Goal: Find specific page/section: Find specific page/section

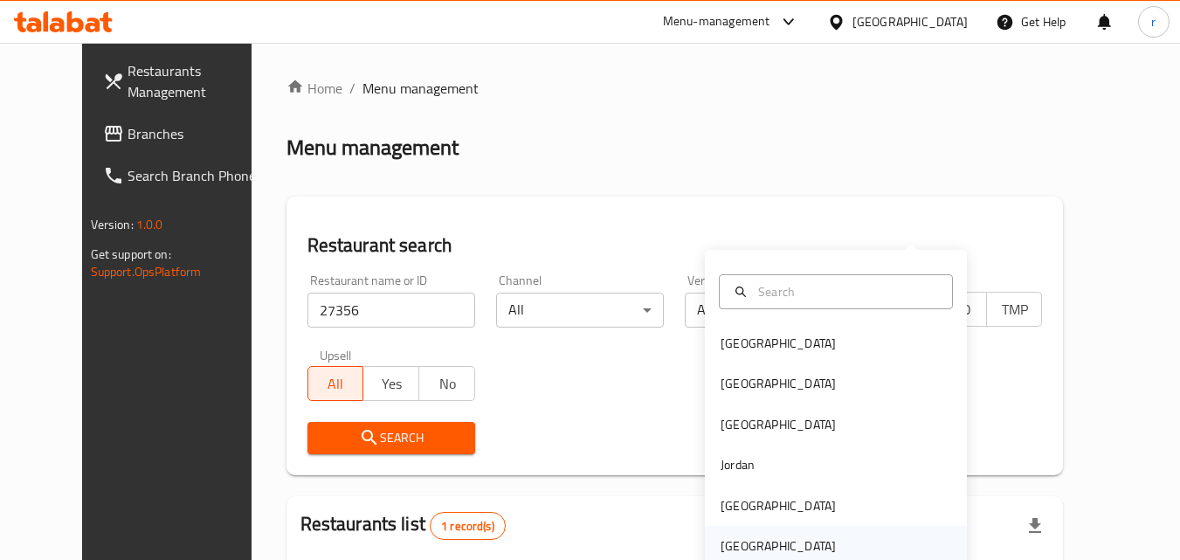
scroll to position [204, 0]
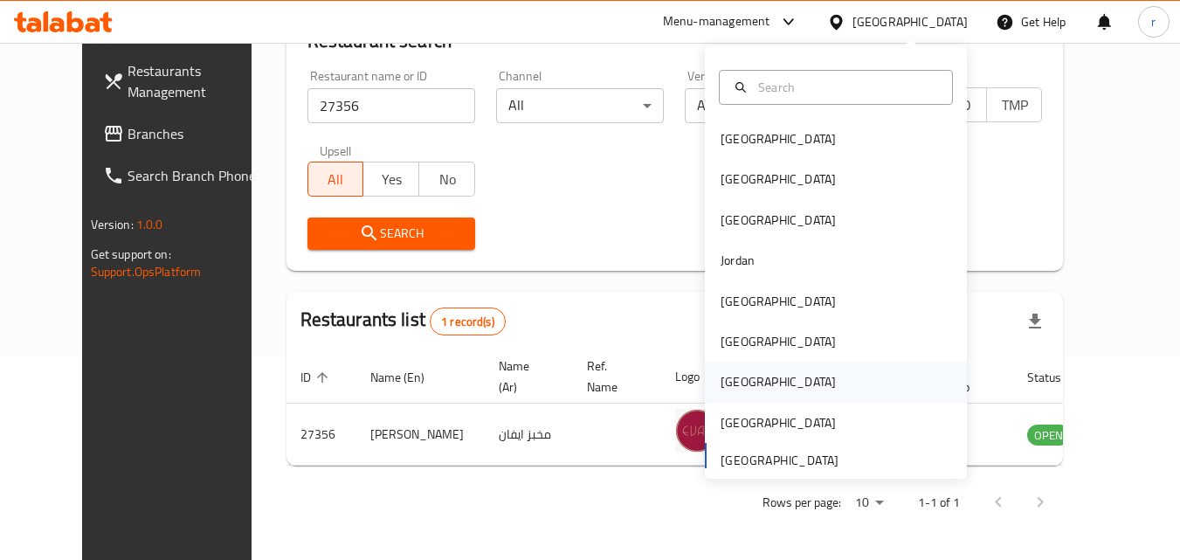
click at [736, 387] on div "[GEOGRAPHIC_DATA]" at bounding box center [778, 381] width 115 height 19
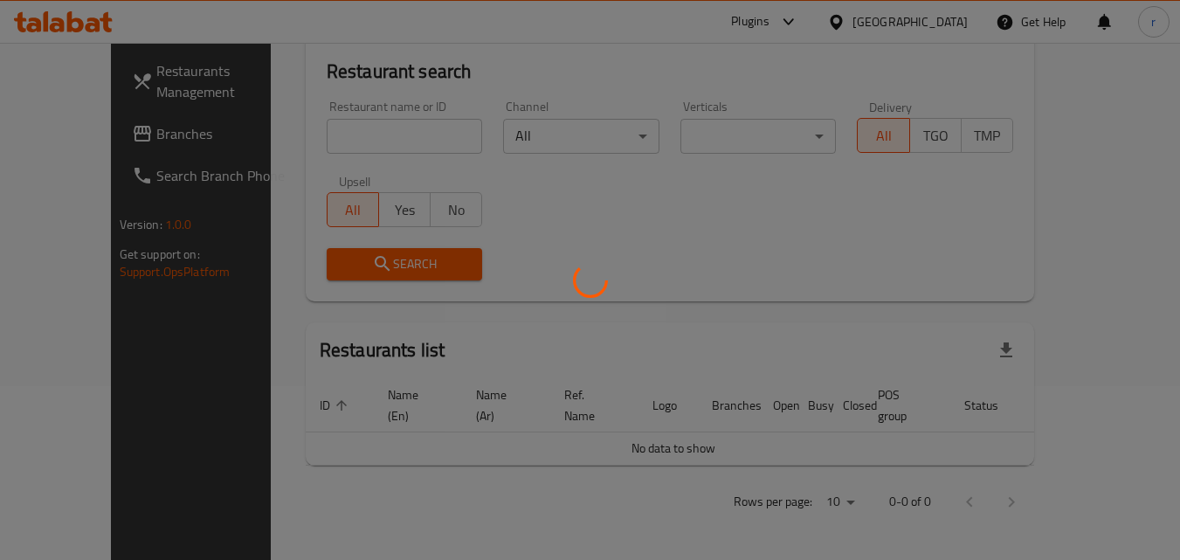
scroll to position [154, 0]
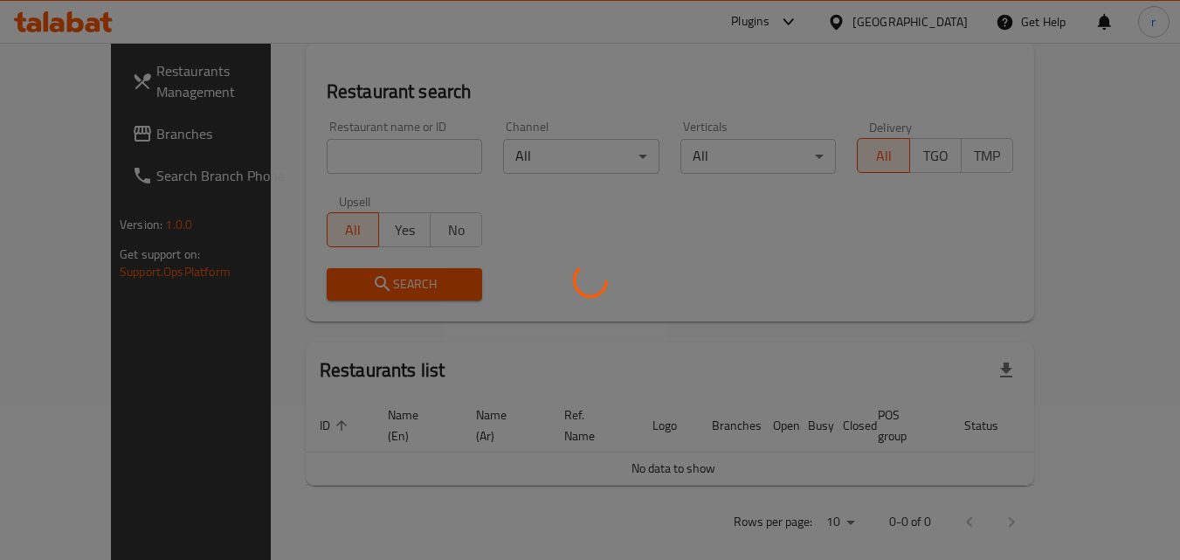
click at [66, 135] on div at bounding box center [590, 280] width 1180 height 560
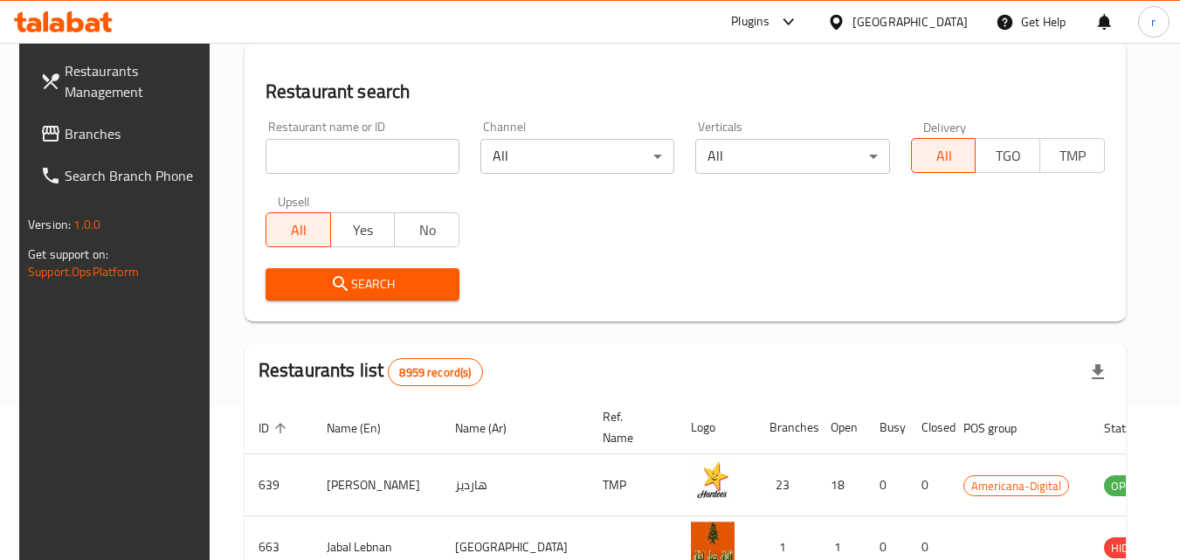
scroll to position [204, 0]
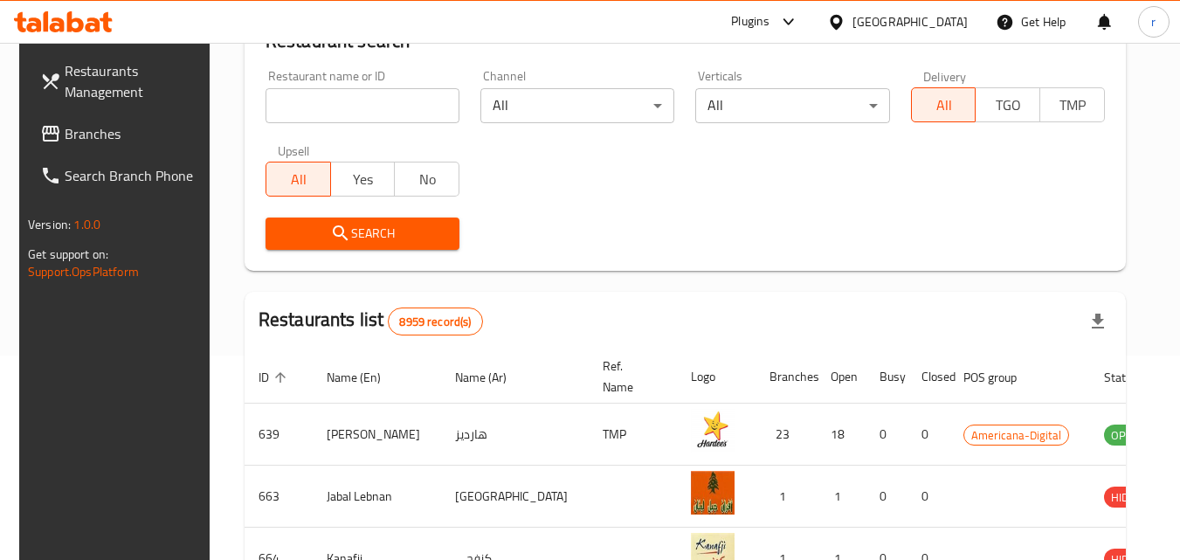
click at [66, 144] on span "Branches" at bounding box center [134, 133] width 138 height 21
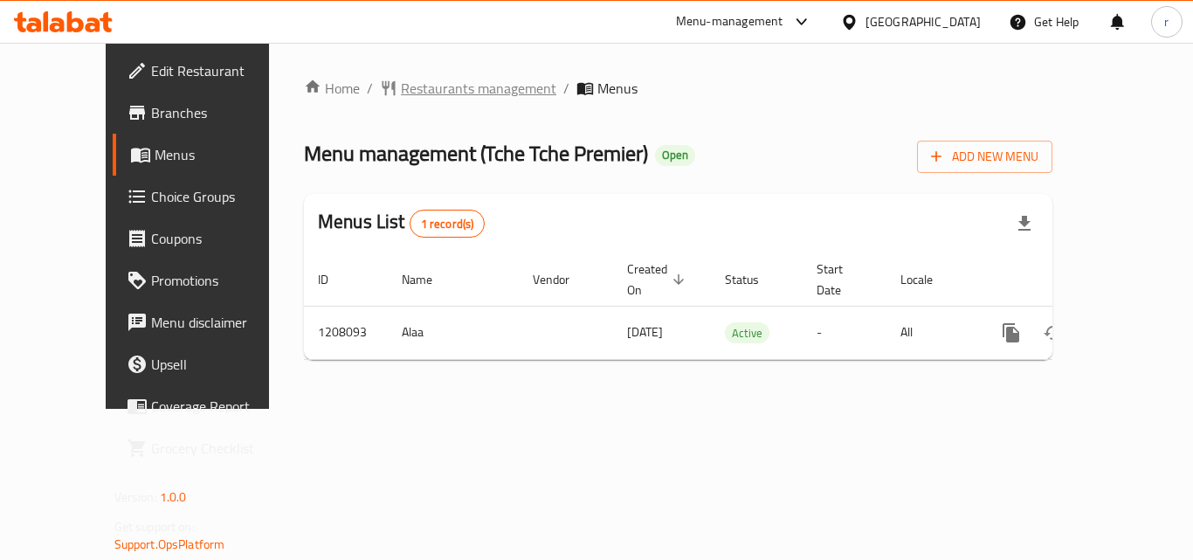
click at [440, 83] on span "Restaurants management" at bounding box center [479, 88] width 156 height 21
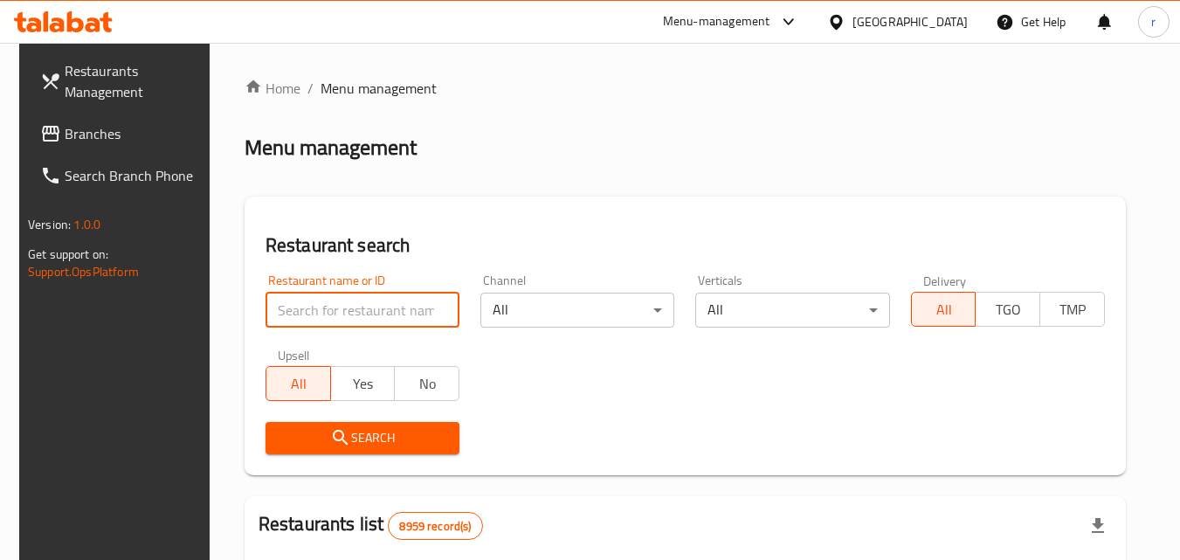
click at [396, 305] on input "search" at bounding box center [363, 310] width 194 height 35
paste input "670770"
type input "670770"
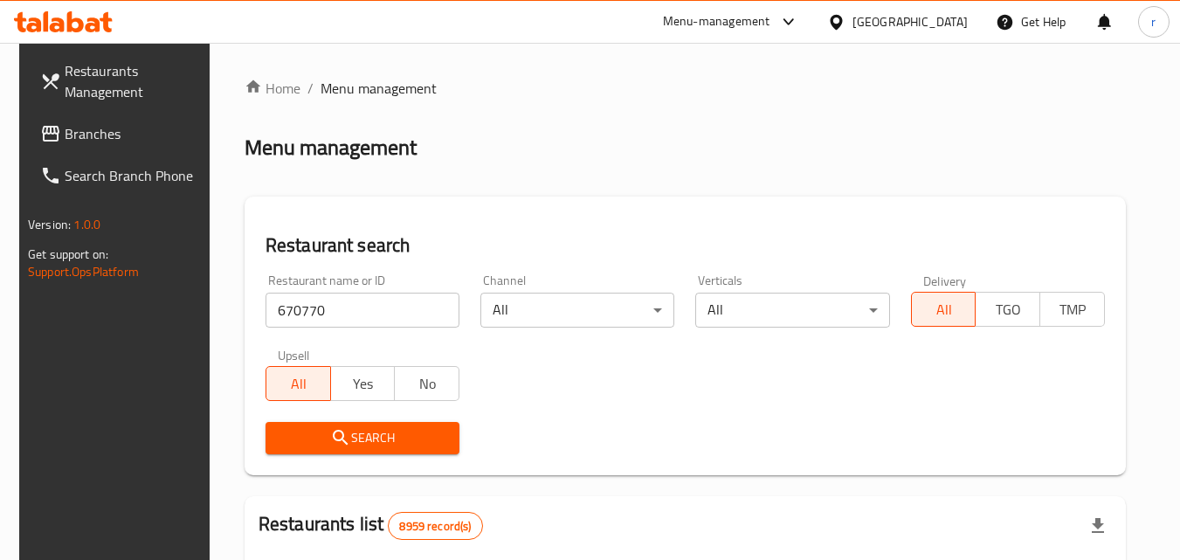
click at [420, 431] on span "Search" at bounding box center [363, 438] width 166 height 22
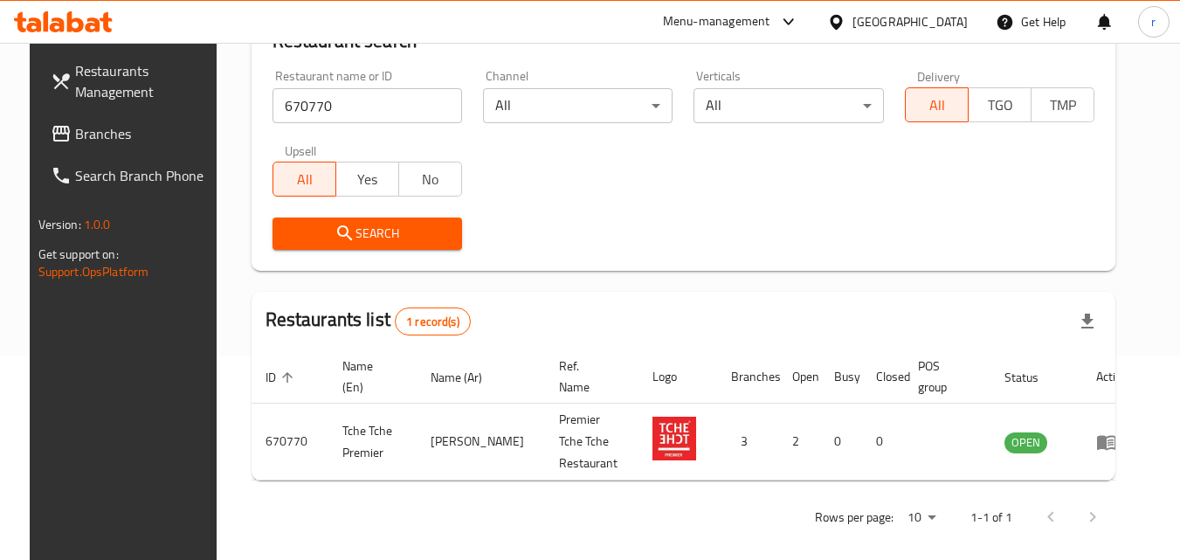
scroll to position [117, 0]
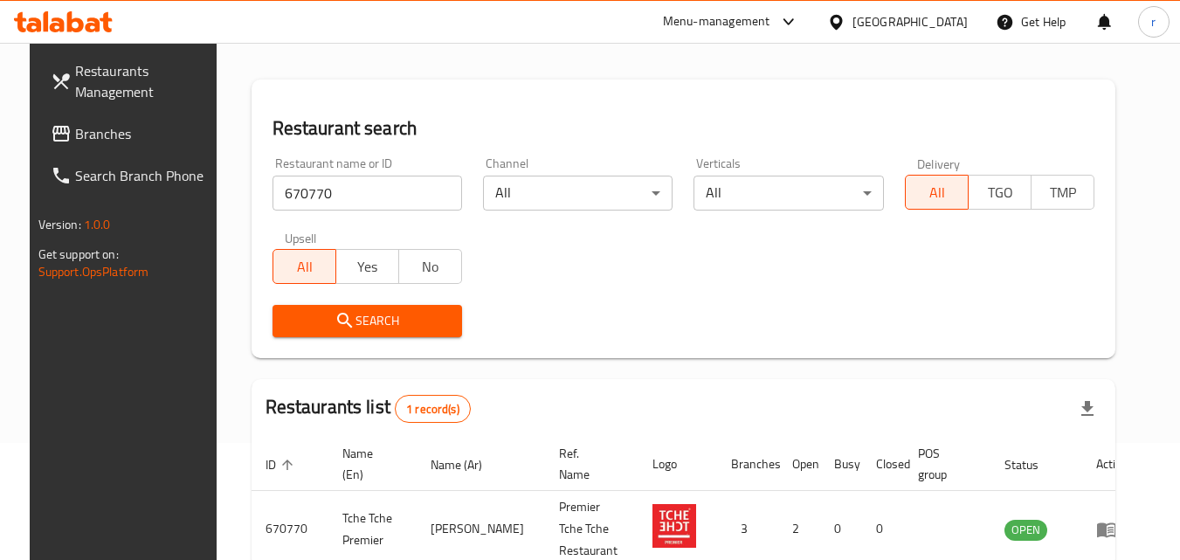
click at [93, 144] on span "Branches" at bounding box center [144, 133] width 138 height 21
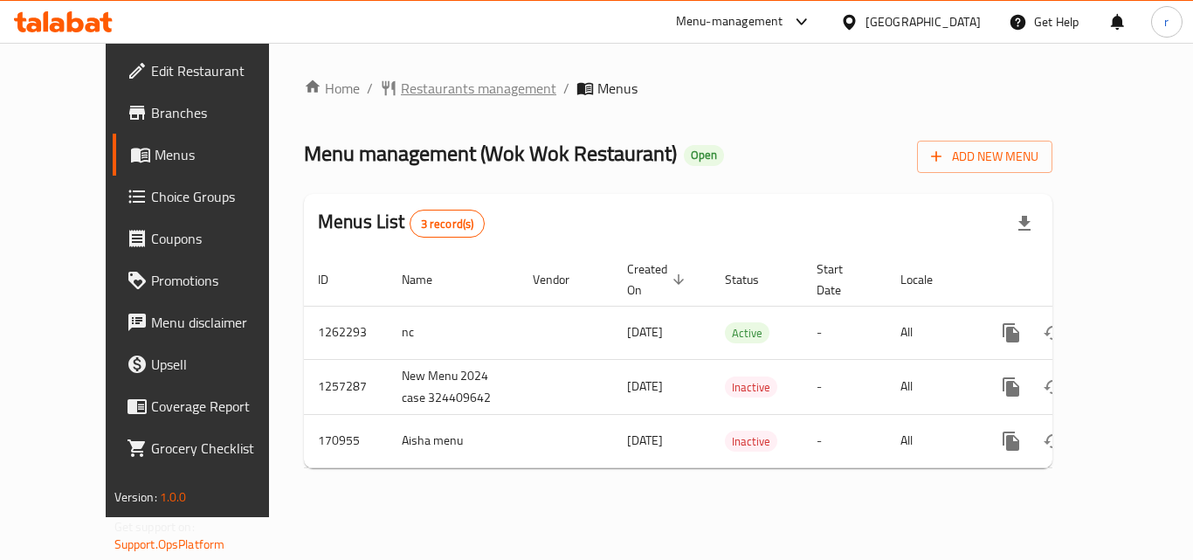
click at [436, 92] on span "Restaurants management" at bounding box center [479, 88] width 156 height 21
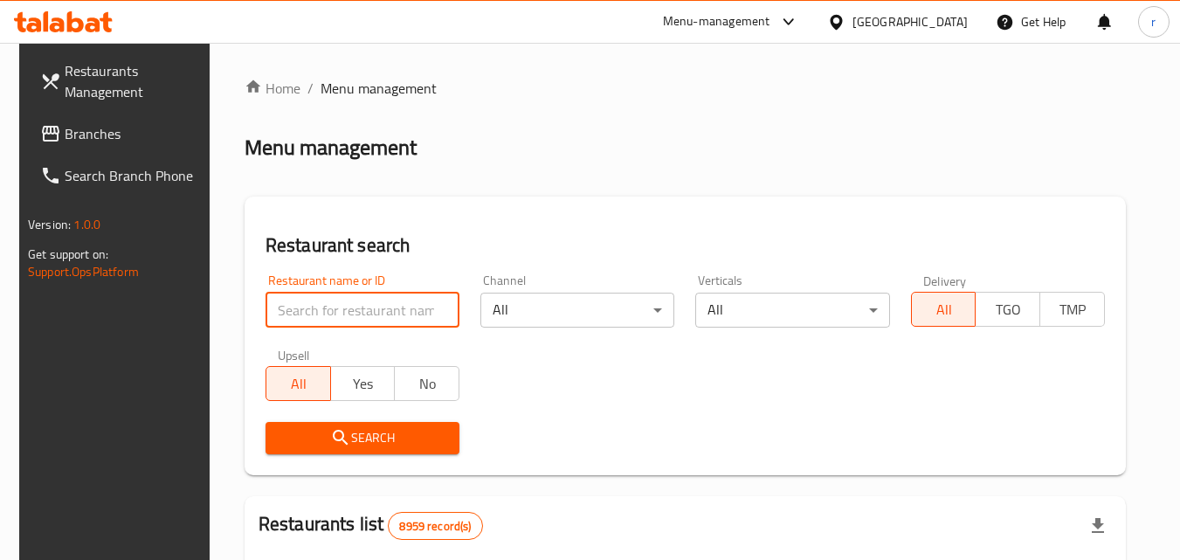
click at [370, 313] on input "search" at bounding box center [363, 310] width 194 height 35
paste input "616771"
type input "616771"
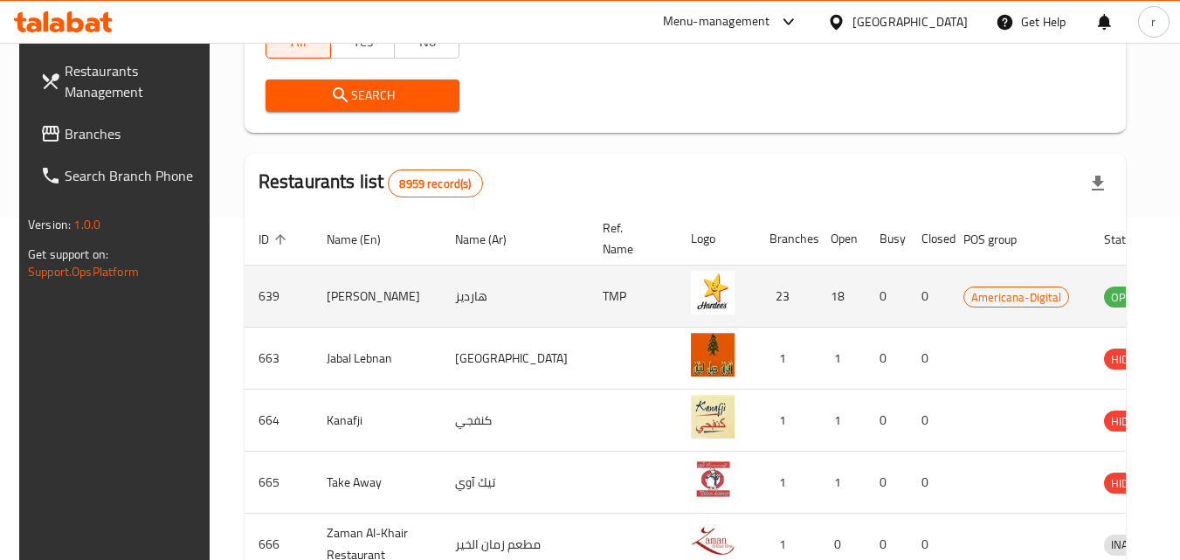
scroll to position [349, 0]
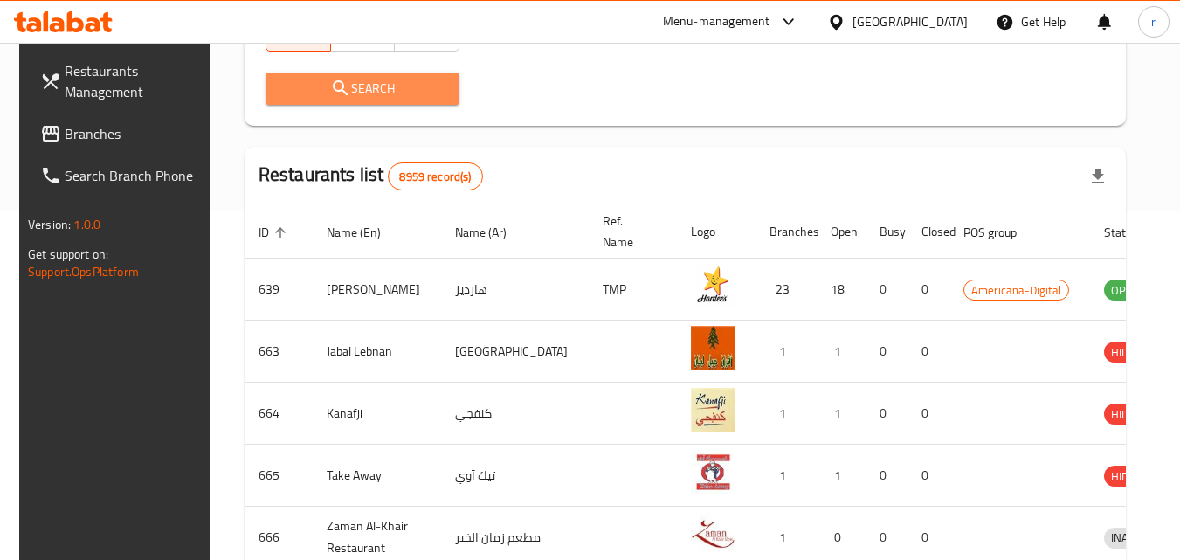
click at [368, 99] on span "Search" at bounding box center [363, 89] width 166 height 22
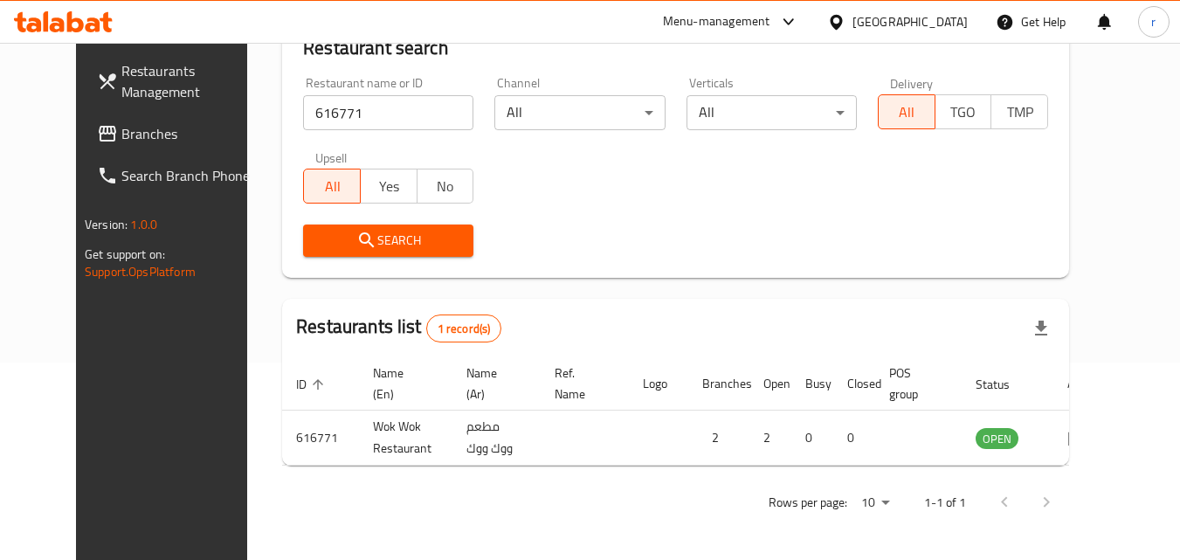
scroll to position [204, 0]
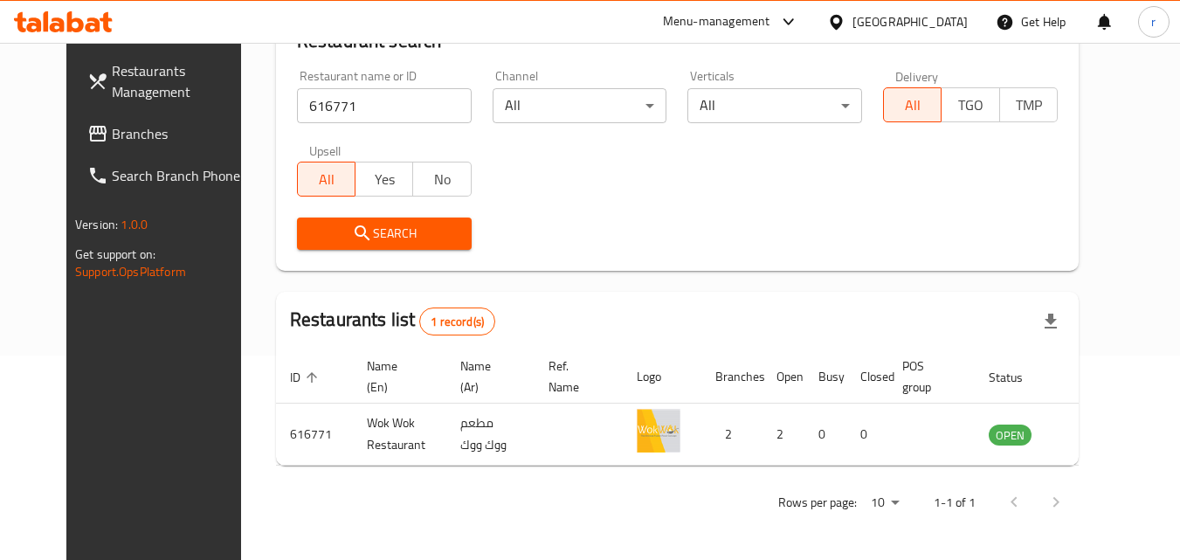
click at [951, 27] on div "[GEOGRAPHIC_DATA]" at bounding box center [910, 21] width 115 height 19
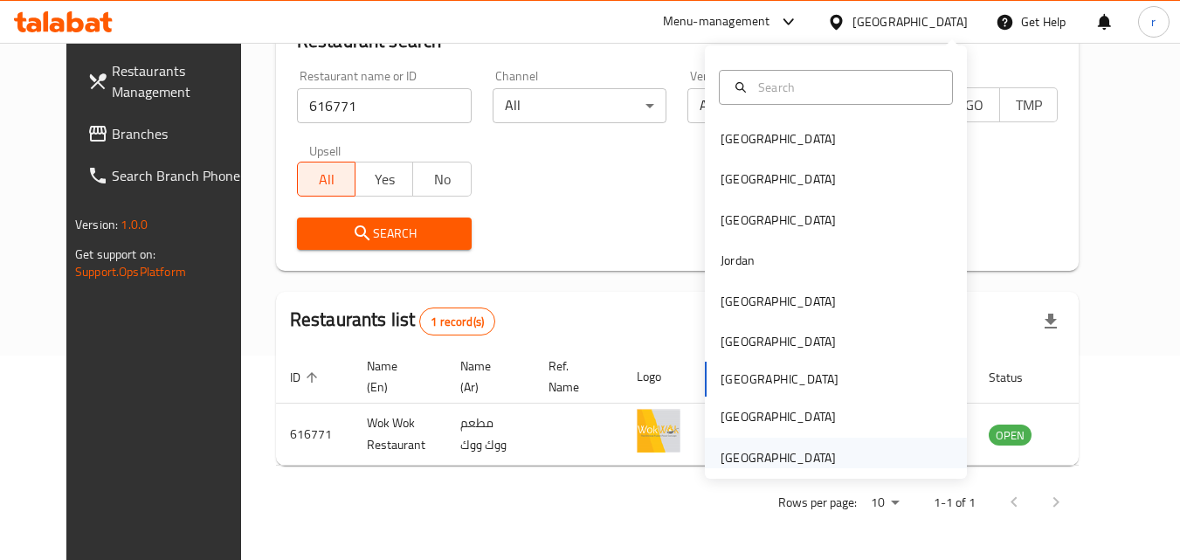
click at [805, 467] on div "United Arab Emirates" at bounding box center [778, 457] width 115 height 19
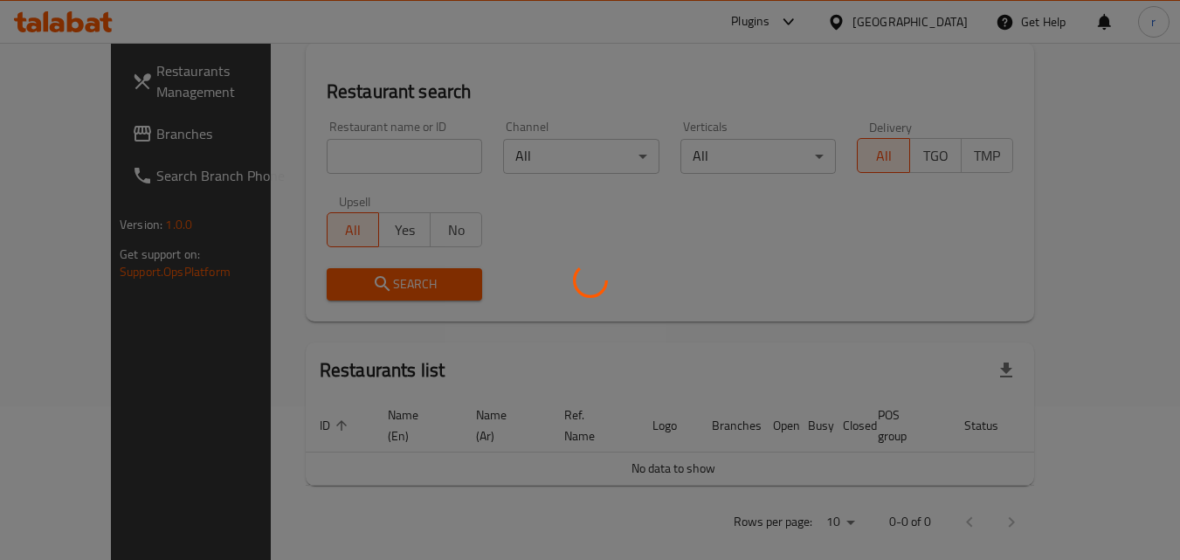
scroll to position [204, 0]
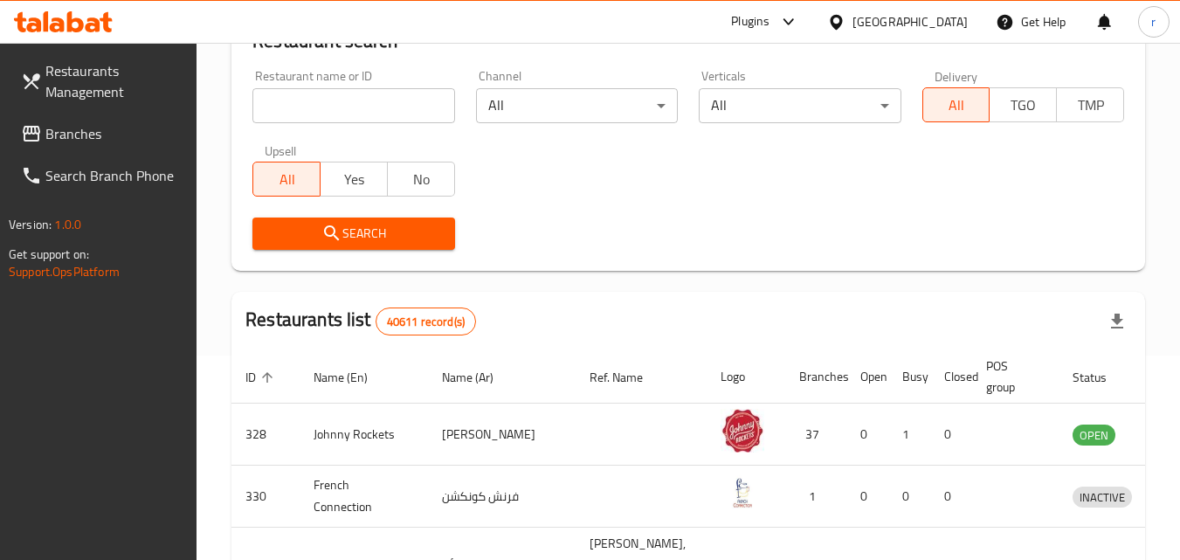
click at [79, 125] on span "Branches" at bounding box center [114, 133] width 138 height 21
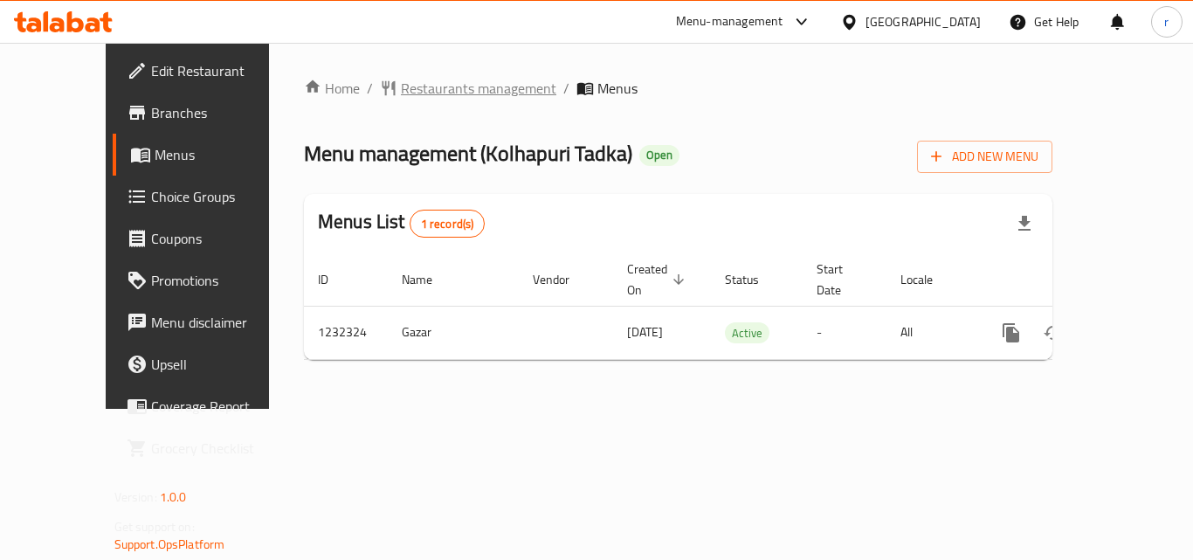
click at [401, 86] on span "Restaurants management" at bounding box center [479, 88] width 156 height 21
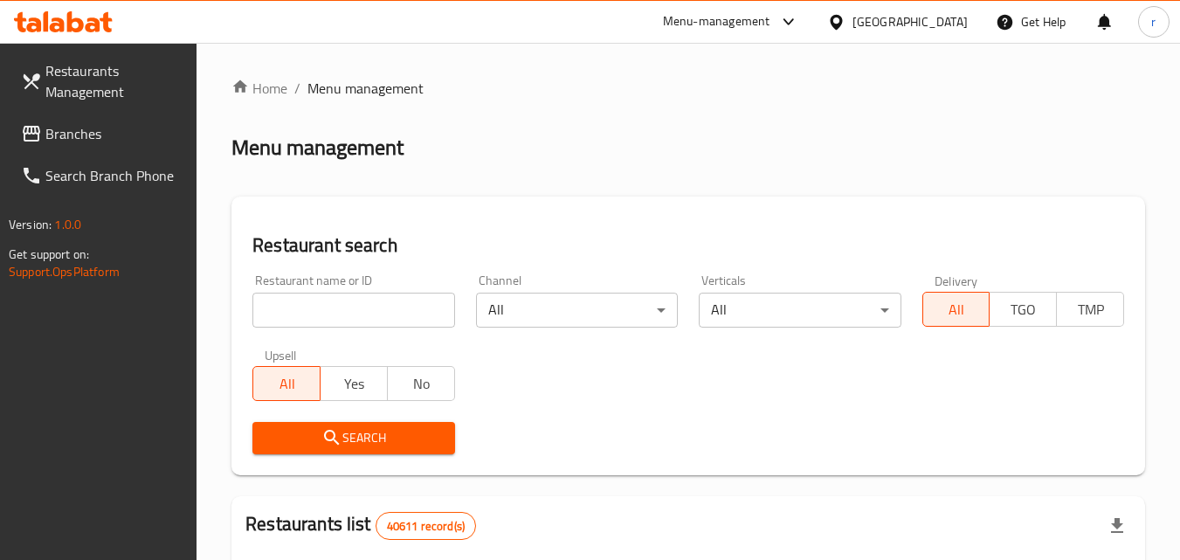
click at [368, 308] on input "search" at bounding box center [353, 310] width 202 height 35
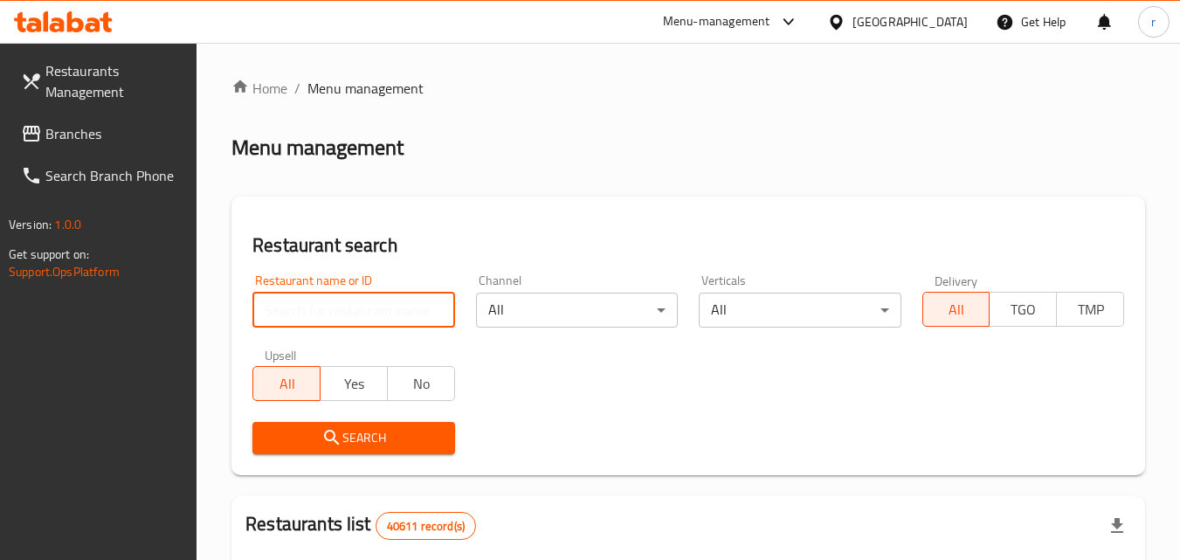
paste input "677733"
type input "677733"
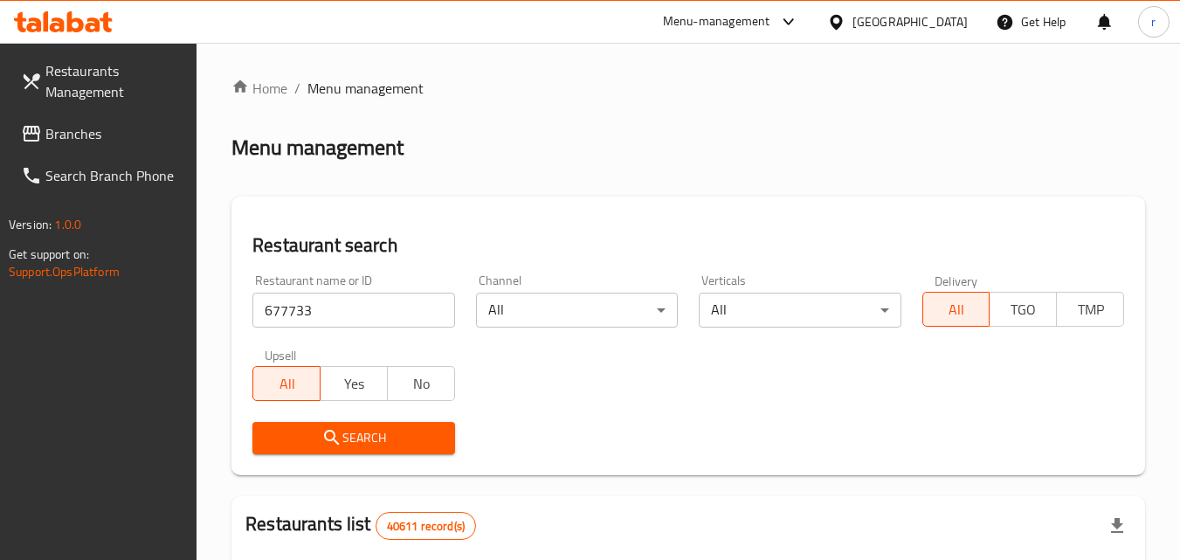
click at [388, 443] on span "Search" at bounding box center [353, 438] width 174 height 22
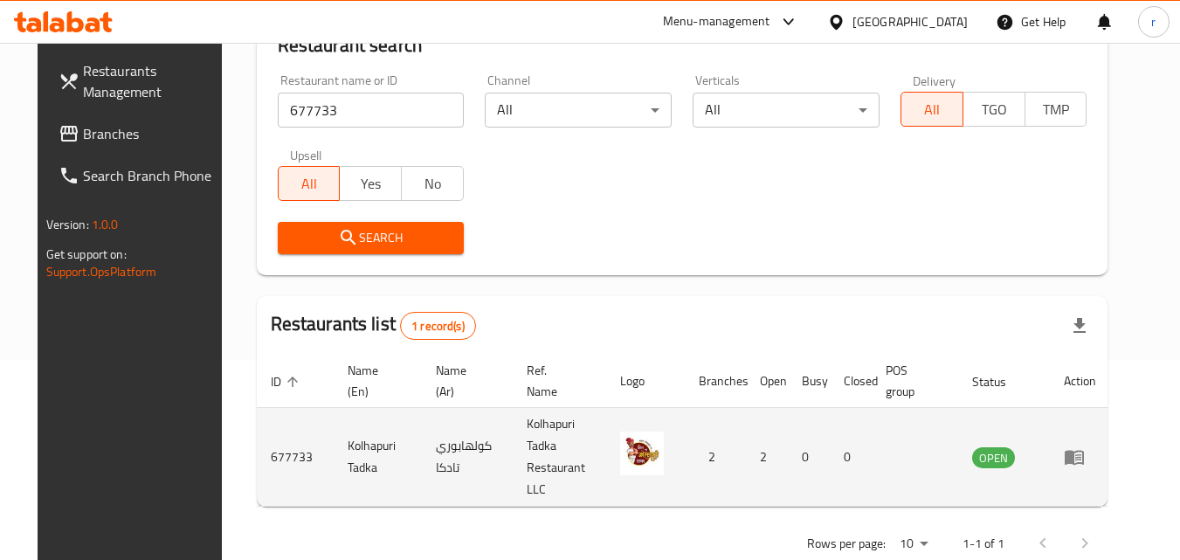
scroll to position [204, 0]
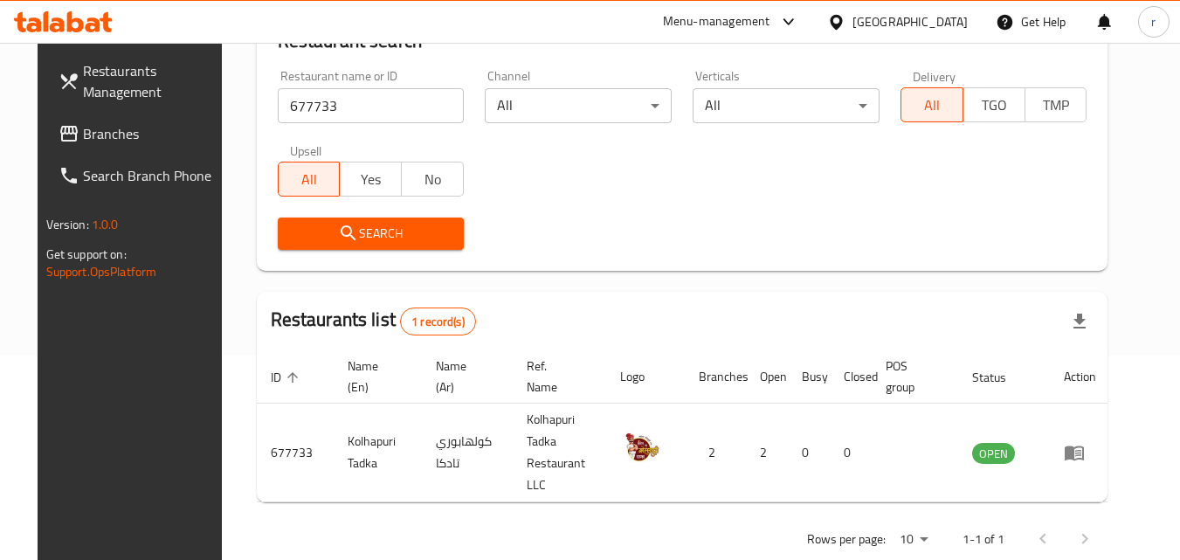
click at [911, 12] on div "United Arab Emirates" at bounding box center [910, 21] width 115 height 19
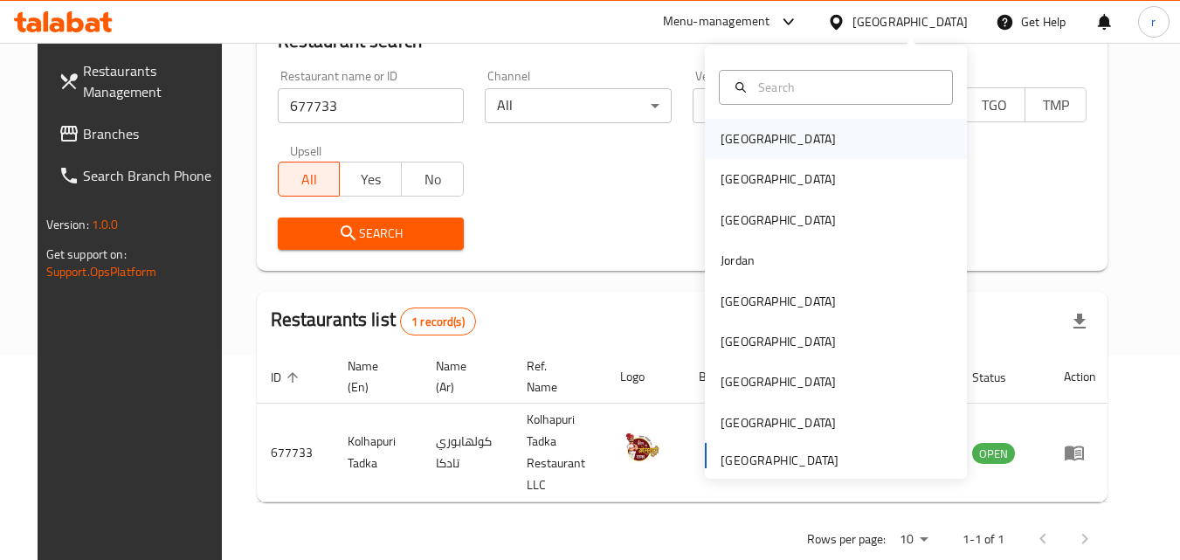
click at [721, 129] on div "Bahrain" at bounding box center [778, 138] width 115 height 19
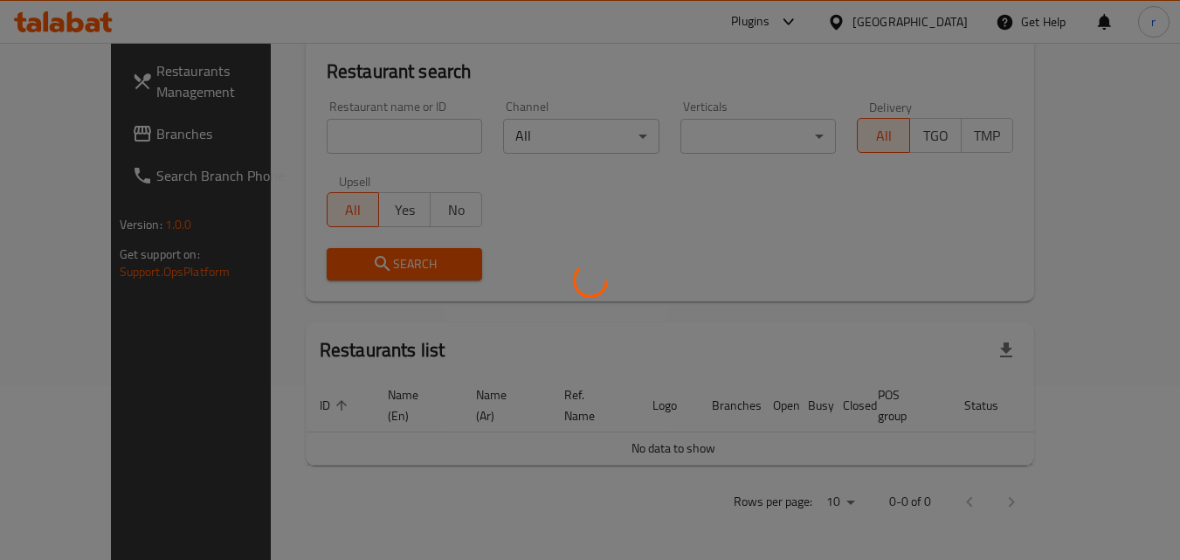
scroll to position [154, 0]
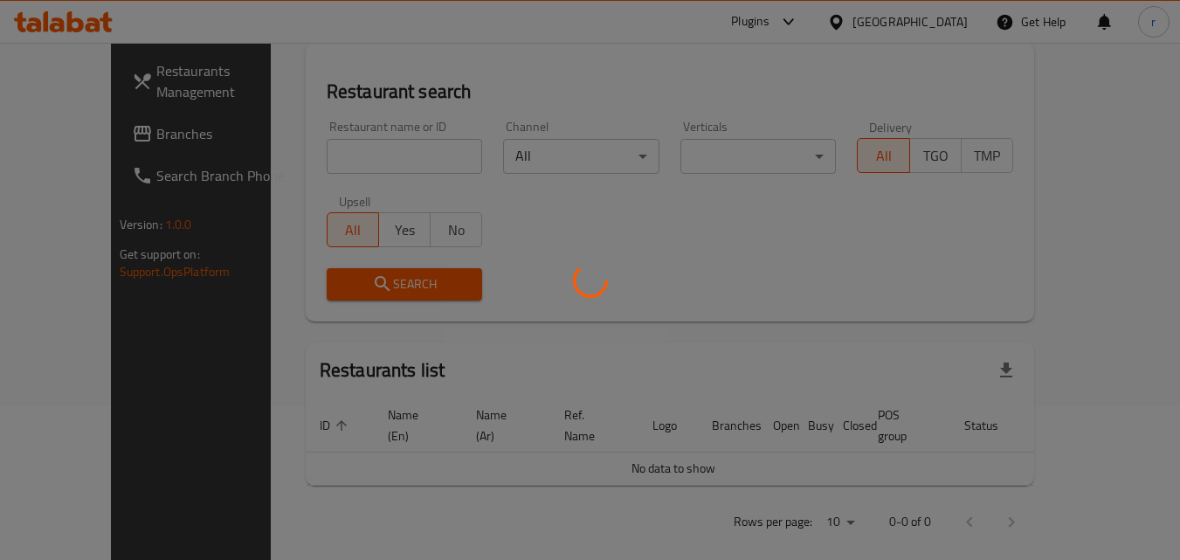
click at [79, 124] on div at bounding box center [590, 280] width 1180 height 560
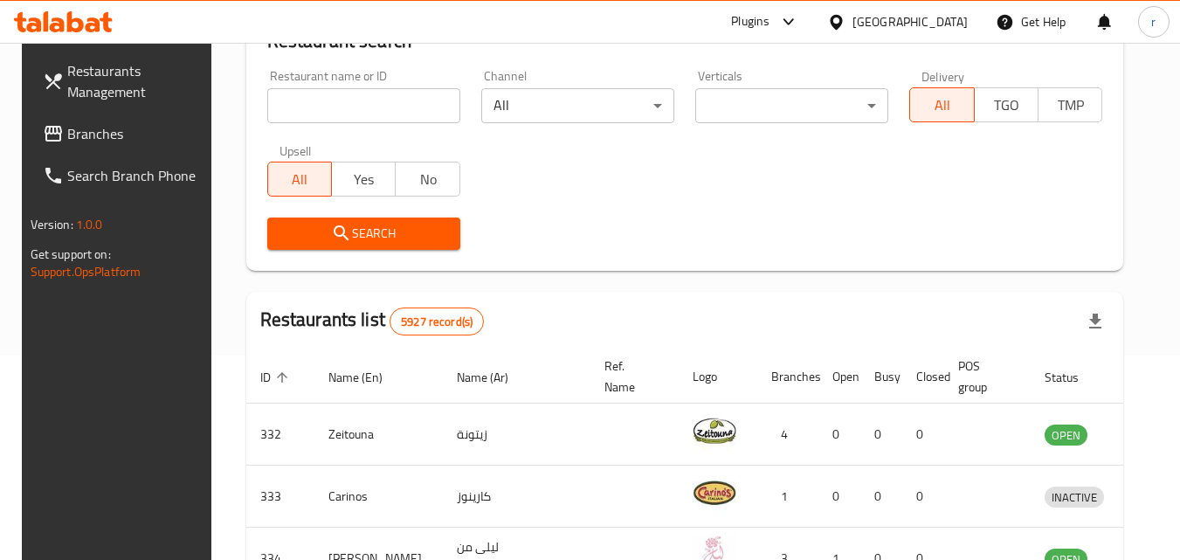
click at [81, 129] on span "Branches" at bounding box center [136, 133] width 138 height 21
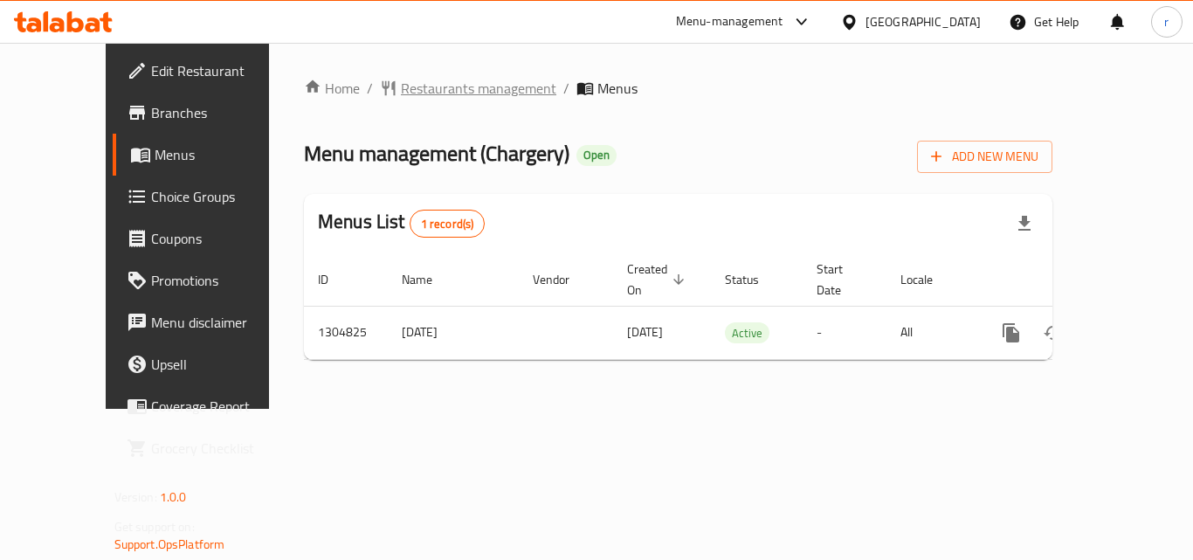
click at [401, 90] on span "Restaurants management" at bounding box center [479, 88] width 156 height 21
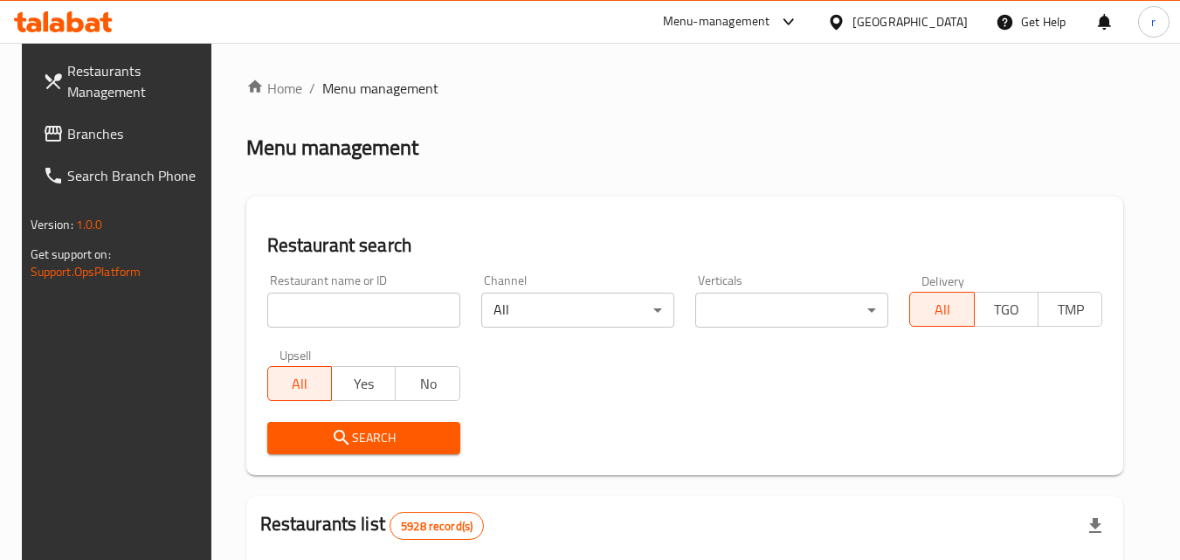
click at [348, 321] on input "search" at bounding box center [363, 310] width 193 height 35
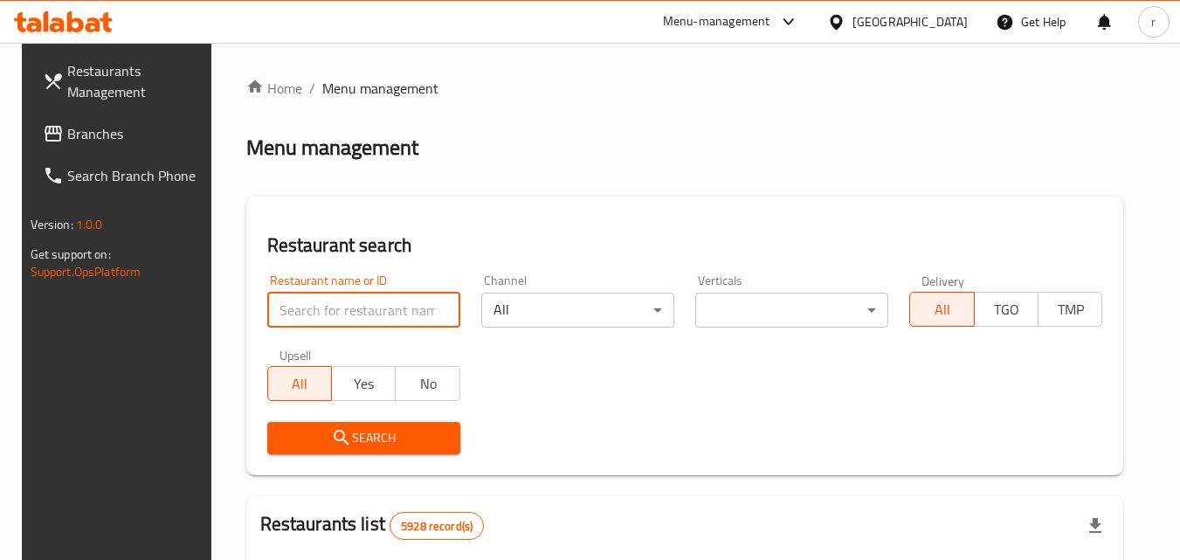
paste input "692727"
type input "692727"
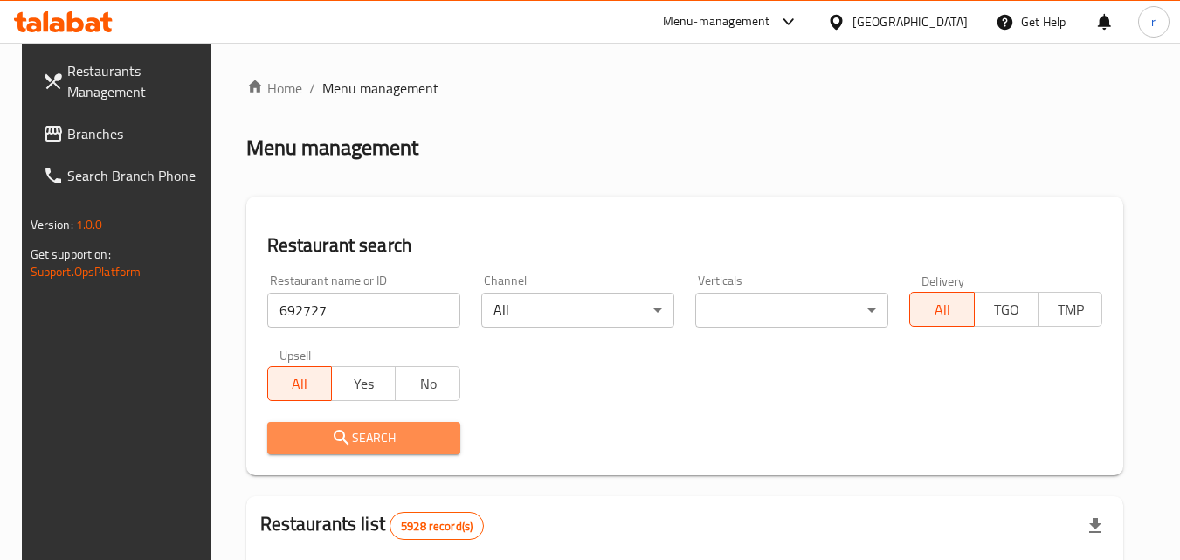
click at [338, 438] on icon "submit" at bounding box center [341, 437] width 21 height 21
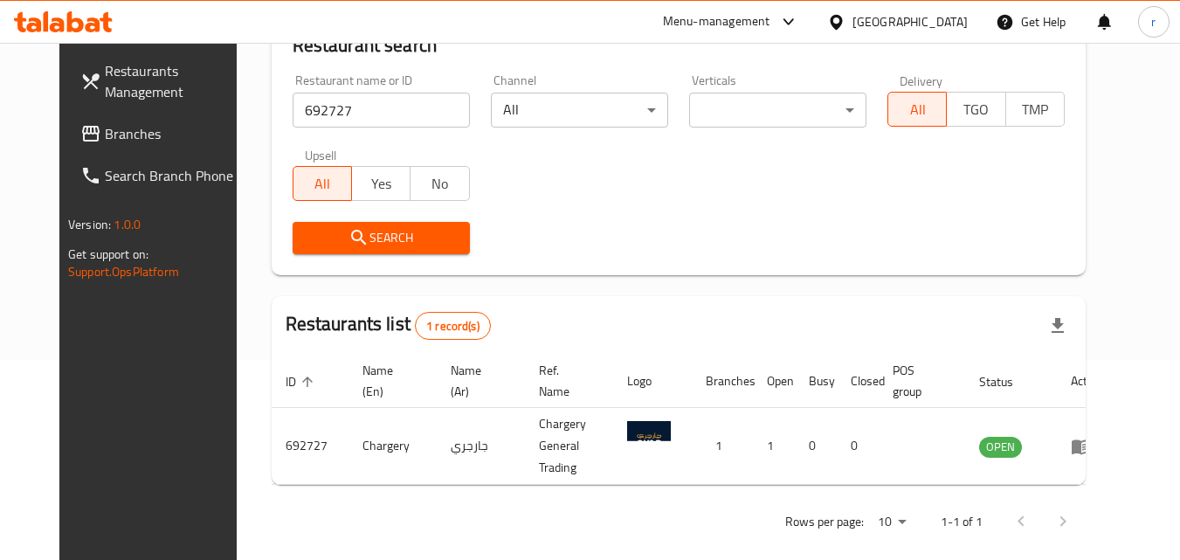
scroll to position [204, 0]
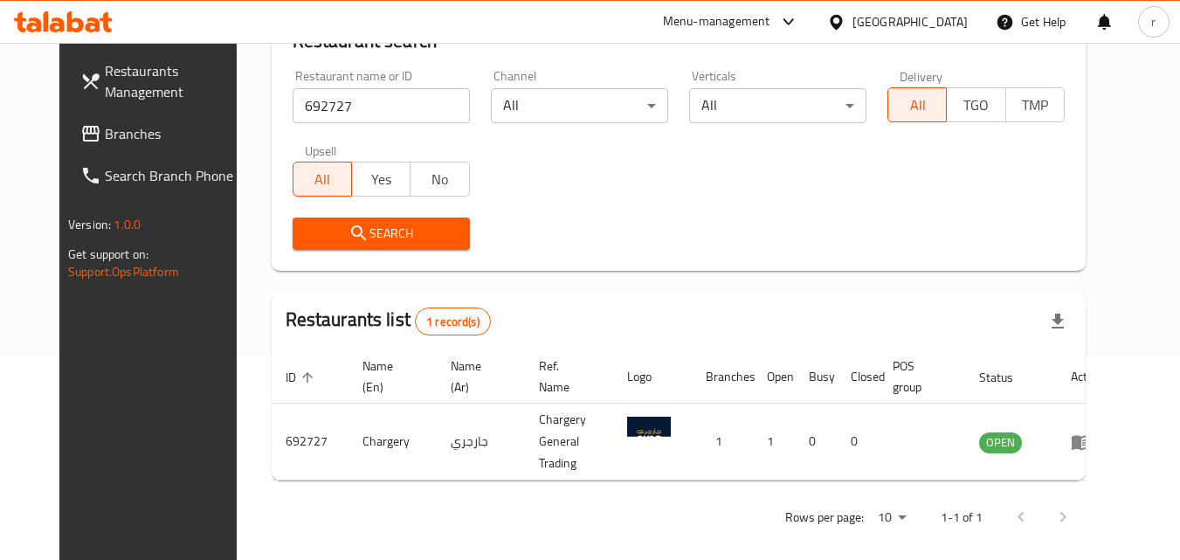
click at [930, 28] on div "[GEOGRAPHIC_DATA]" at bounding box center [910, 21] width 115 height 19
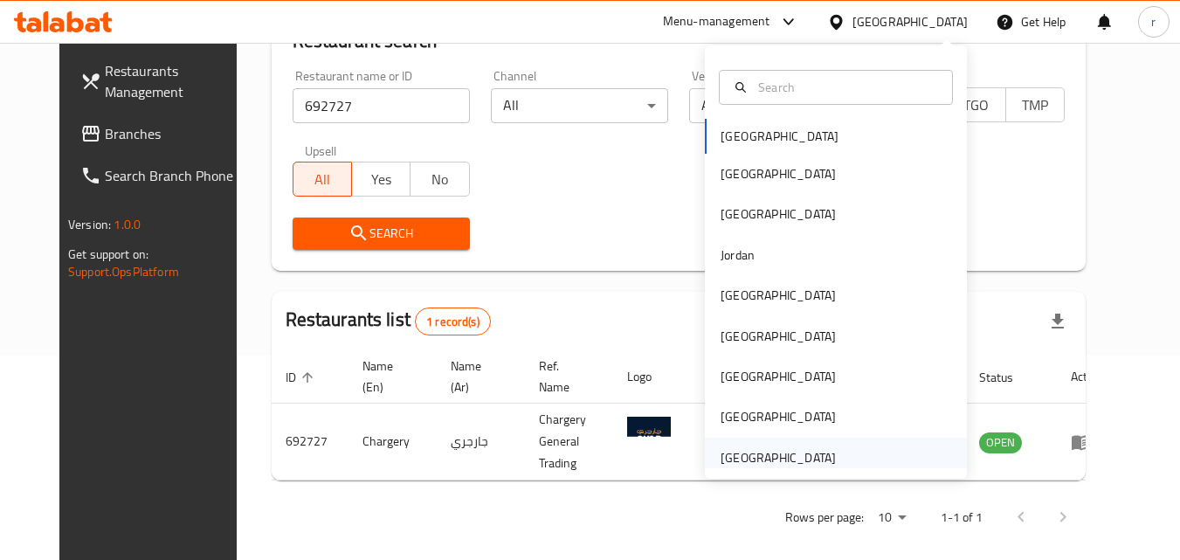
click at [820, 464] on div "[GEOGRAPHIC_DATA]" at bounding box center [778, 457] width 115 height 19
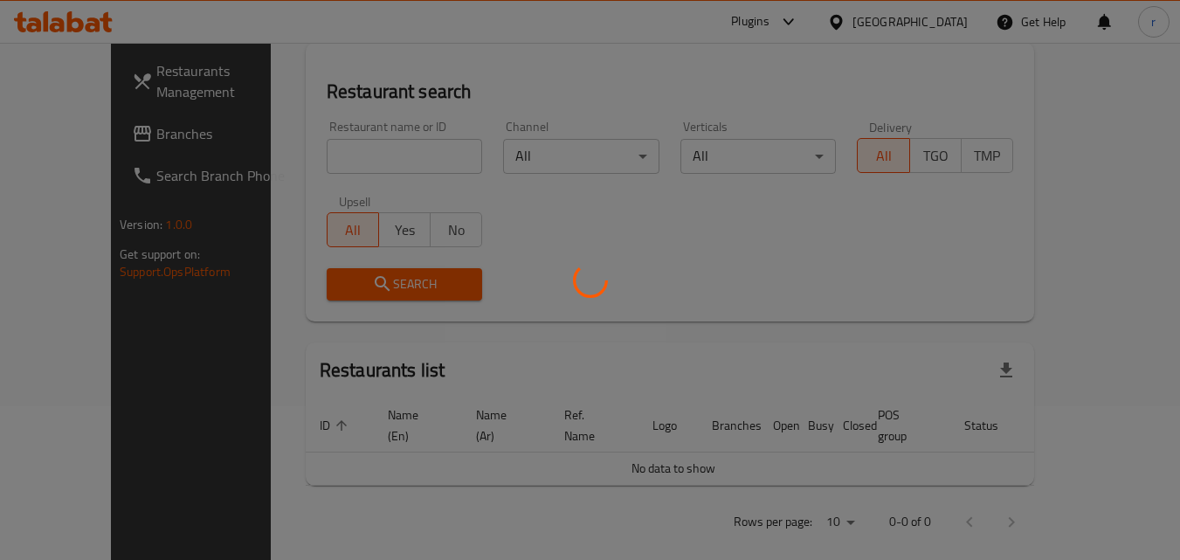
scroll to position [204, 0]
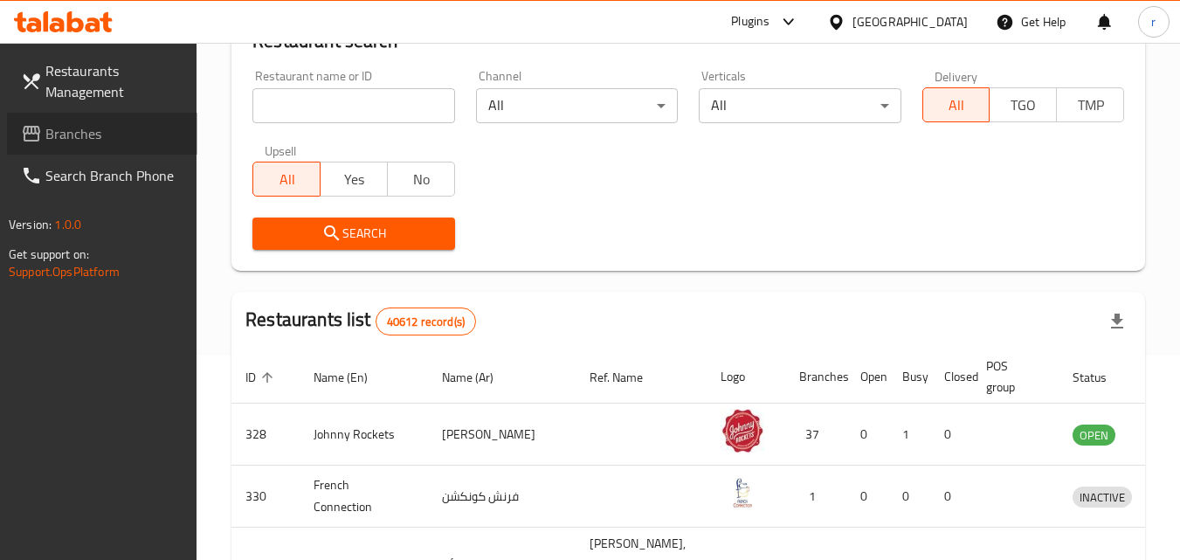
click at [70, 133] on span "Branches" at bounding box center [114, 133] width 138 height 21
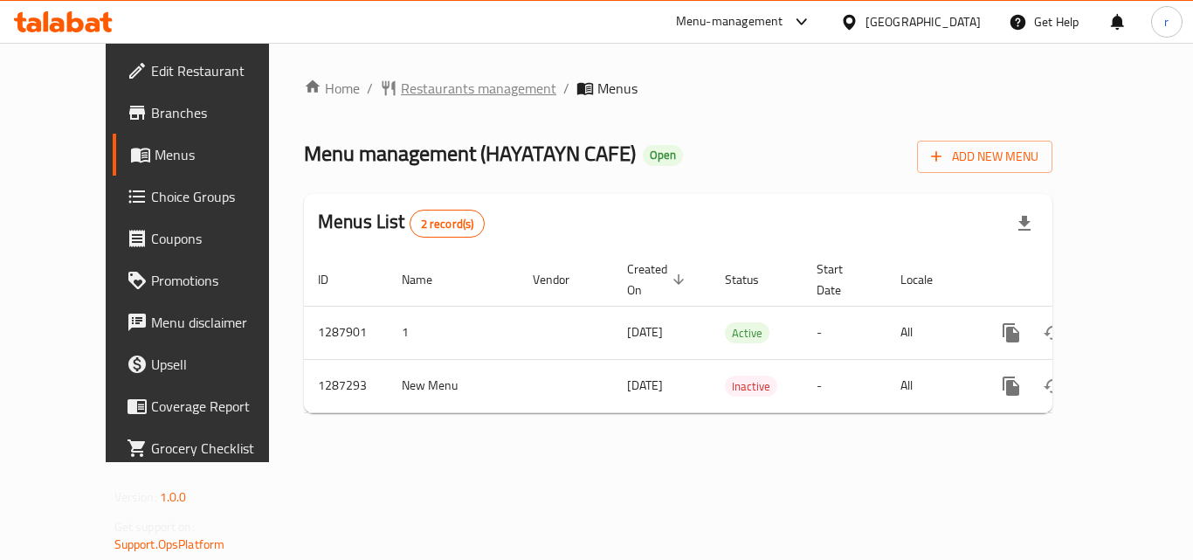
click at [425, 99] on span "Restaurants management" at bounding box center [479, 88] width 156 height 21
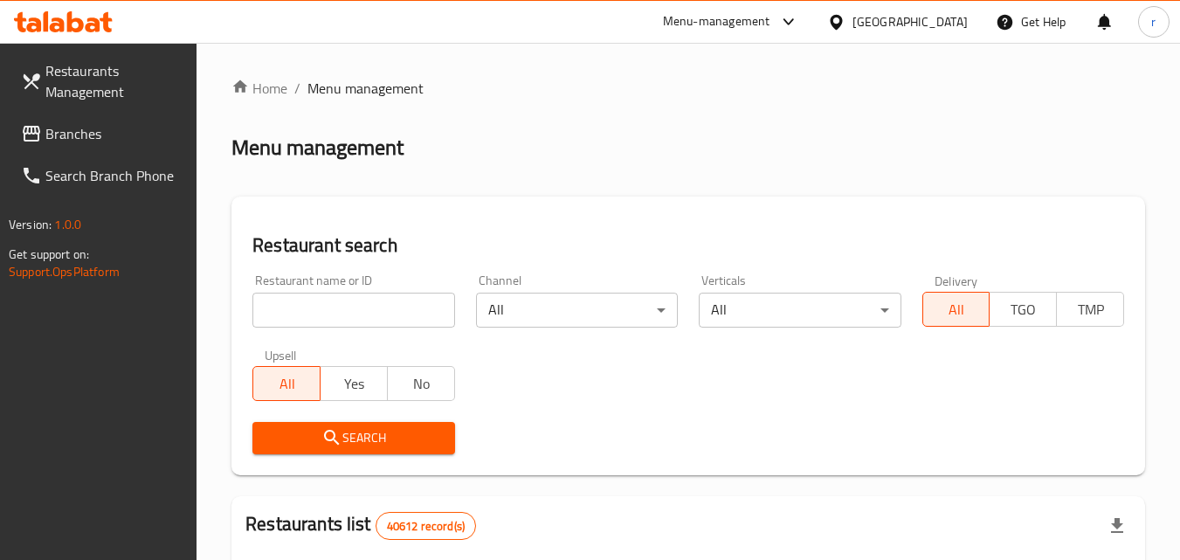
click at [361, 283] on div "Restaurant name or ID Restaurant name or ID" at bounding box center [353, 300] width 202 height 53
drag, startPoint x: 361, startPoint y: 288, endPoint x: 367, endPoint y: 296, distance: 10.0
click at [363, 292] on div "Restaurant name or ID Restaurant name or ID" at bounding box center [353, 300] width 202 height 53
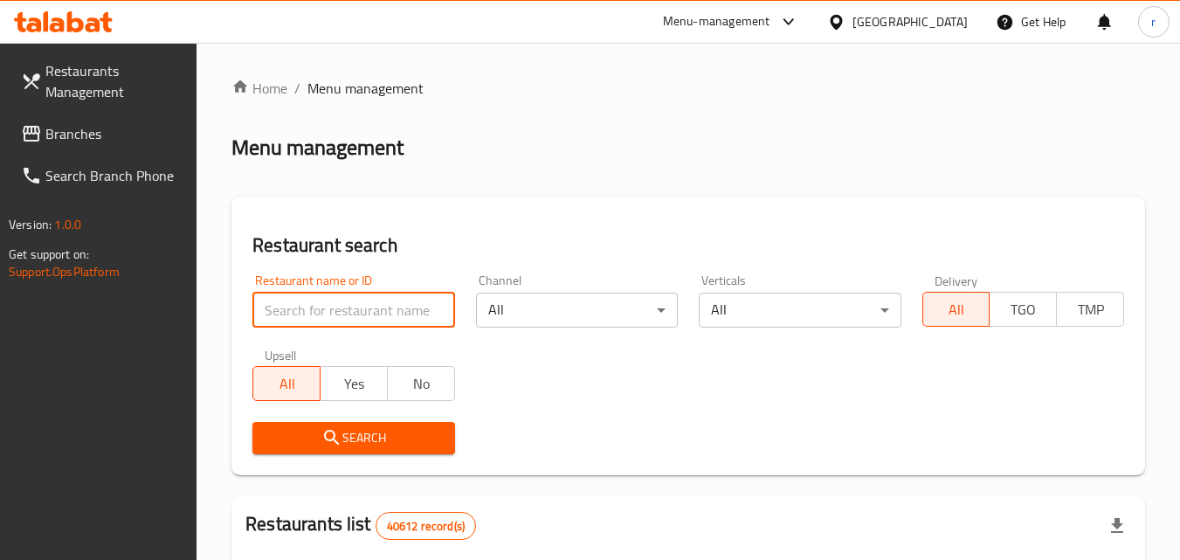
click at [370, 296] on input "search" at bounding box center [353, 310] width 202 height 35
paste input "696642"
type input "696642"
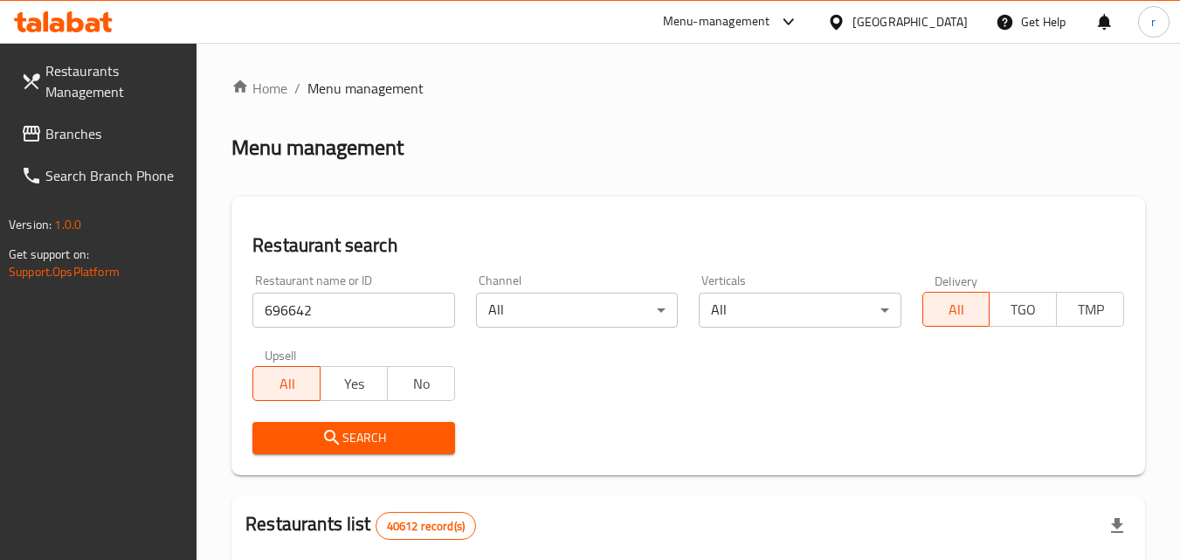
click at [428, 445] on span "Search" at bounding box center [353, 438] width 174 height 22
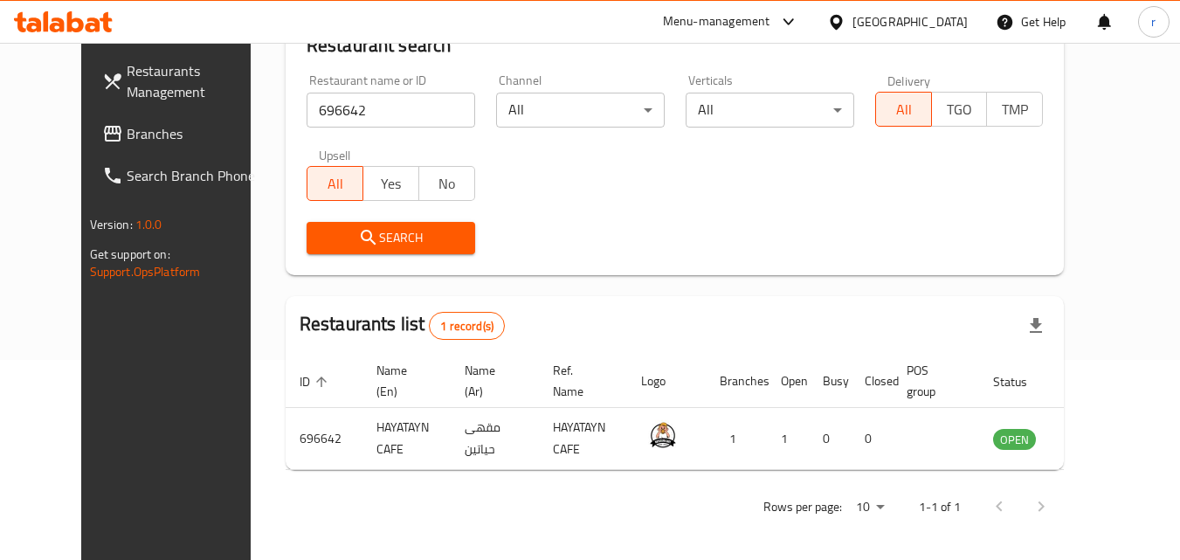
scroll to position [204, 0]
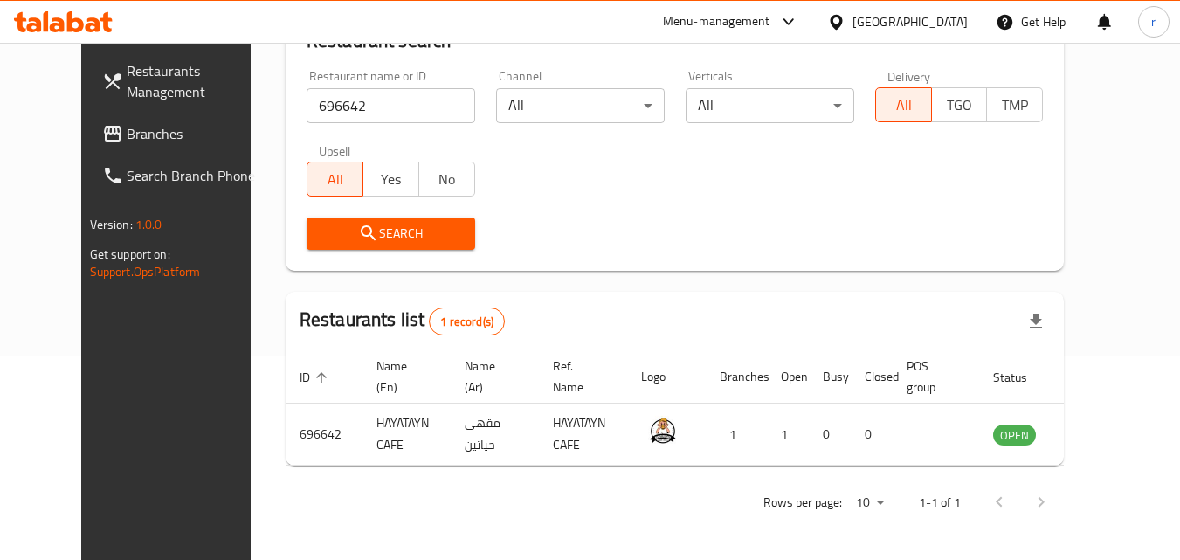
click at [925, 27] on div "[GEOGRAPHIC_DATA]" at bounding box center [910, 21] width 115 height 19
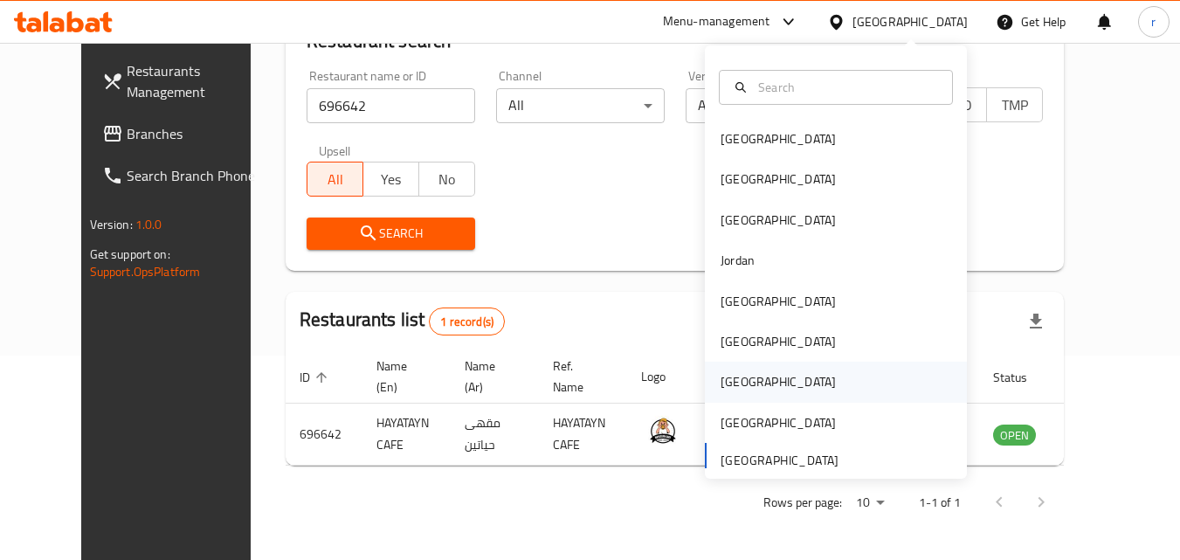
click at [727, 389] on div "[GEOGRAPHIC_DATA]" at bounding box center [778, 381] width 115 height 19
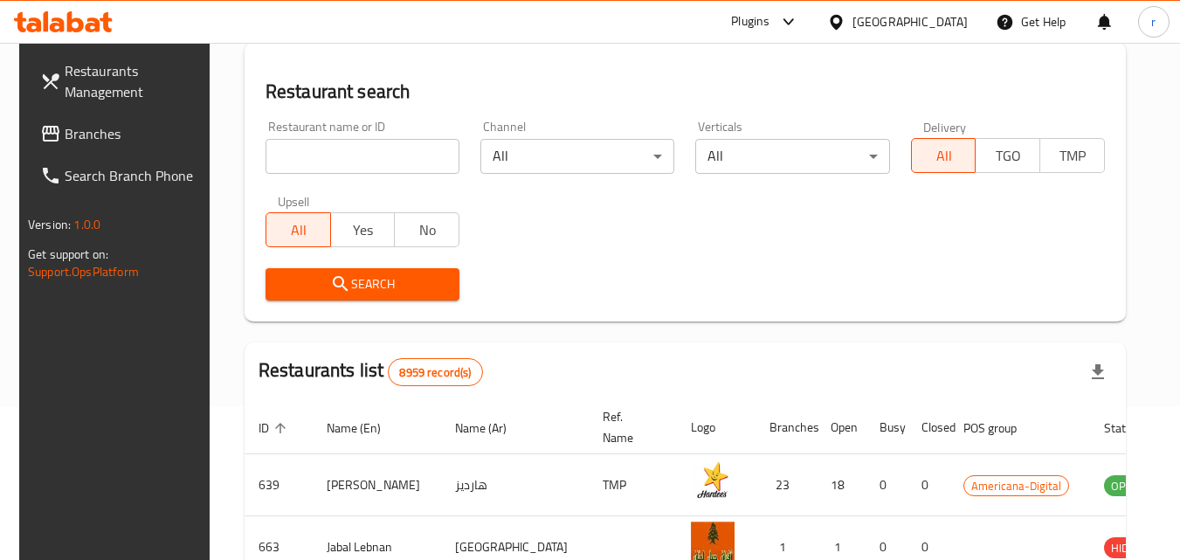
scroll to position [204, 0]
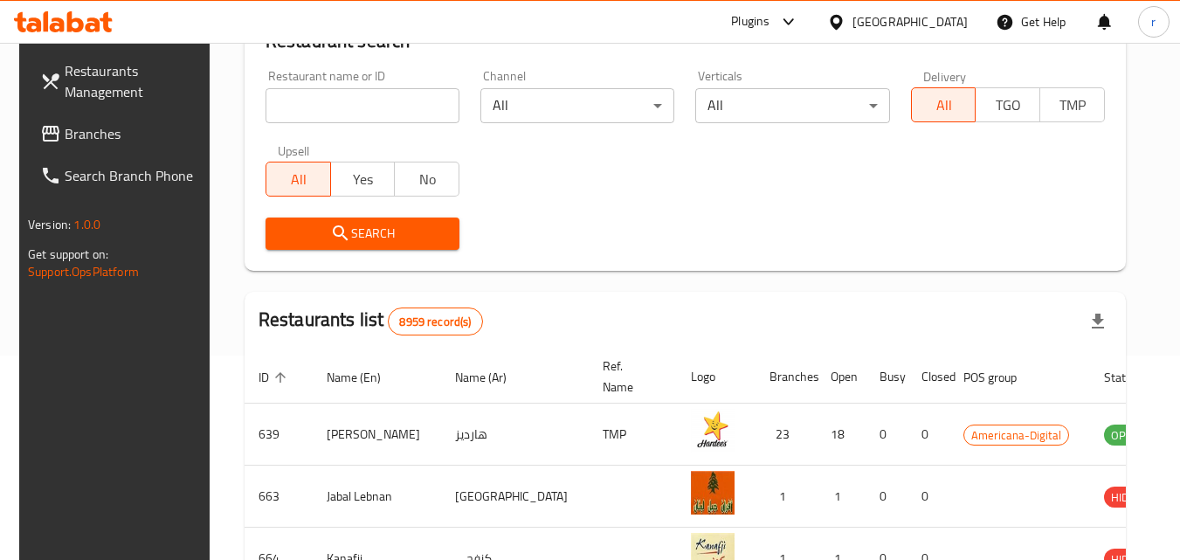
click at [342, 109] on input "search" at bounding box center [363, 105] width 194 height 35
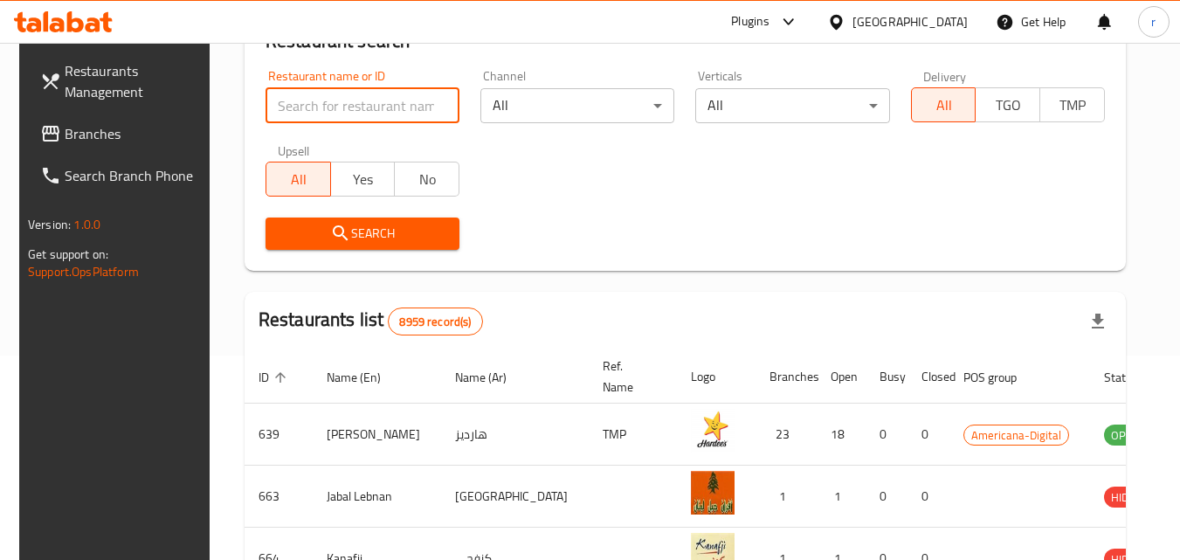
click at [86, 135] on span "Branches" at bounding box center [134, 133] width 138 height 21
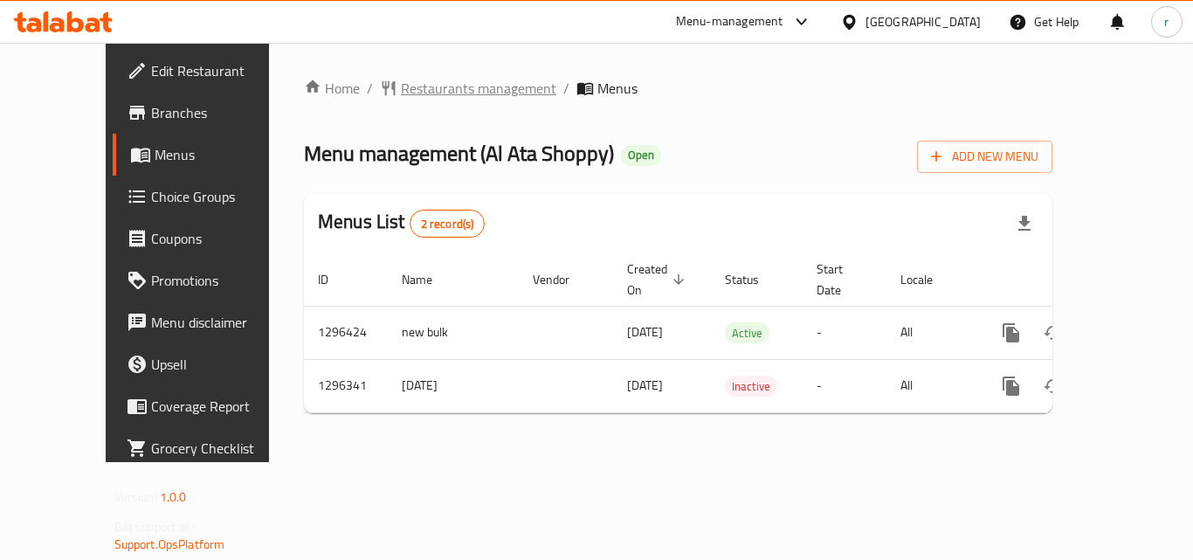
click at [460, 95] on span "Restaurants management" at bounding box center [479, 88] width 156 height 21
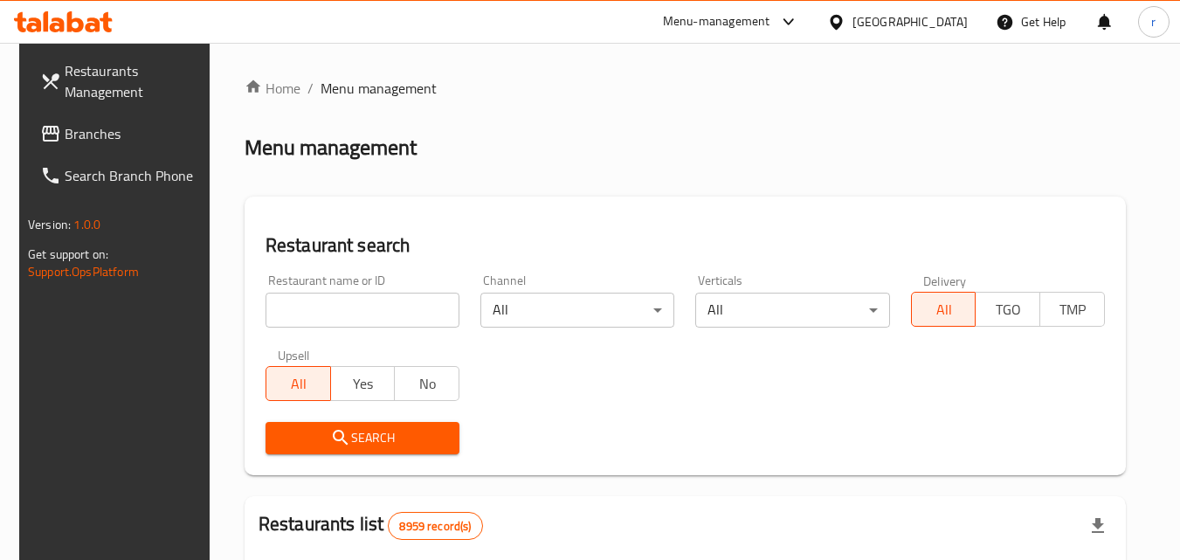
click at [408, 323] on input "search" at bounding box center [363, 310] width 194 height 35
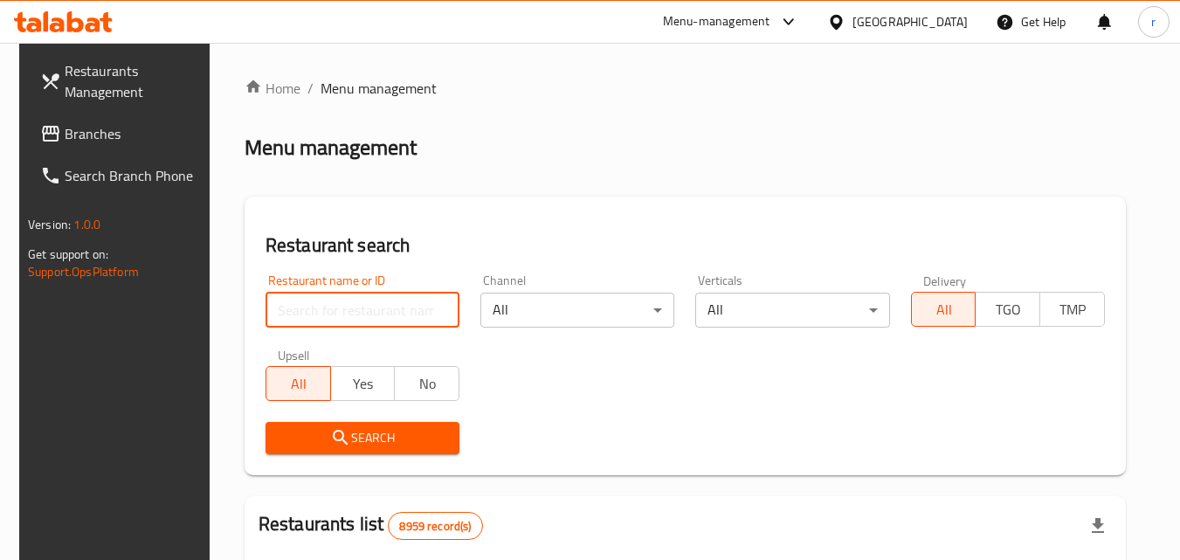
paste input "699902"
type input "699902"
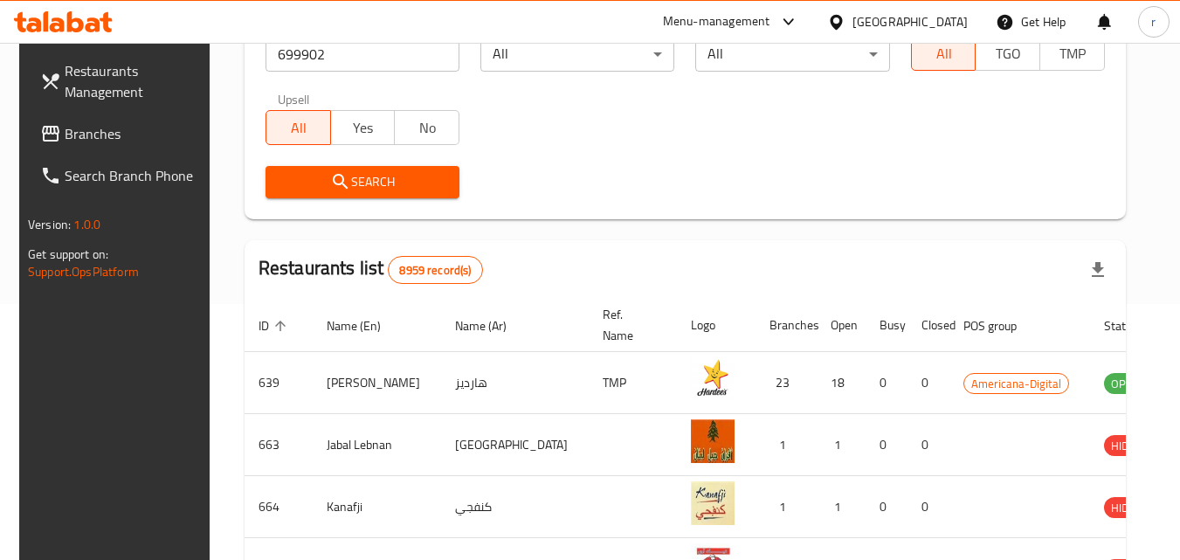
scroll to position [262, 0]
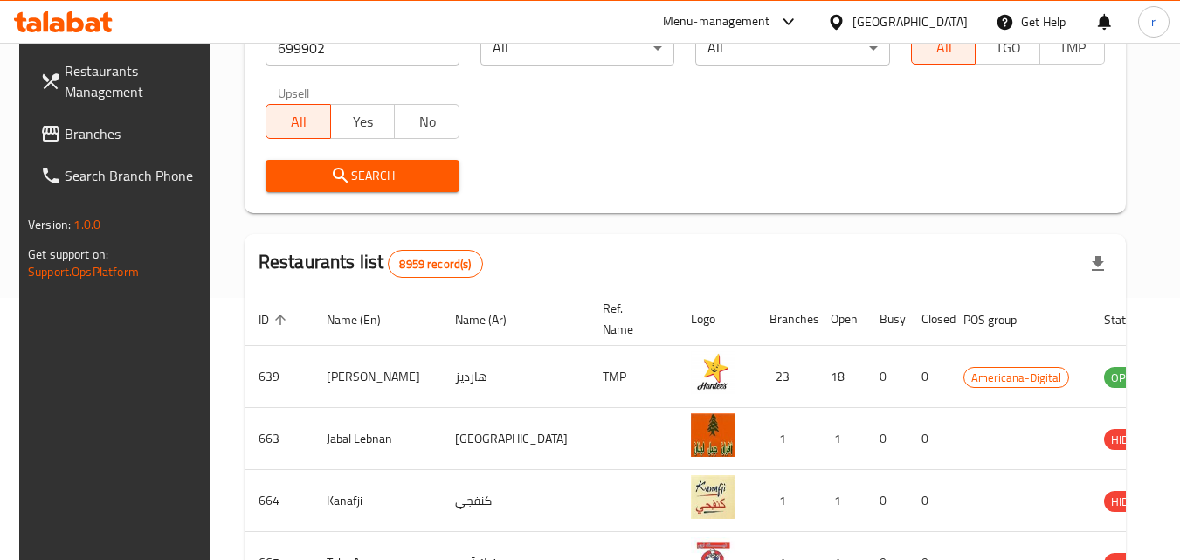
click at [384, 165] on span "Search" at bounding box center [363, 176] width 166 height 22
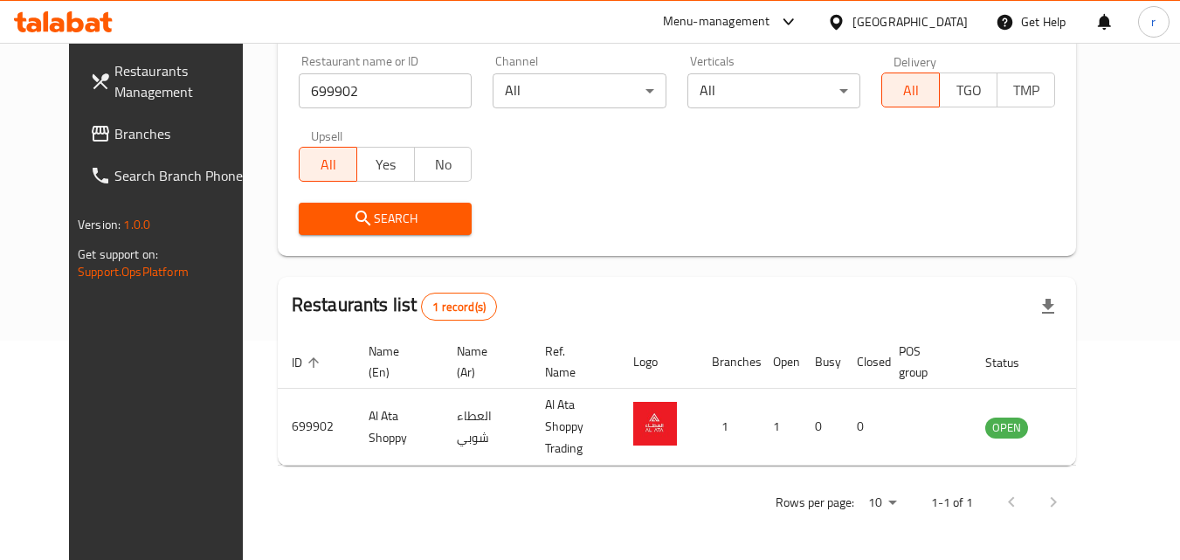
scroll to position [204, 0]
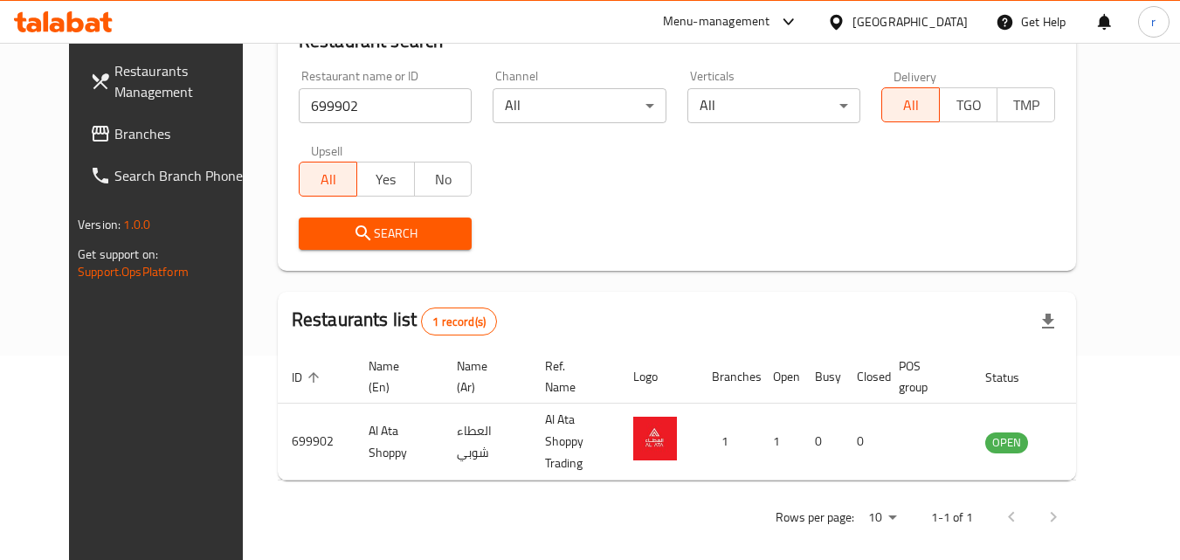
click at [924, 33] on div "[GEOGRAPHIC_DATA]" at bounding box center [897, 22] width 169 height 42
click at [943, 25] on div "[GEOGRAPHIC_DATA]" at bounding box center [910, 21] width 115 height 19
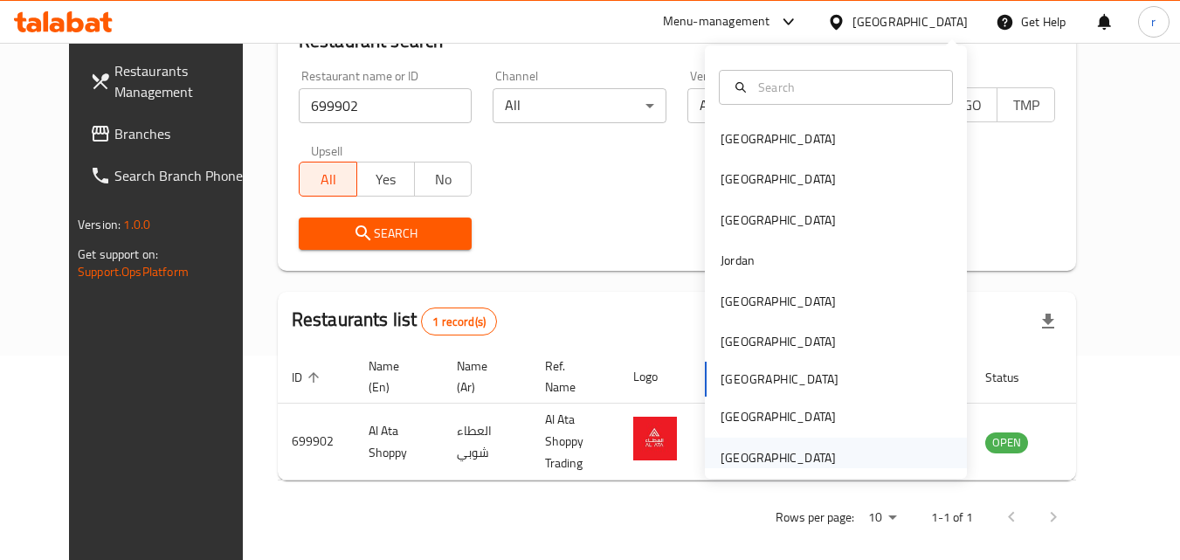
click at [795, 456] on div "[GEOGRAPHIC_DATA]" at bounding box center [778, 457] width 115 height 19
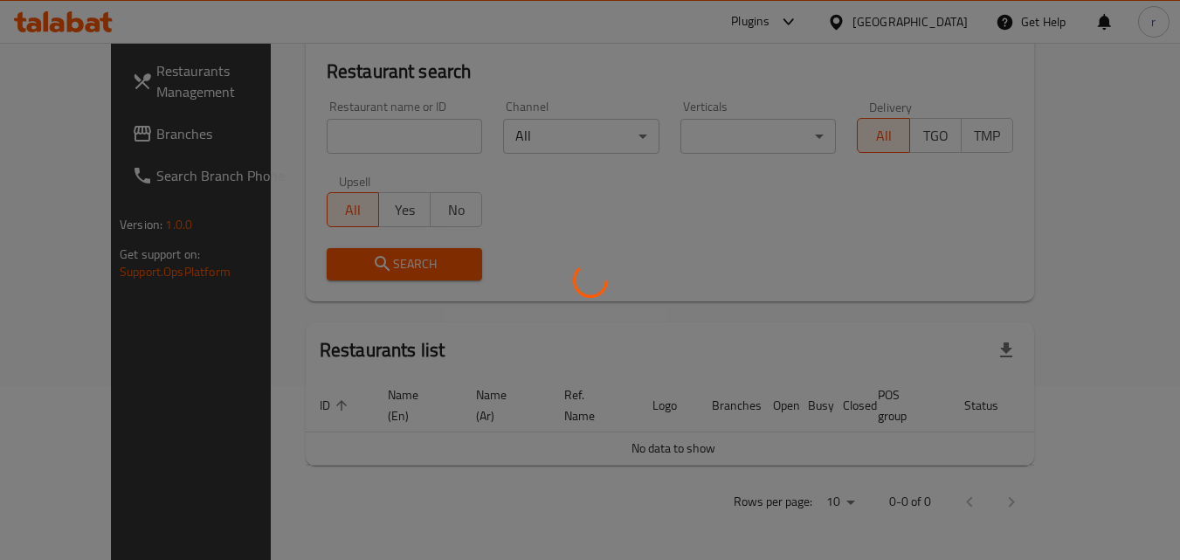
scroll to position [154, 0]
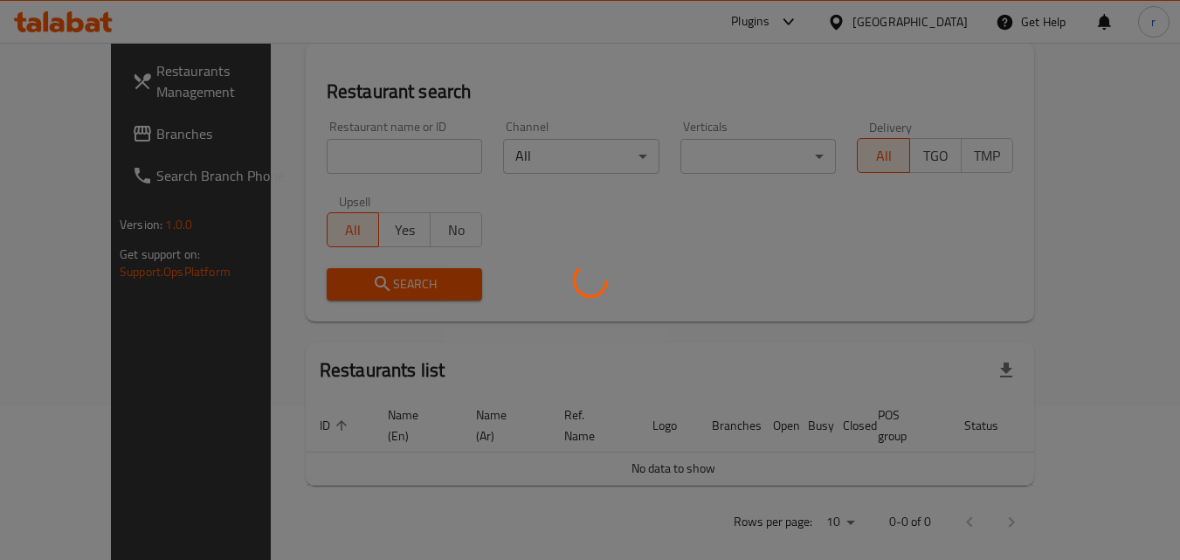
click at [313, 156] on div at bounding box center [590, 280] width 1180 height 560
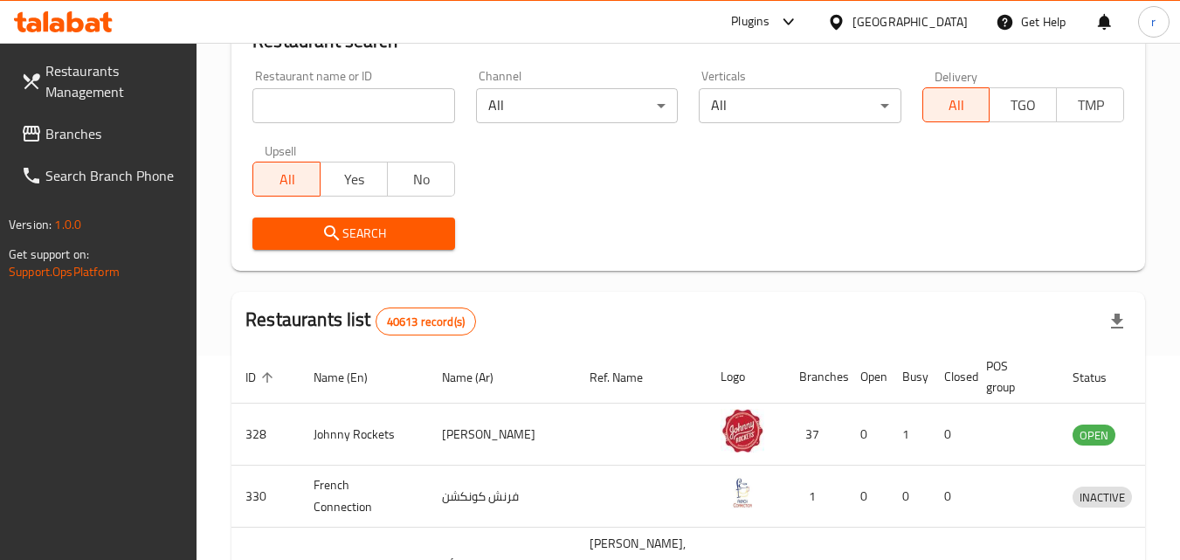
click at [332, 122] on input "search" at bounding box center [353, 105] width 202 height 35
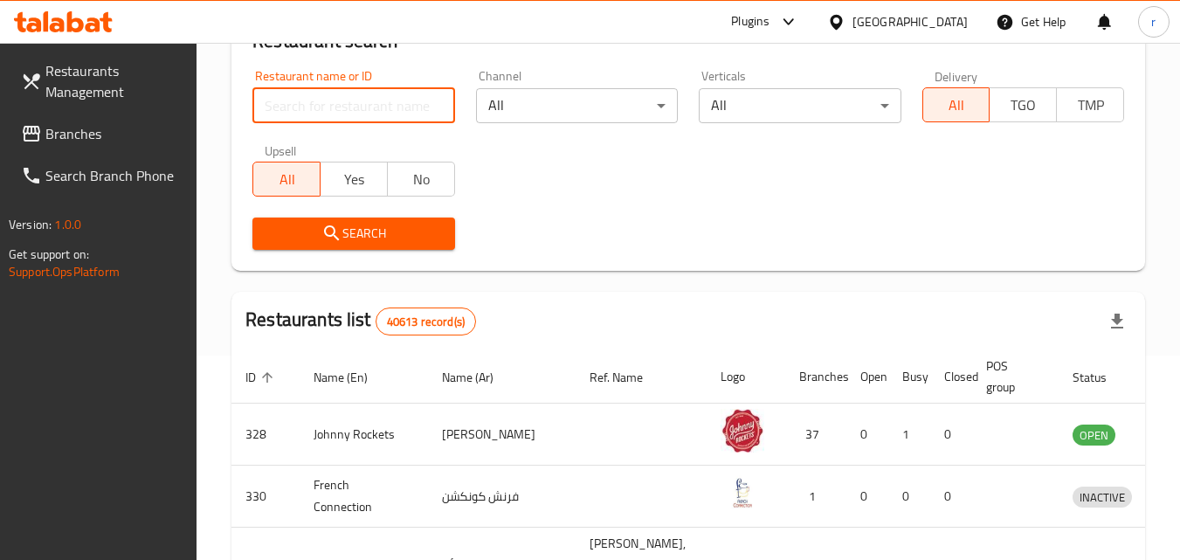
paste input "696503"
type input "696503"
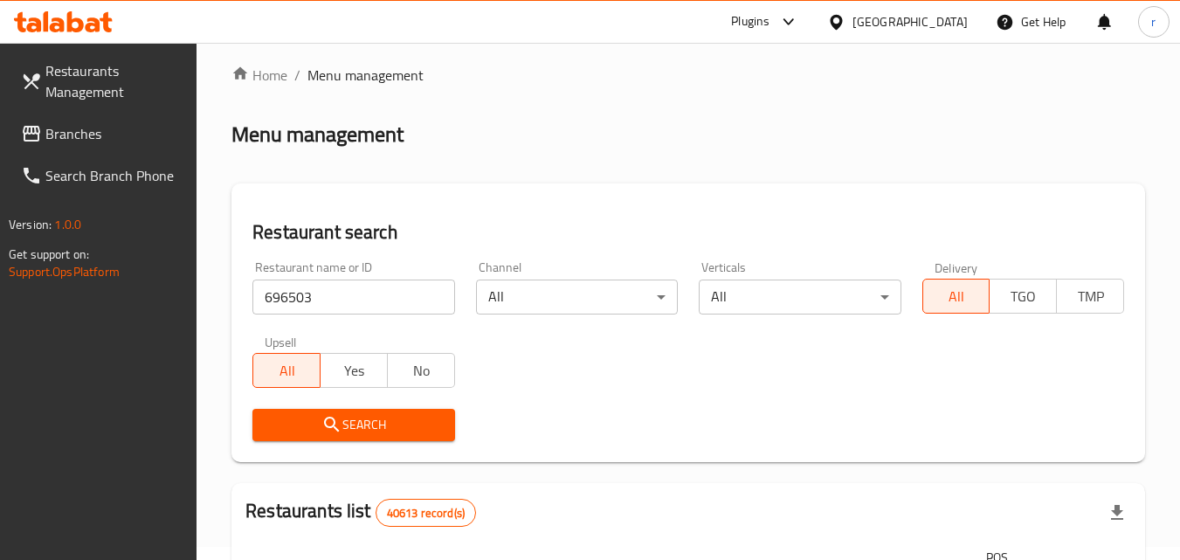
scroll to position [0, 0]
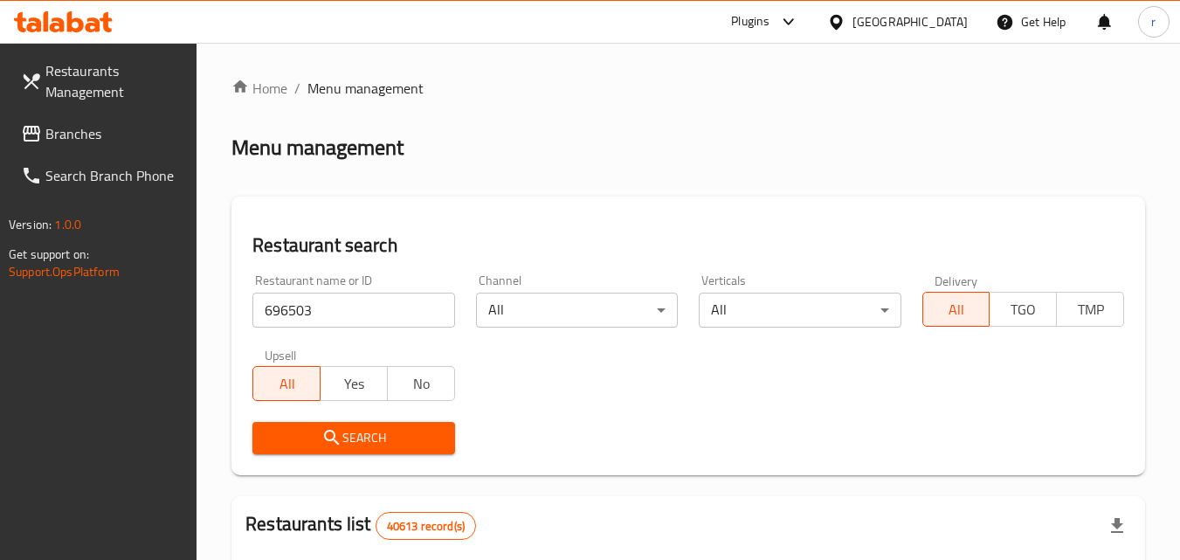
click at [124, 121] on link "Branches" at bounding box center [102, 134] width 190 height 42
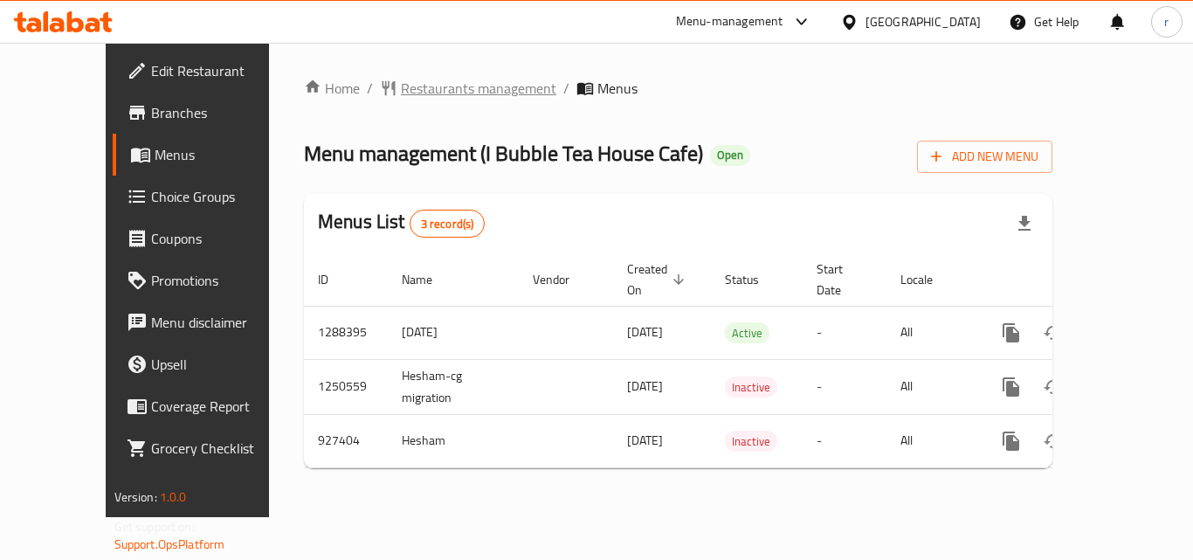
click at [401, 81] on span "Restaurants management" at bounding box center [479, 88] width 156 height 21
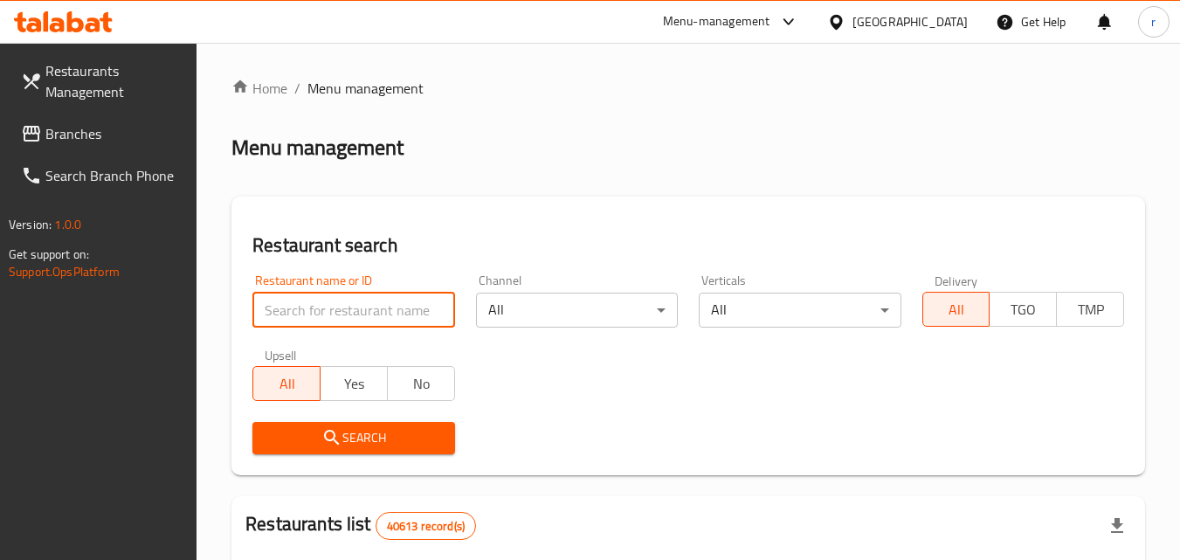
click at [382, 321] on input "search" at bounding box center [353, 310] width 202 height 35
paste input "658825"
type input "658825"
click button "Search" at bounding box center [353, 438] width 202 height 32
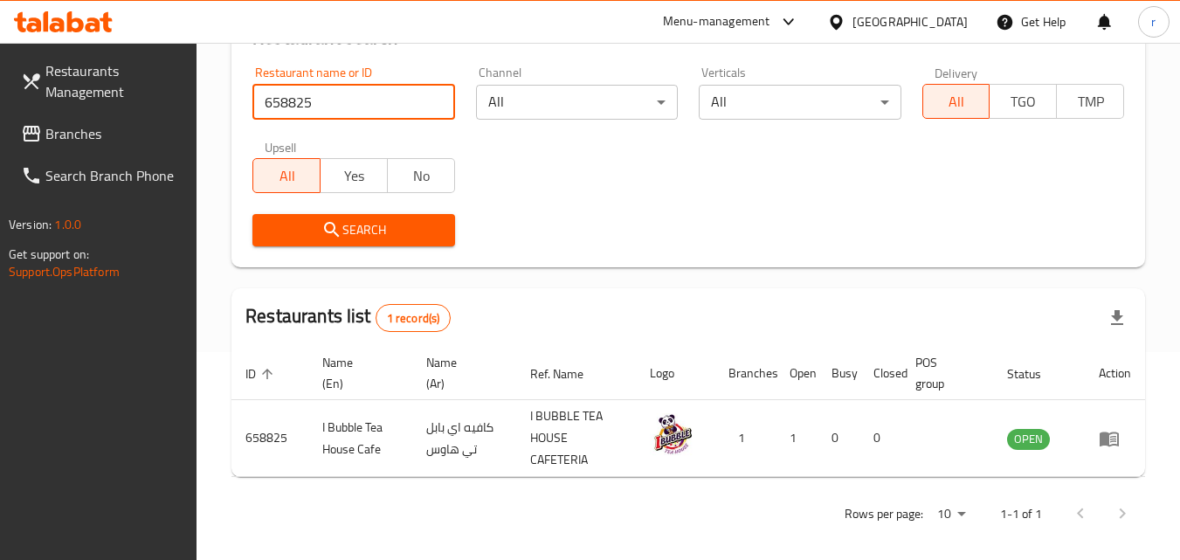
scroll to position [219, 0]
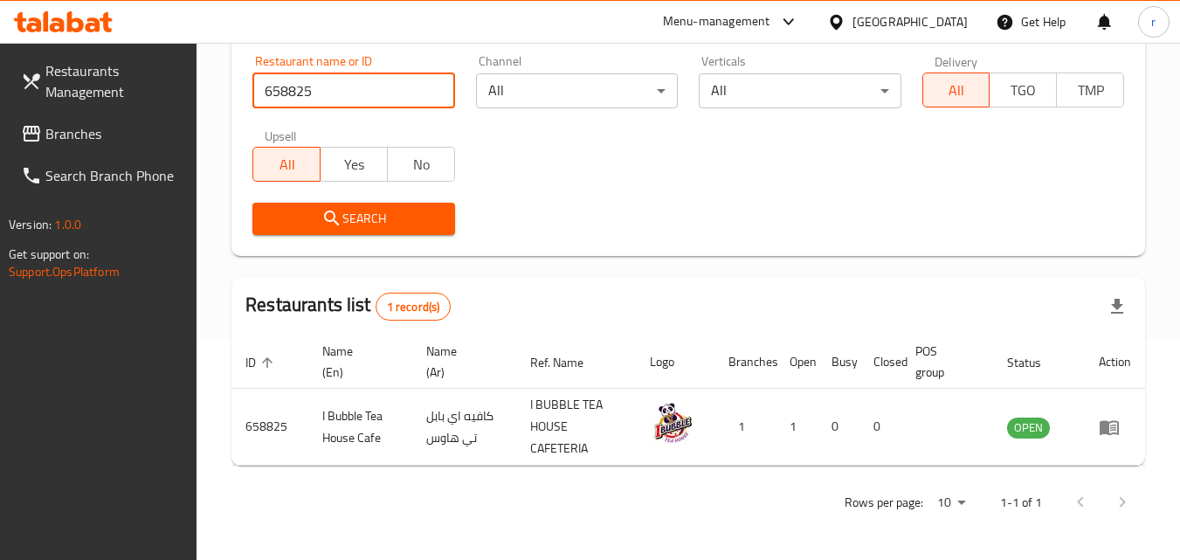
click at [430, 93] on input "658825" at bounding box center [353, 90] width 202 height 35
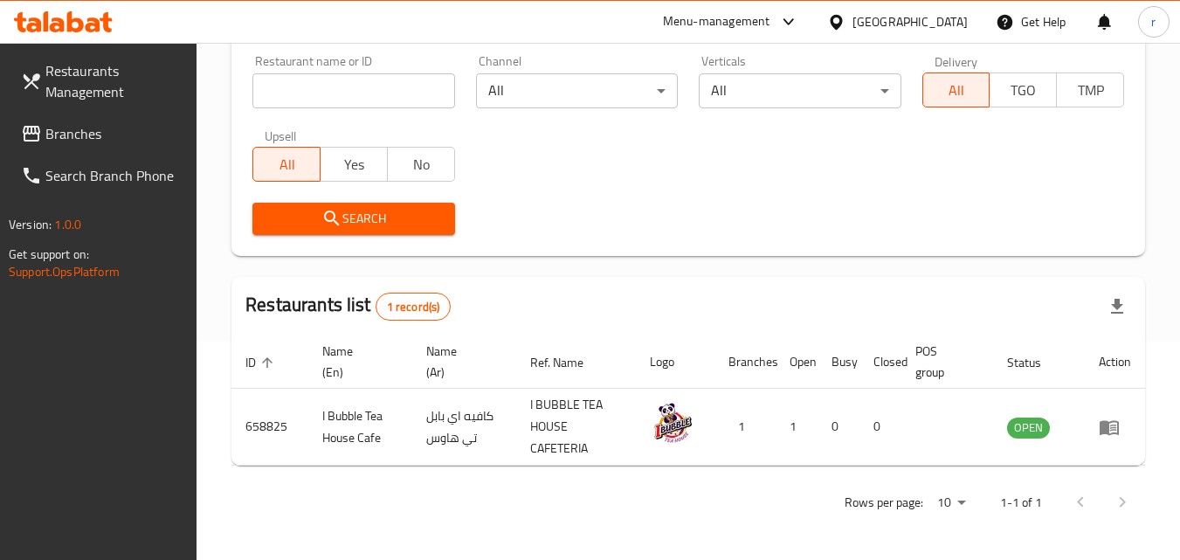
click at [944, 25] on div "[GEOGRAPHIC_DATA]" at bounding box center [910, 21] width 115 height 19
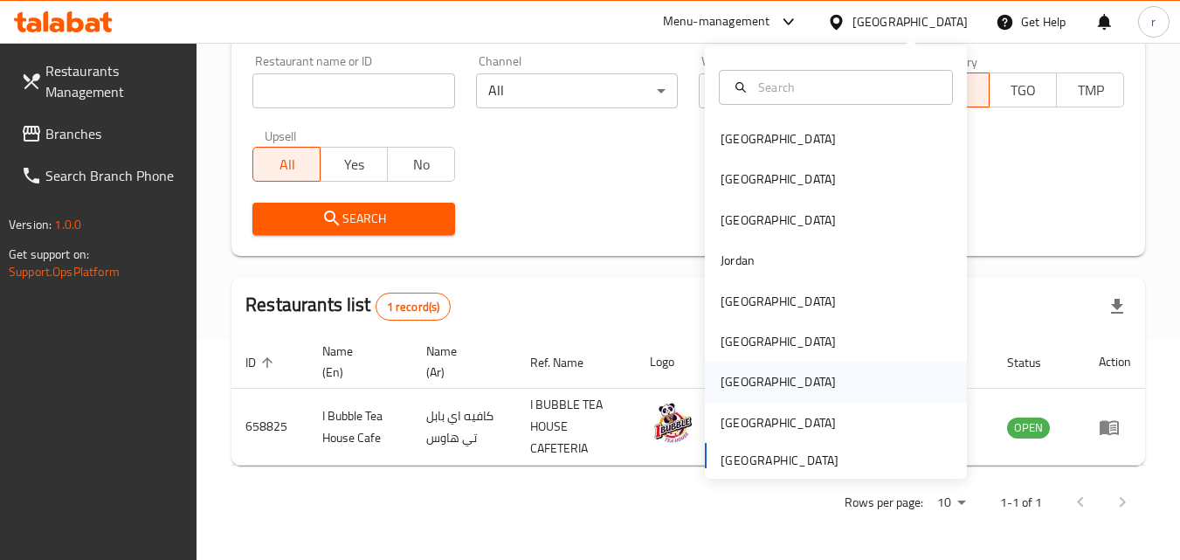
click at [722, 391] on div "Qatar" at bounding box center [778, 381] width 115 height 19
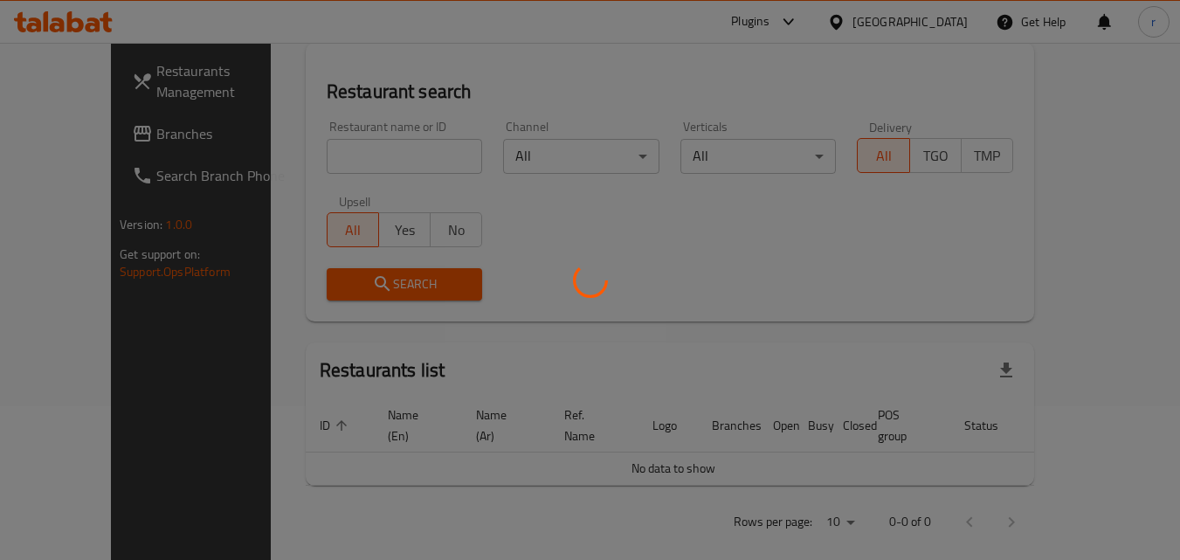
scroll to position [219, 0]
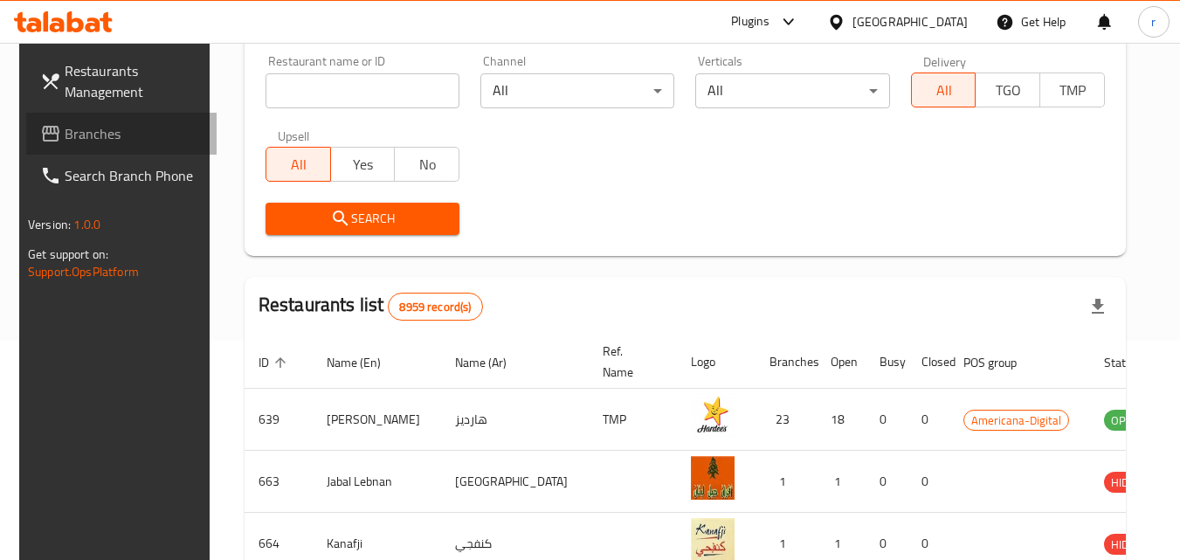
click at [98, 139] on span "Branches" at bounding box center [134, 133] width 138 height 21
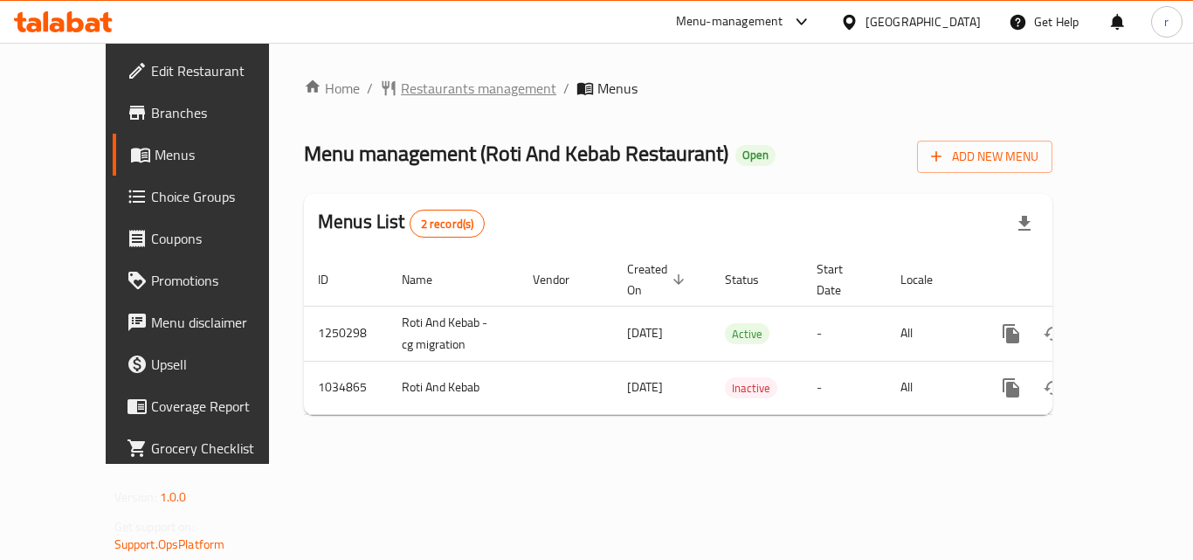
click at [401, 85] on span "Restaurants management" at bounding box center [479, 88] width 156 height 21
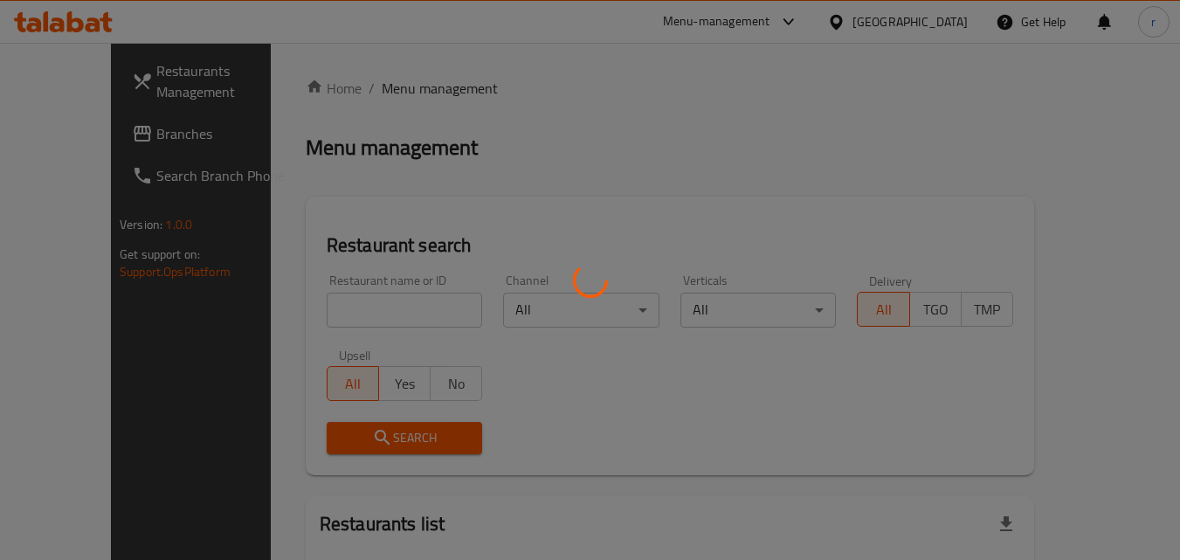
click at [332, 312] on div at bounding box center [590, 280] width 1180 height 560
click at [332, 338] on div at bounding box center [590, 280] width 1180 height 560
drag, startPoint x: 327, startPoint y: 299, endPoint x: 325, endPoint y: 287, distance: 11.5
click at [327, 295] on div at bounding box center [590, 280] width 1180 height 560
click at [333, 311] on div at bounding box center [590, 280] width 1180 height 560
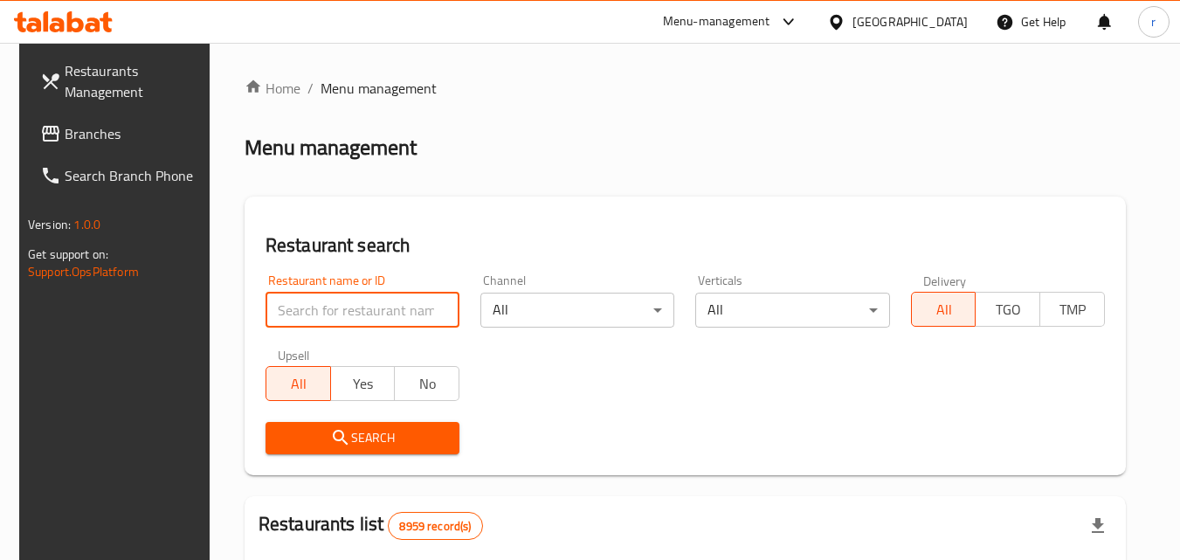
click at [346, 324] on input "search" at bounding box center [363, 310] width 194 height 35
paste input "661593"
type input "661593"
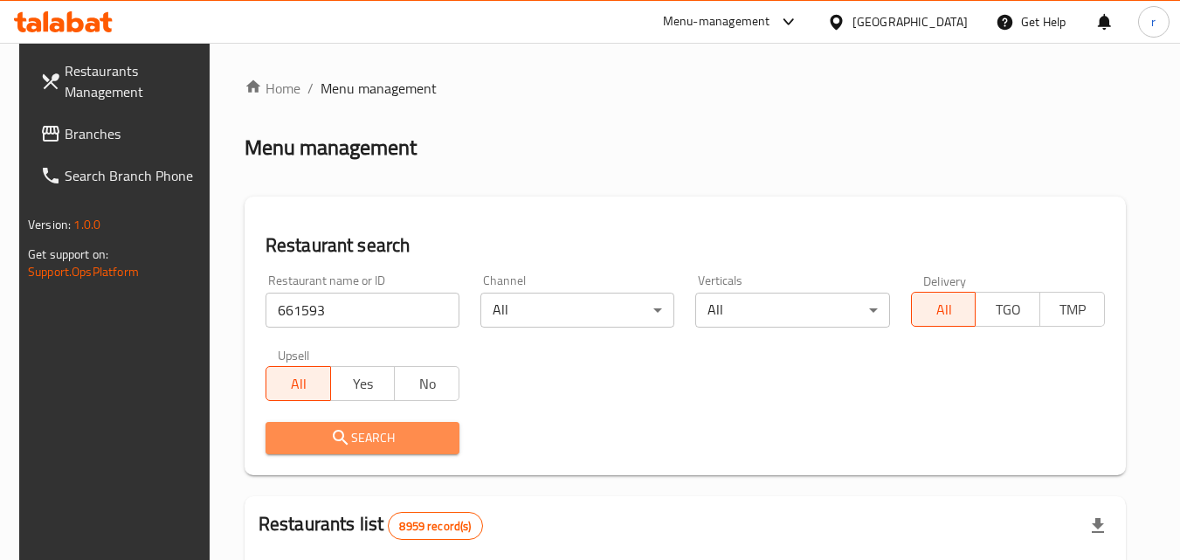
click at [384, 447] on span "Search" at bounding box center [363, 438] width 166 height 22
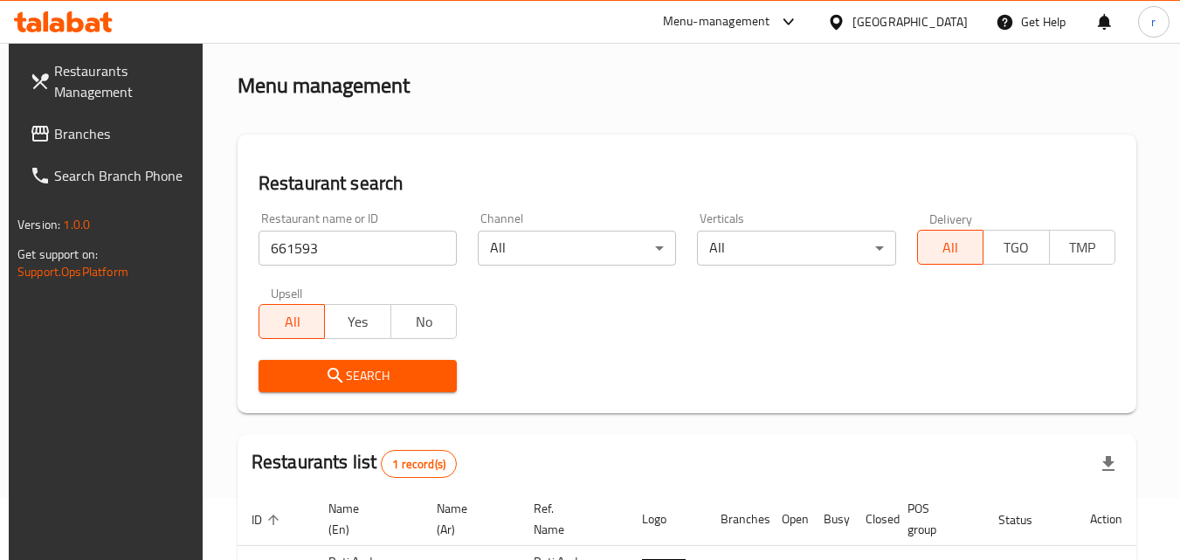
scroll to position [45, 0]
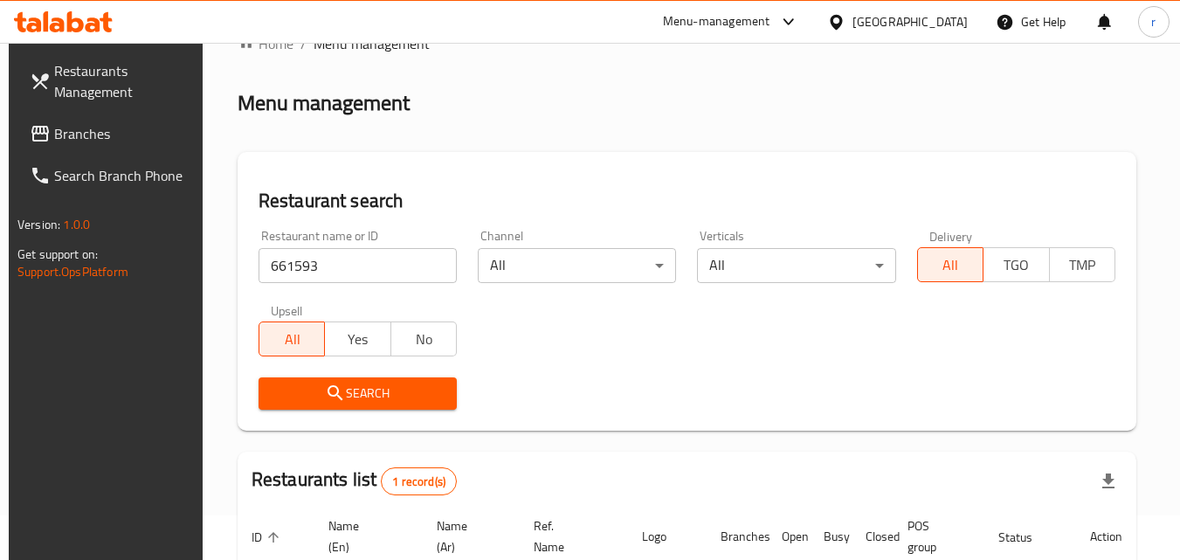
click at [853, 26] on div at bounding box center [839, 21] width 25 height 19
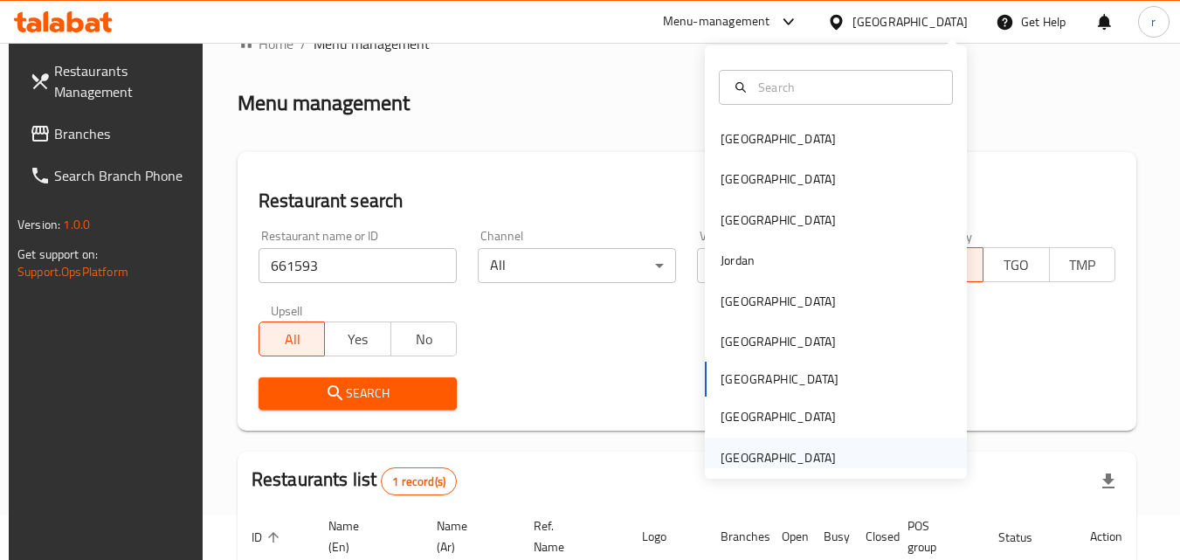
click at [746, 465] on div "[GEOGRAPHIC_DATA]" at bounding box center [778, 457] width 115 height 19
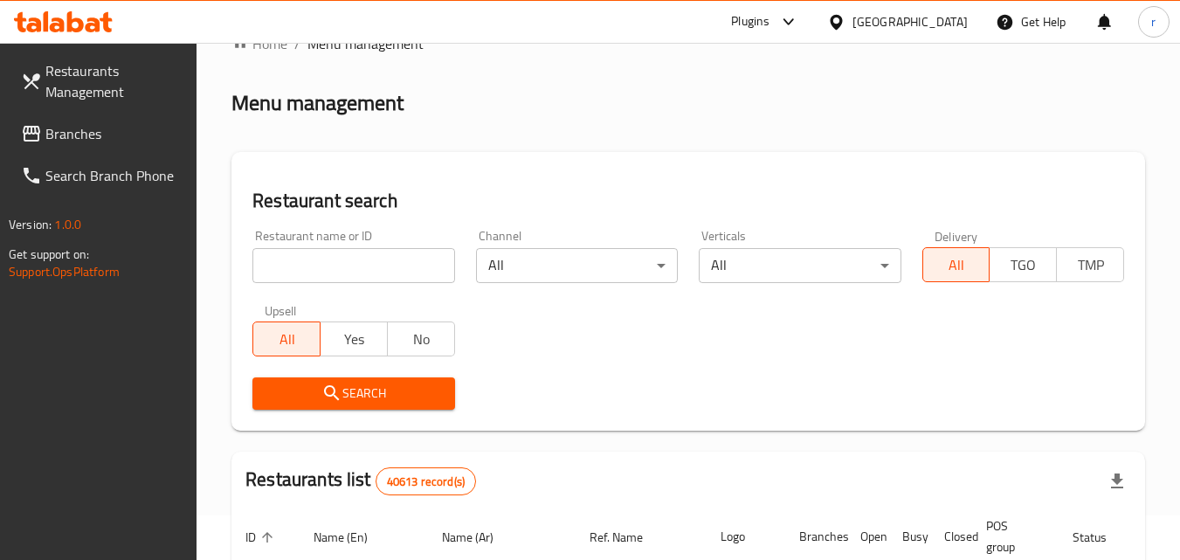
click at [81, 149] on link "Branches" at bounding box center [102, 134] width 190 height 42
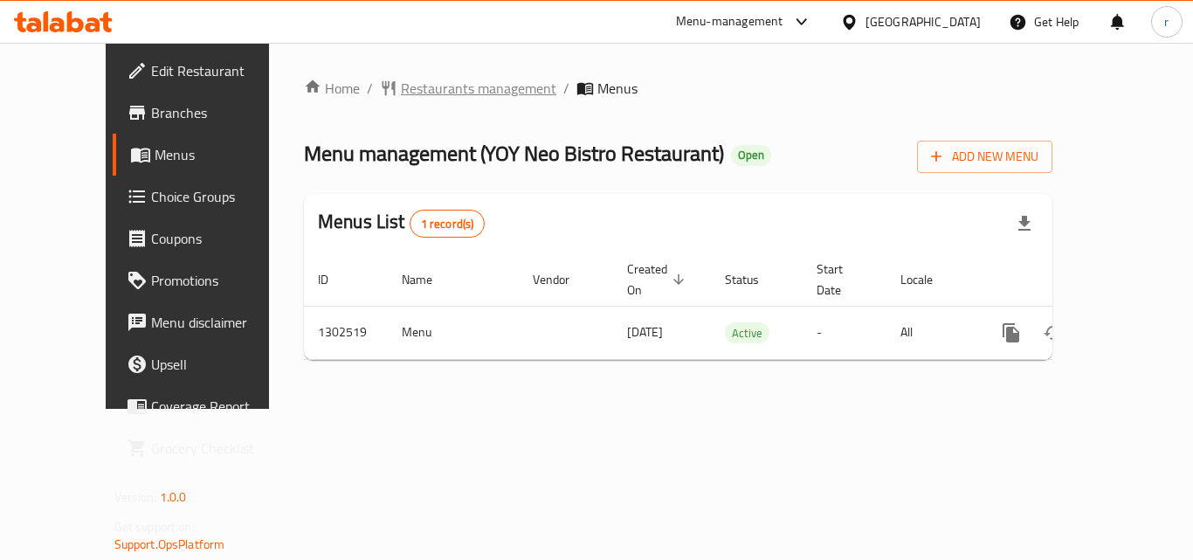
click at [429, 78] on span "Restaurants management" at bounding box center [479, 88] width 156 height 21
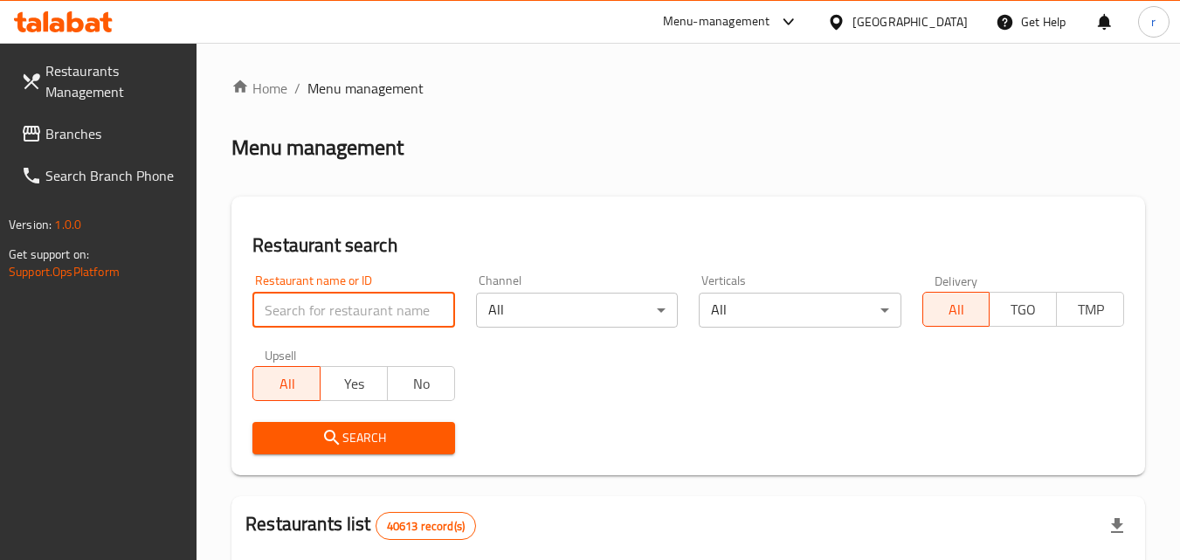
click at [412, 303] on input "search" at bounding box center [353, 310] width 202 height 35
paste input "702410"
type input "702410"
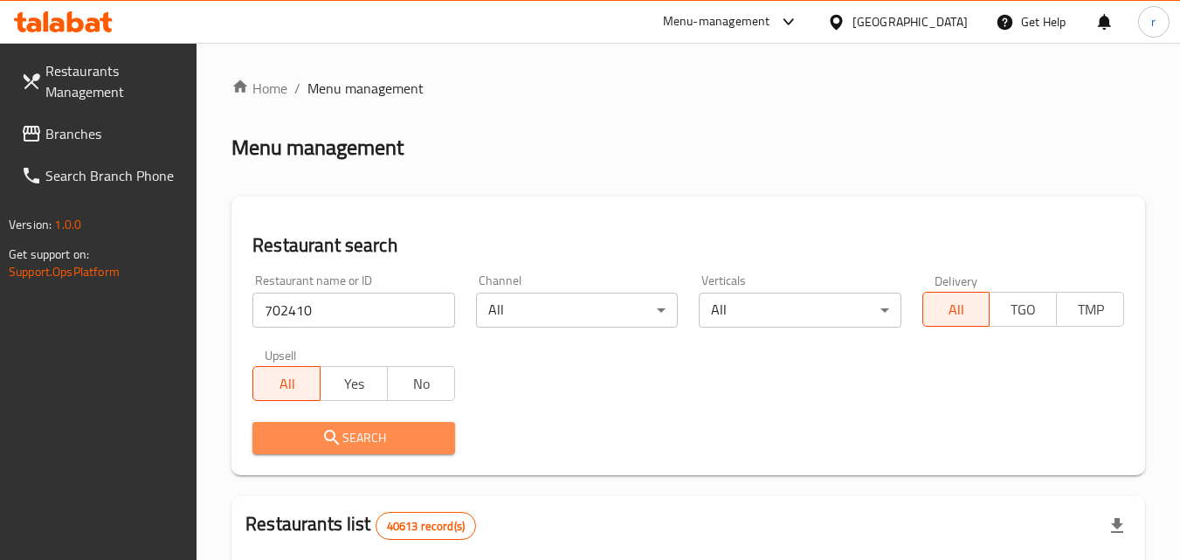
click at [363, 424] on button "Search" at bounding box center [353, 438] width 202 height 32
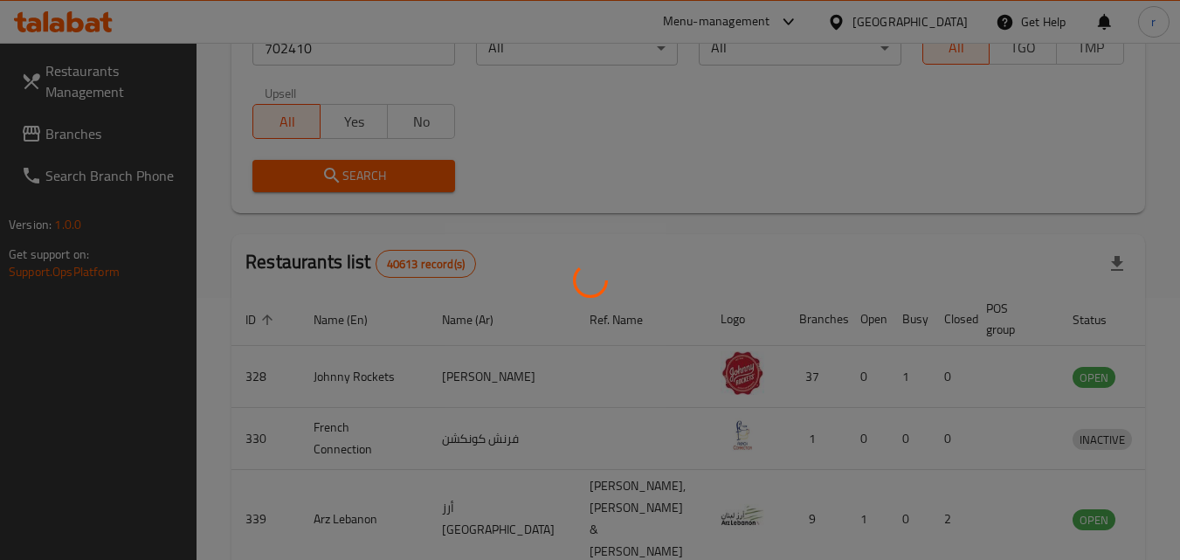
scroll to position [219, 0]
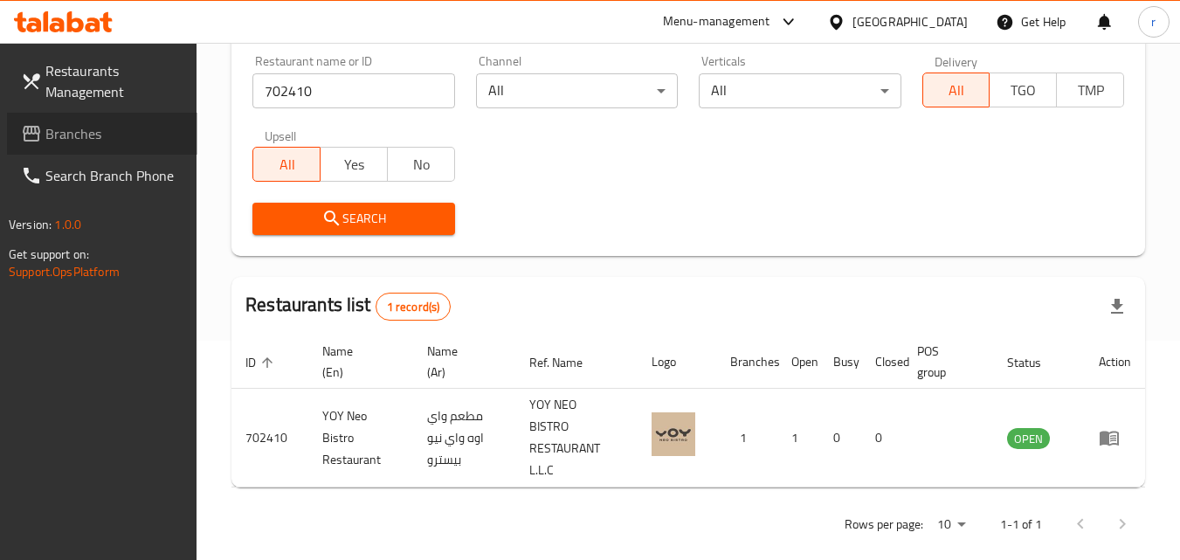
click at [55, 128] on span "Branches" at bounding box center [114, 133] width 138 height 21
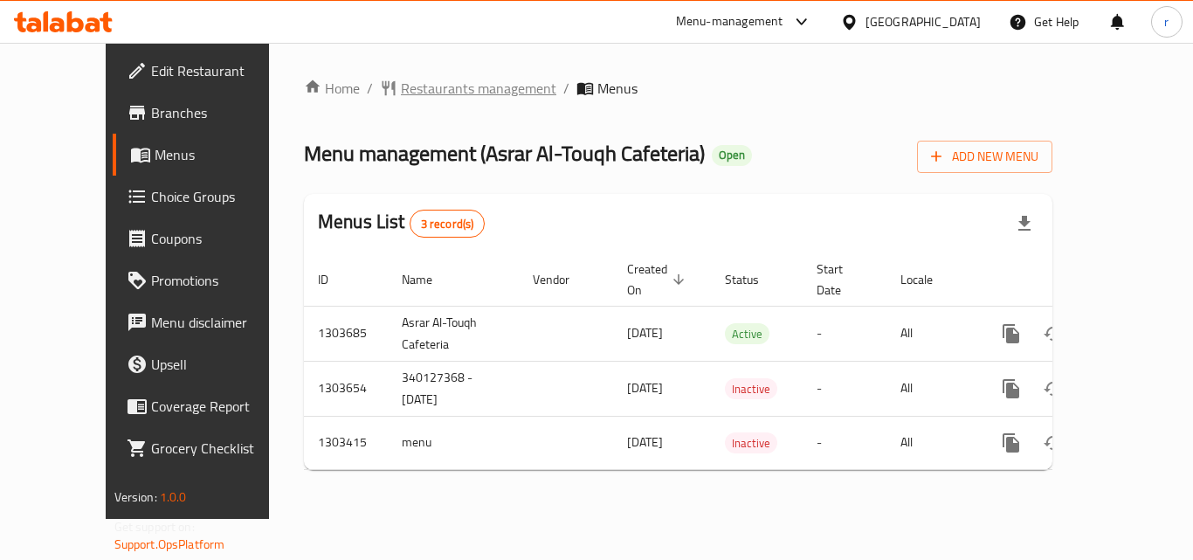
click at [418, 81] on span "Restaurants management" at bounding box center [479, 88] width 156 height 21
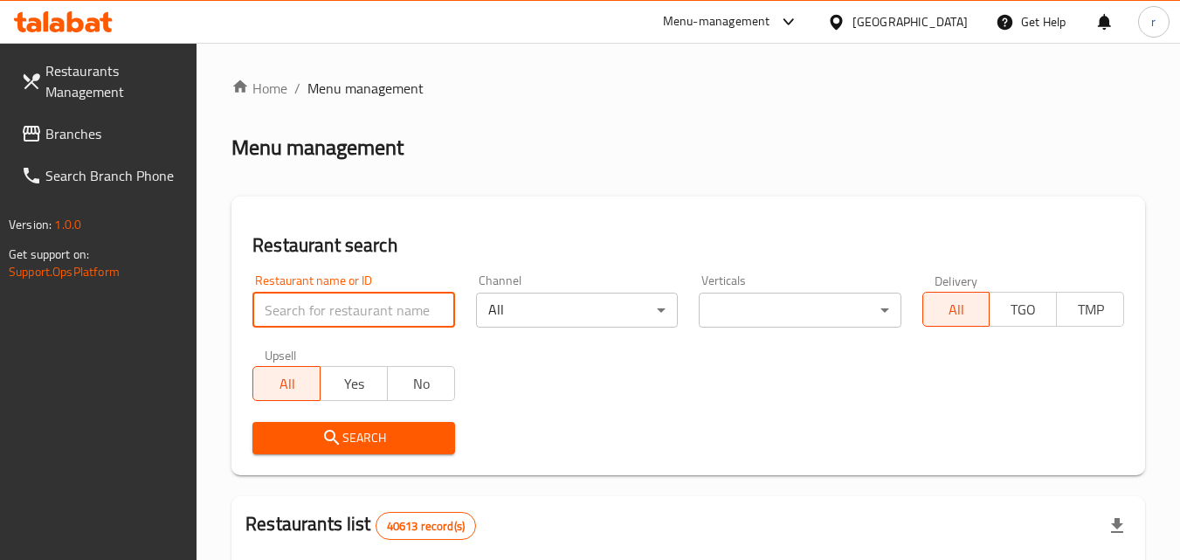
click at [384, 320] on input "search" at bounding box center [353, 310] width 202 height 35
paste input "702816"
type input "702816"
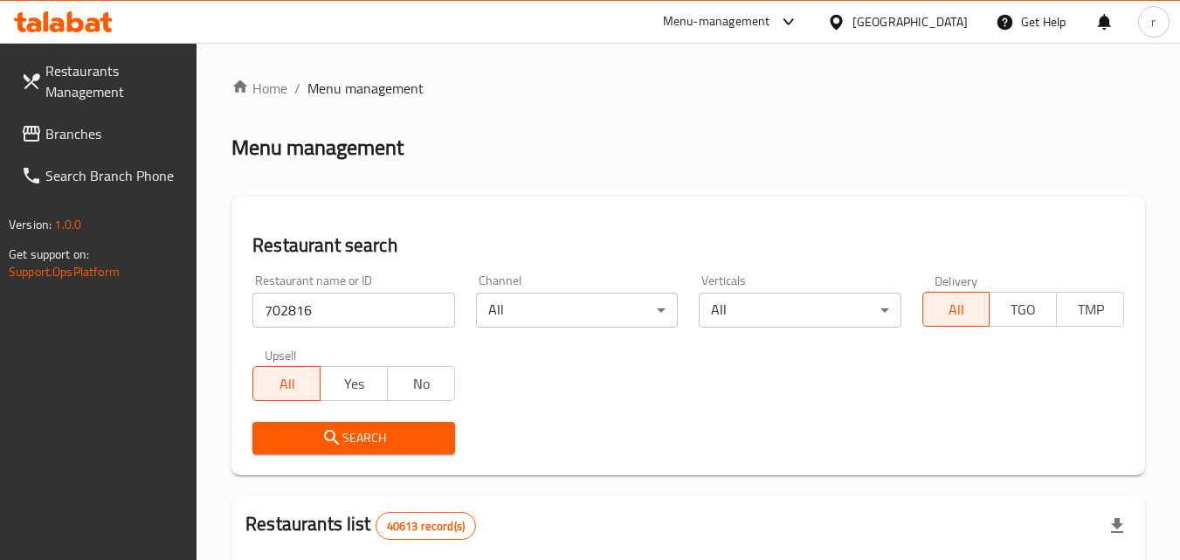
click at [343, 432] on span "Search" at bounding box center [353, 438] width 174 height 22
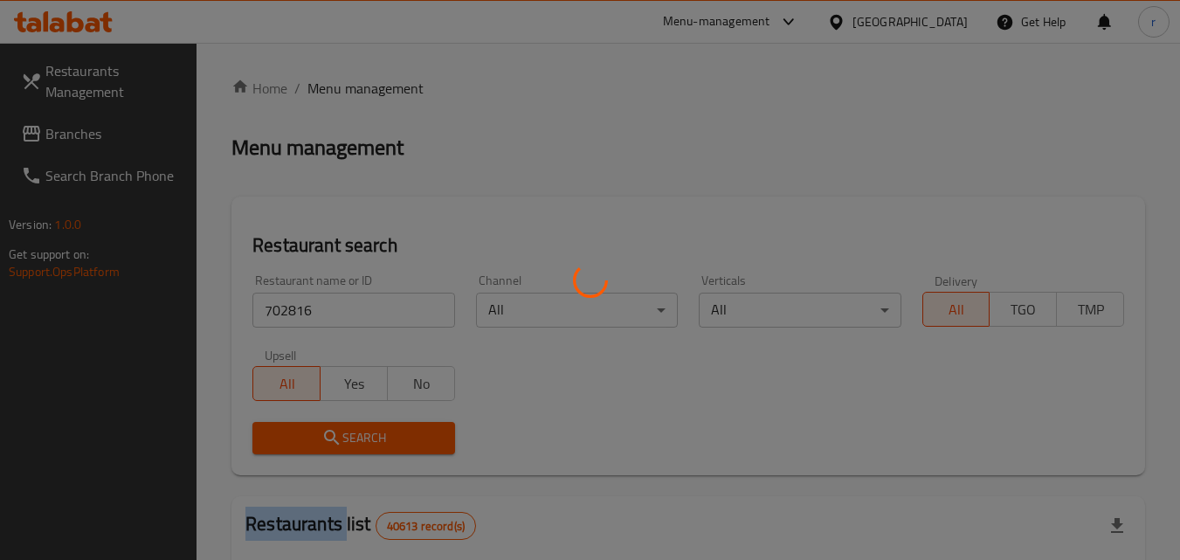
click at [343, 432] on div at bounding box center [590, 280] width 1180 height 560
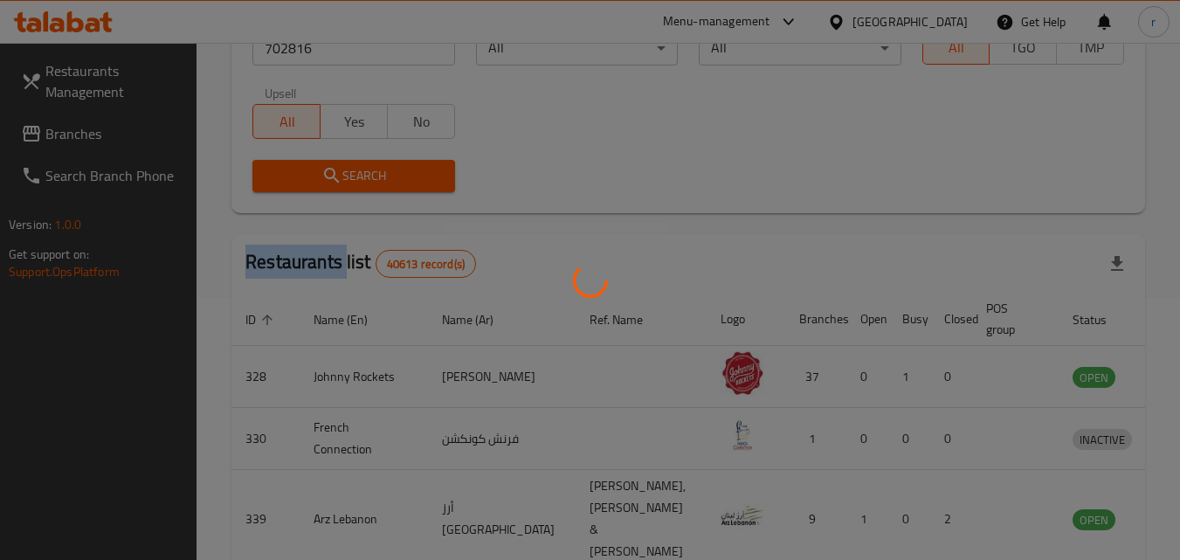
scroll to position [219, 0]
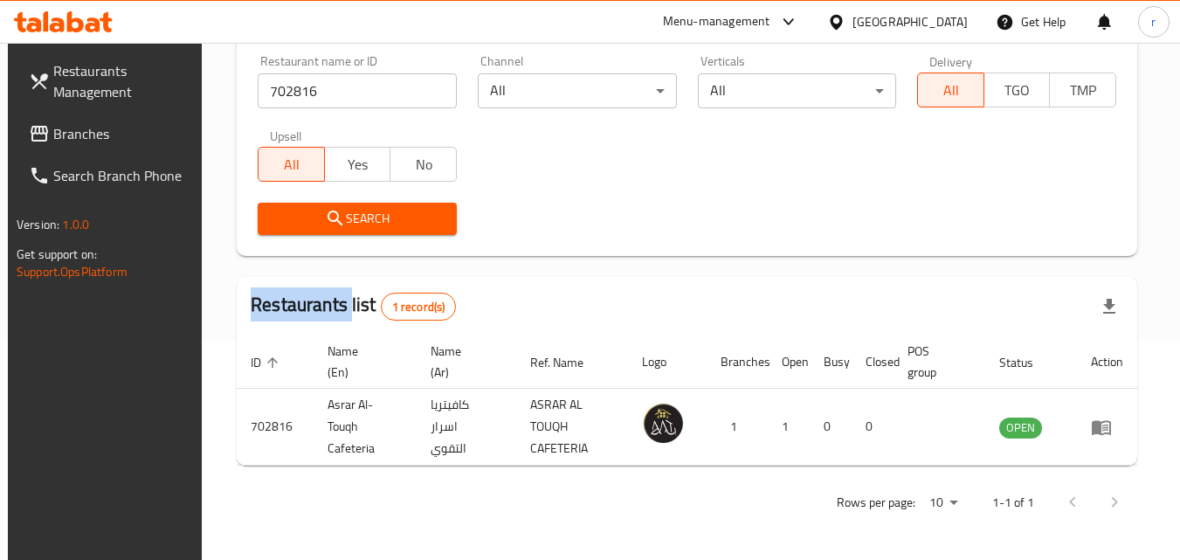
click at [139, 127] on span "Branches" at bounding box center [122, 133] width 138 height 21
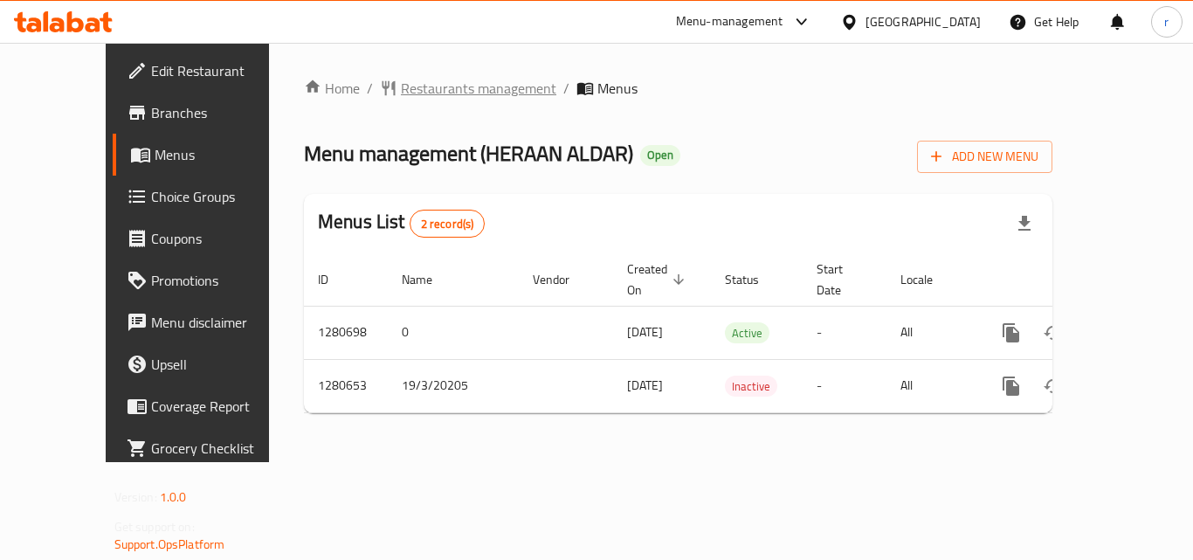
click at [403, 78] on span "Restaurants management" at bounding box center [479, 88] width 156 height 21
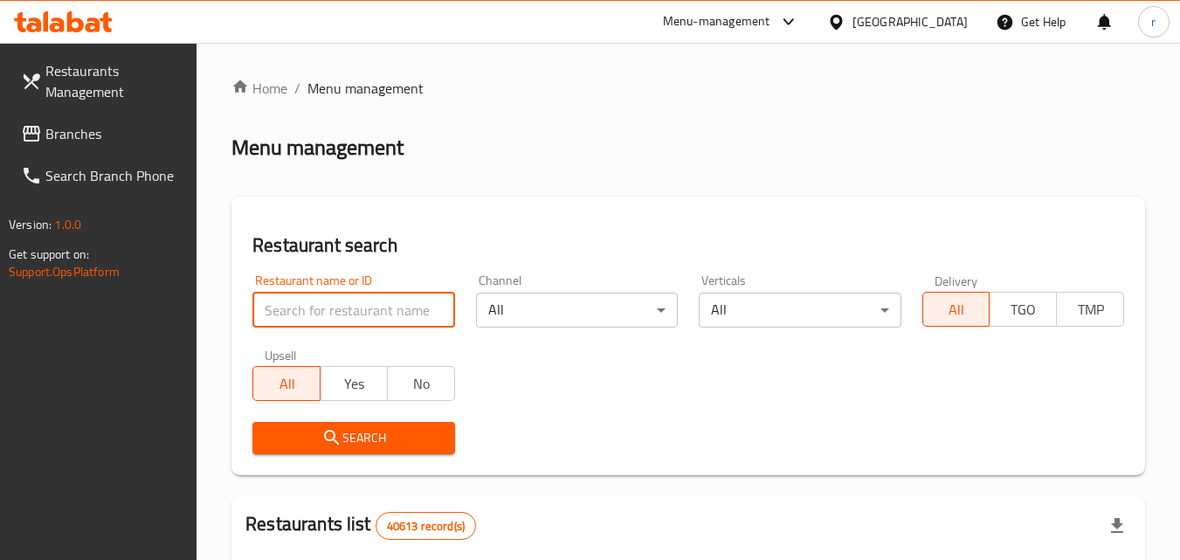
click at [433, 308] on input "search" at bounding box center [353, 310] width 202 height 35
paste input "693934"
type input "693934"
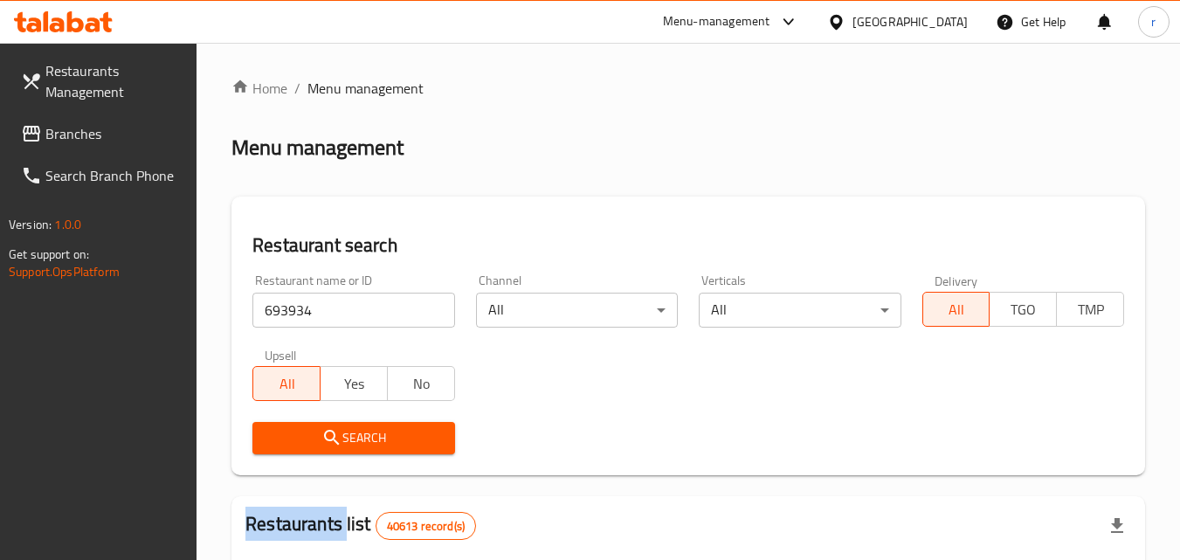
click at [410, 454] on div "Search" at bounding box center [353, 437] width 223 height 53
click at [410, 445] on span "Search" at bounding box center [353, 438] width 174 height 22
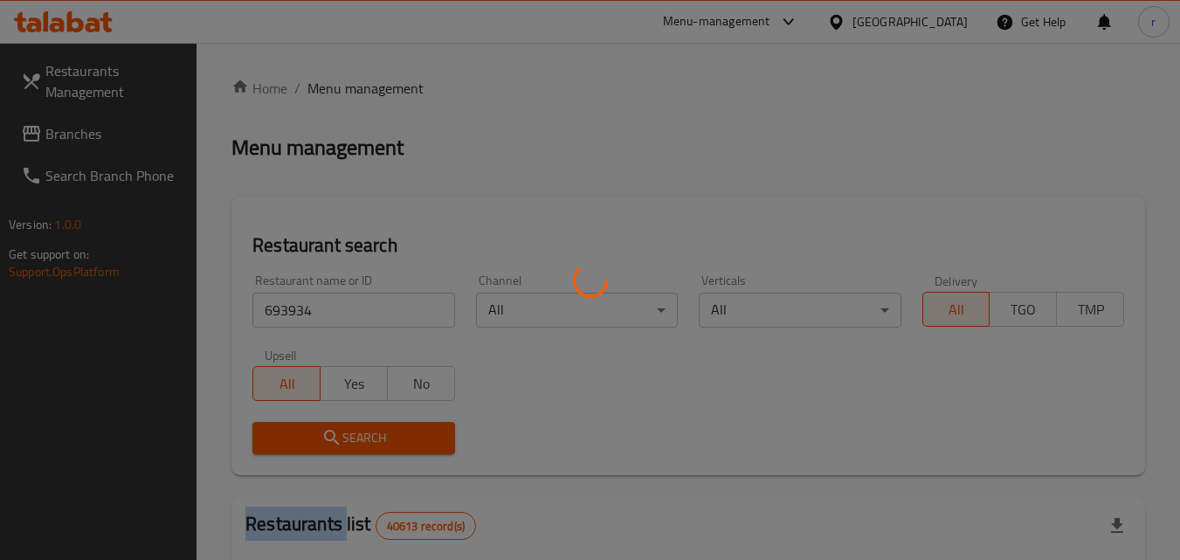
click at [410, 445] on div at bounding box center [590, 280] width 1180 height 560
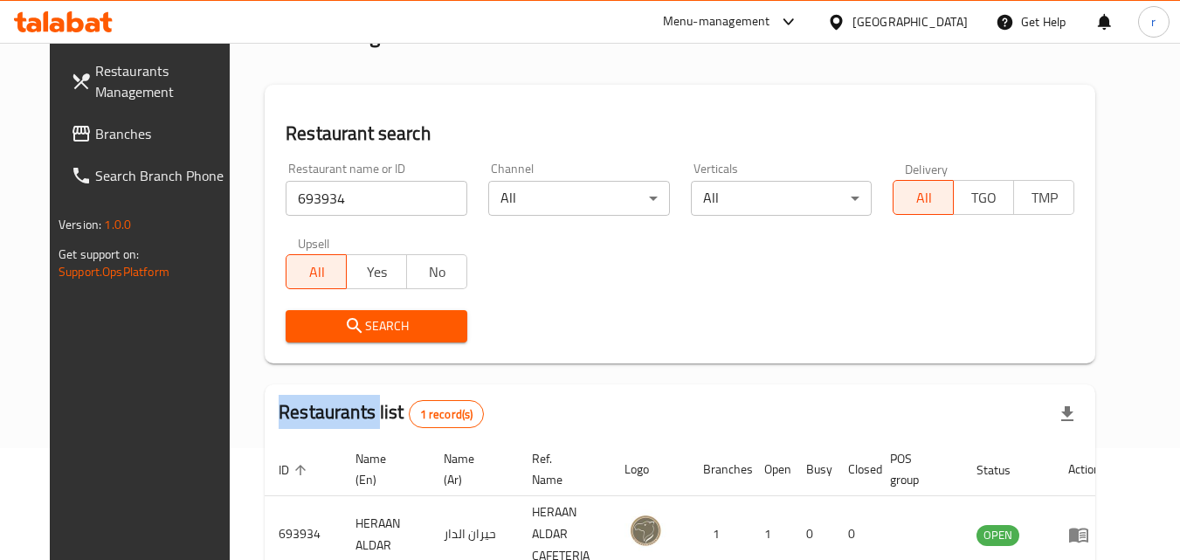
scroll to position [204, 0]
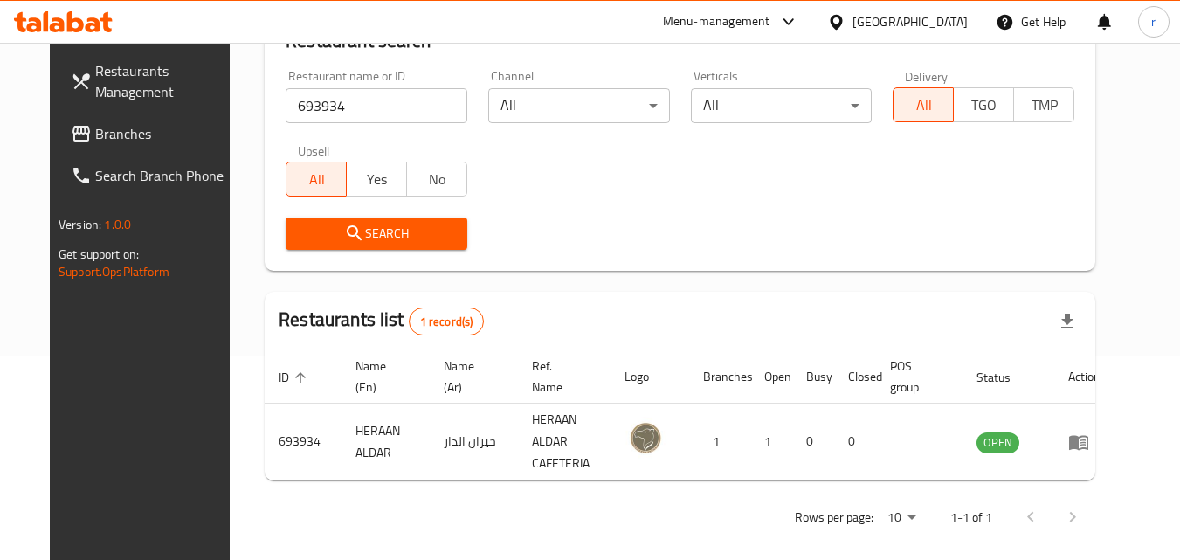
click at [368, 89] on input "693934" at bounding box center [377, 105] width 182 height 35
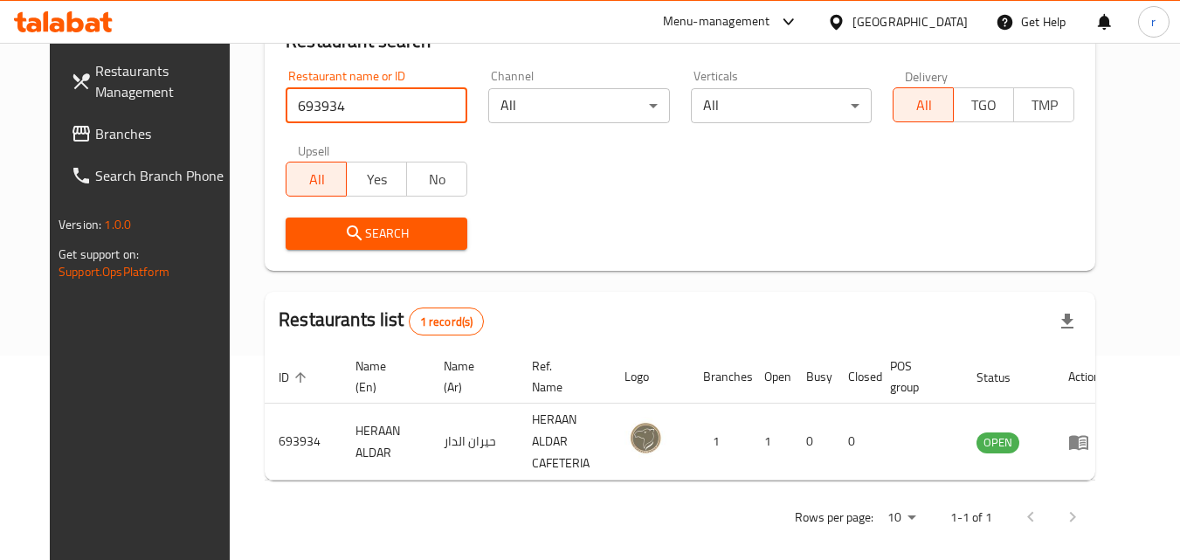
click at [368, 89] on input "693934" at bounding box center [377, 105] width 182 height 35
click at [95, 131] on span "Branches" at bounding box center [164, 133] width 138 height 21
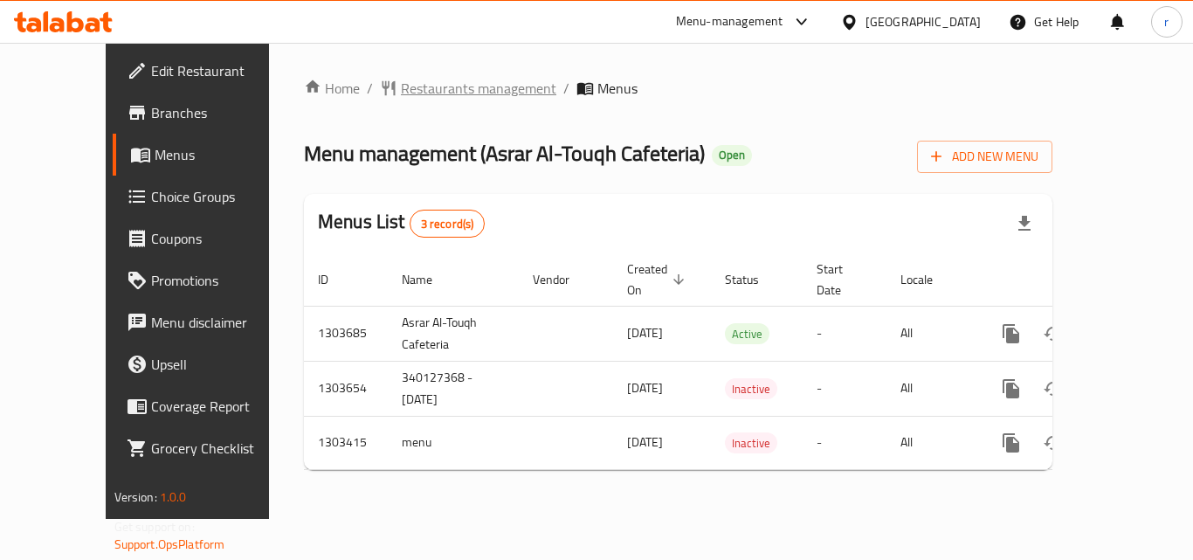
click at [438, 88] on span "Restaurants management" at bounding box center [479, 88] width 156 height 21
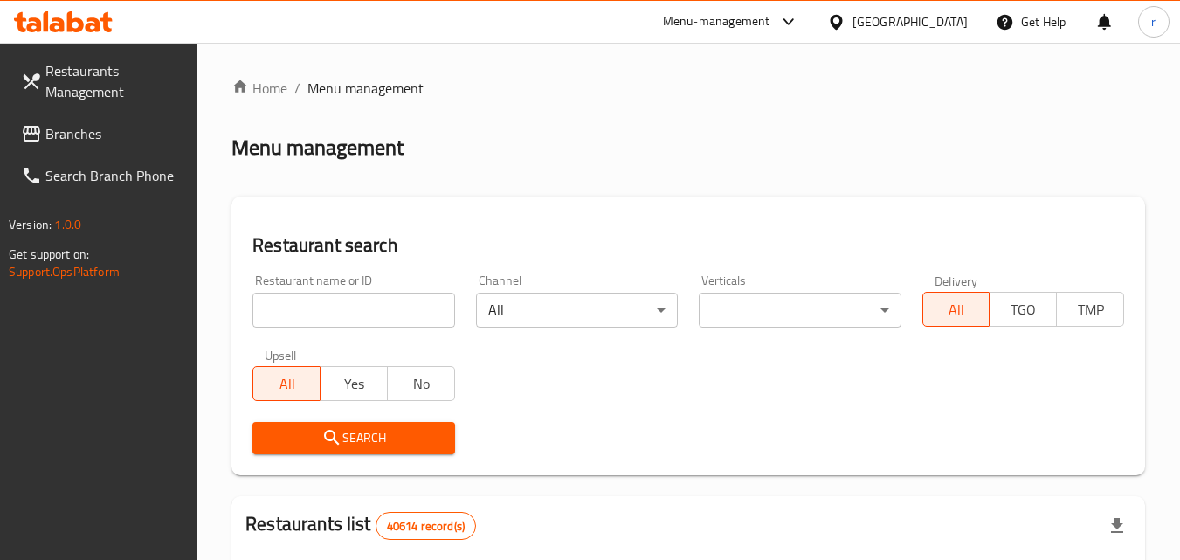
click at [326, 311] on input "search" at bounding box center [353, 310] width 202 height 35
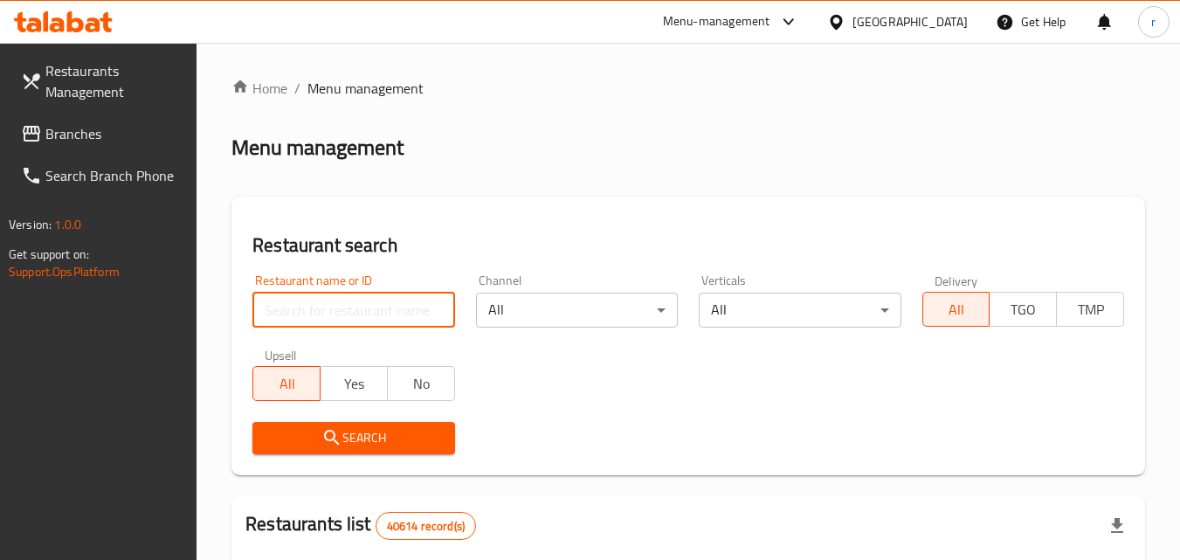
paste input "702816"
type input "702816"
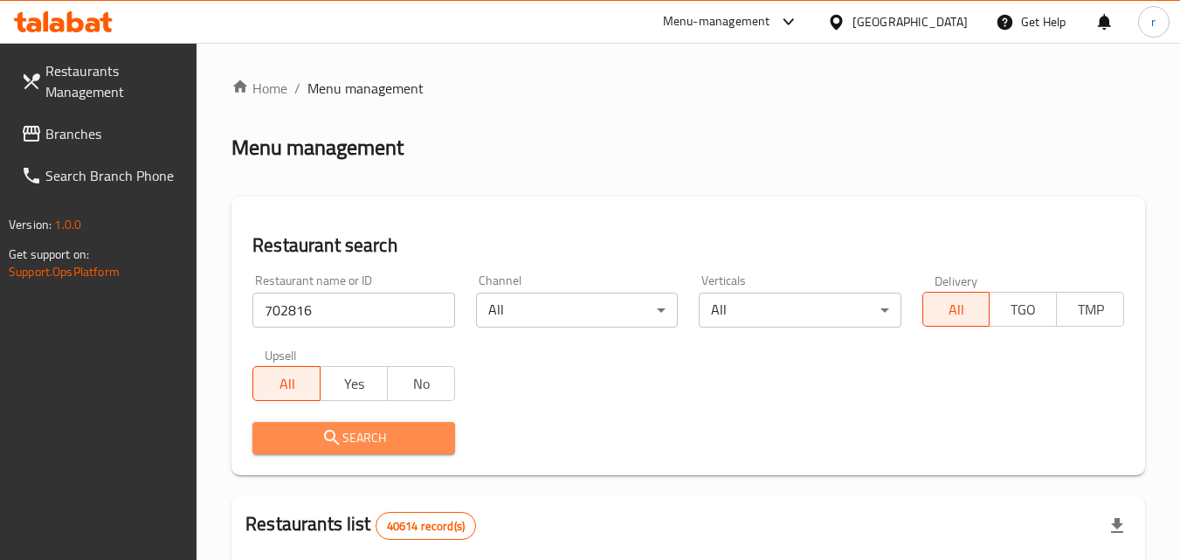
click at [391, 440] on span "Search" at bounding box center [353, 438] width 174 height 22
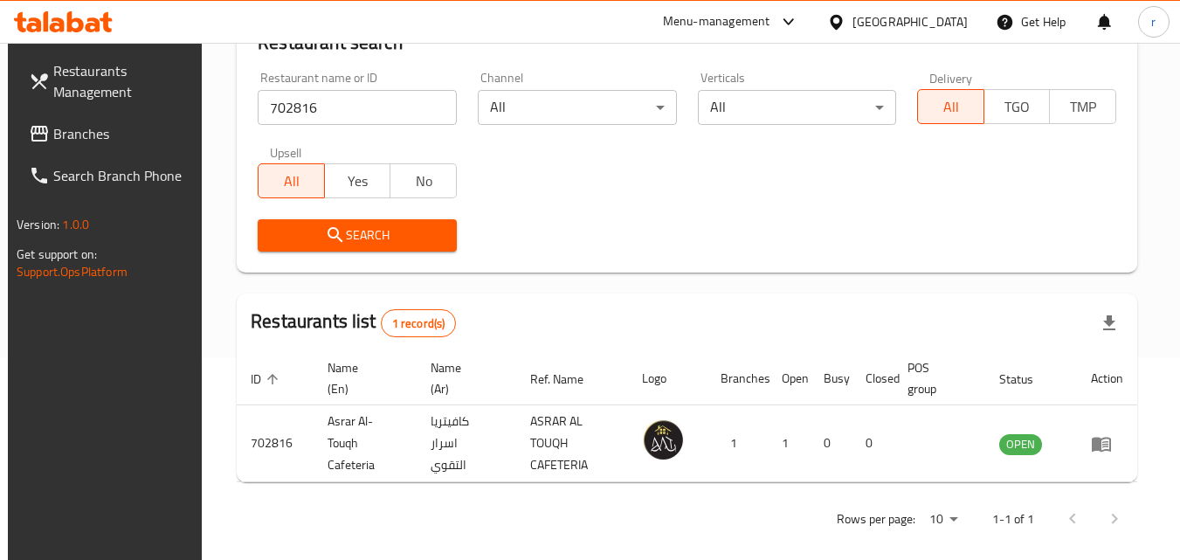
scroll to position [219, 0]
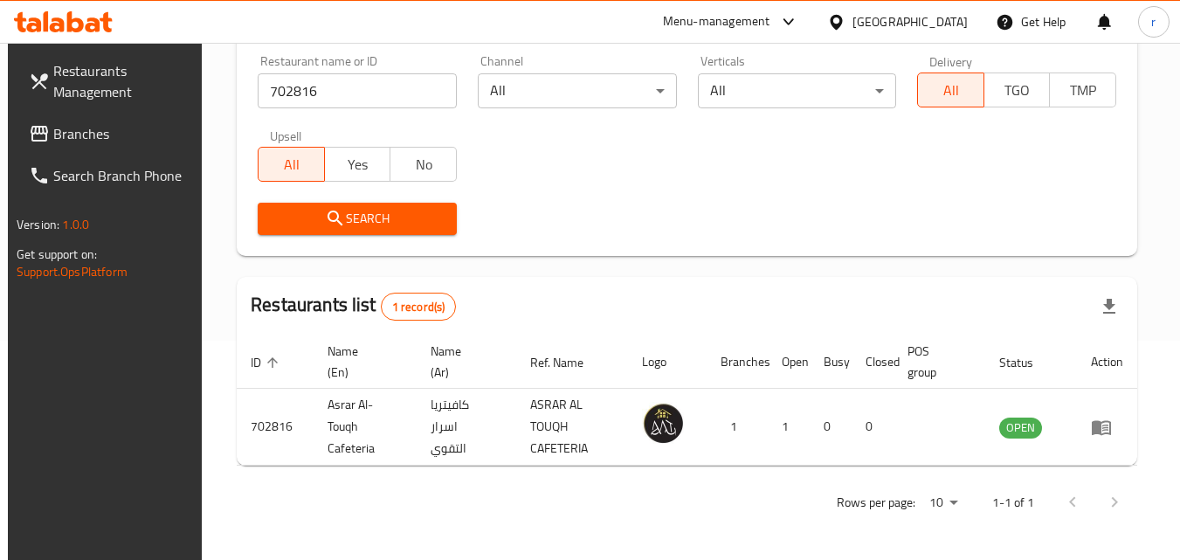
click at [91, 131] on span "Branches" at bounding box center [122, 133] width 138 height 21
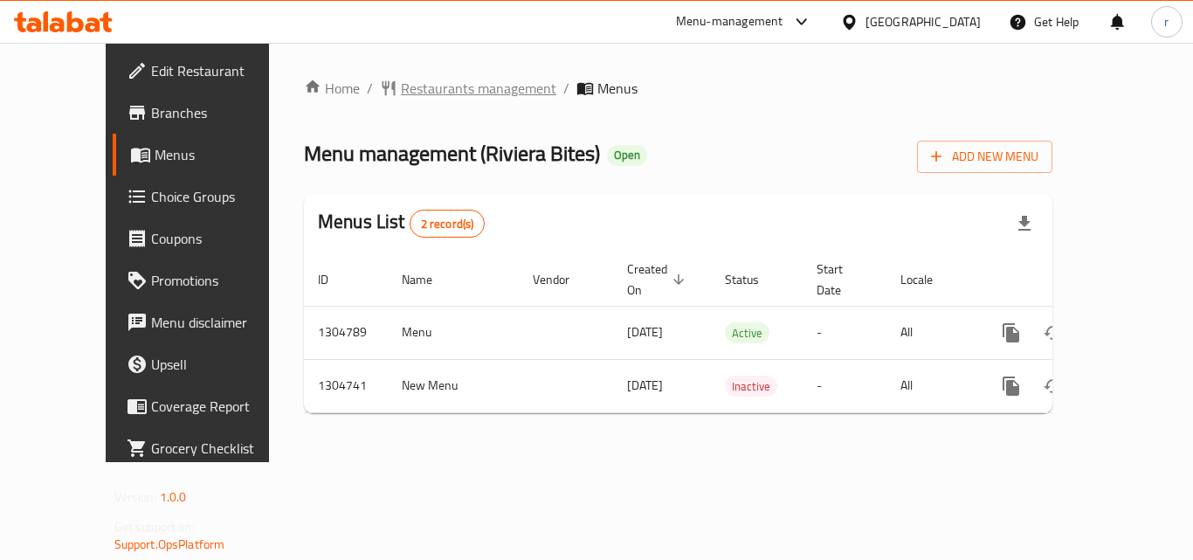
click at [404, 88] on span "Restaurants management" at bounding box center [479, 88] width 156 height 21
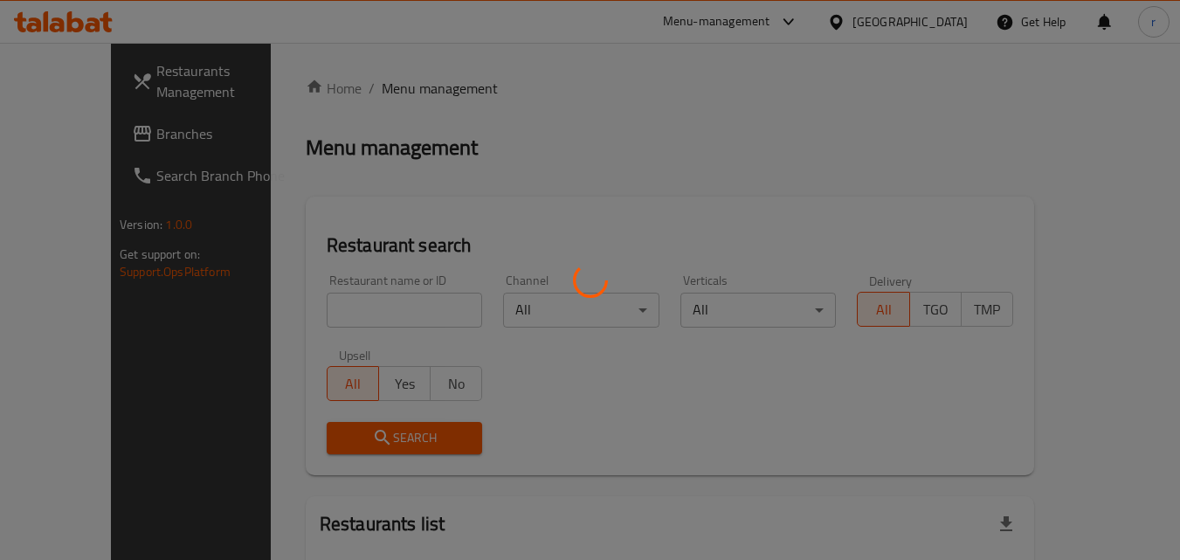
click at [387, 306] on div at bounding box center [590, 280] width 1180 height 560
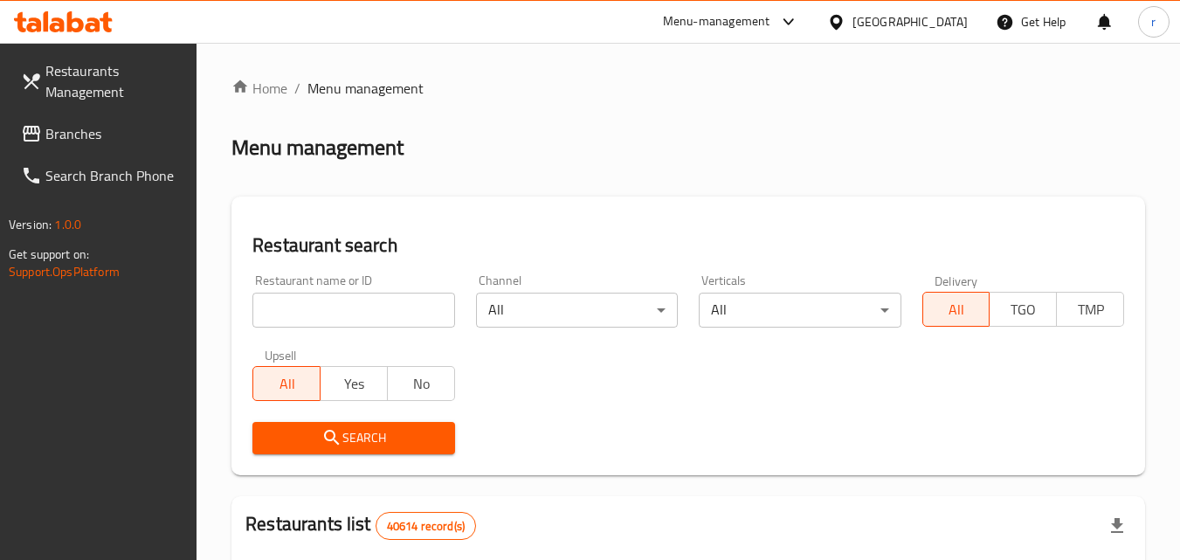
click at [314, 315] on input "search" at bounding box center [353, 310] width 202 height 35
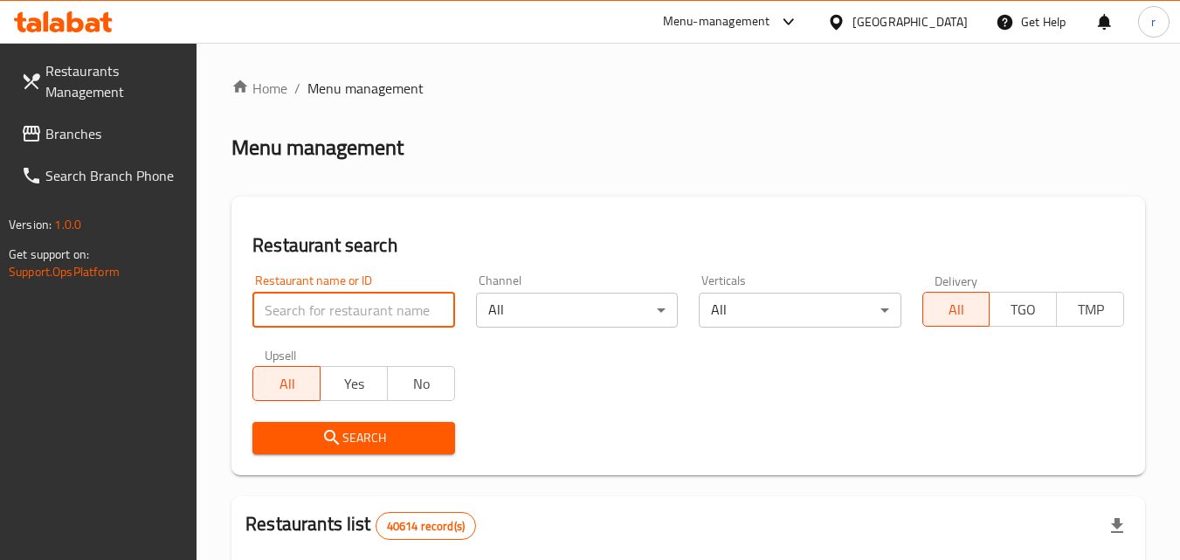
paste input "703322"
type input "703322"
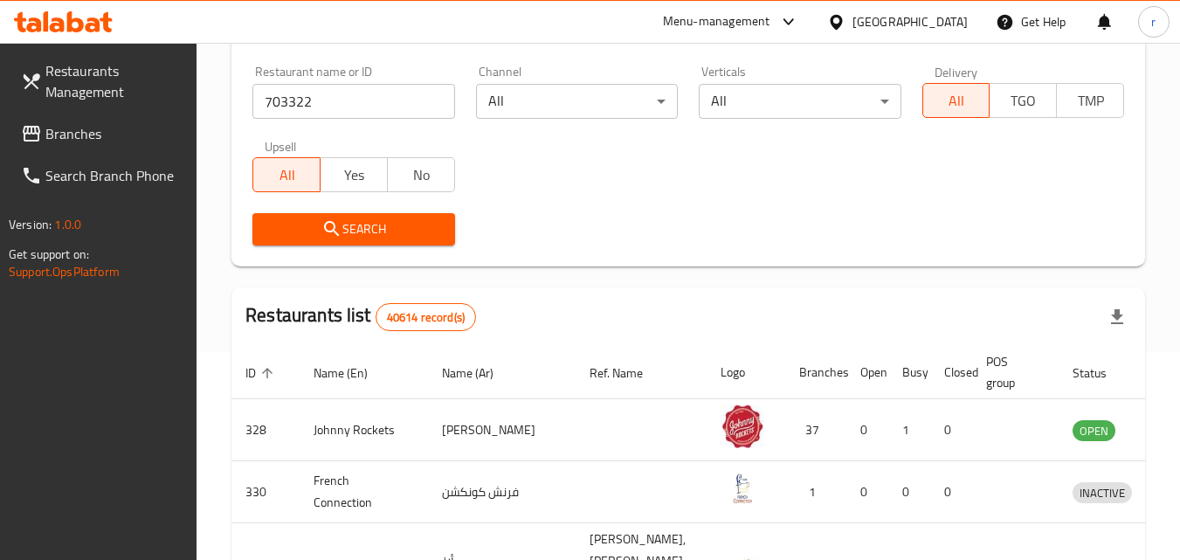
scroll to position [262, 0]
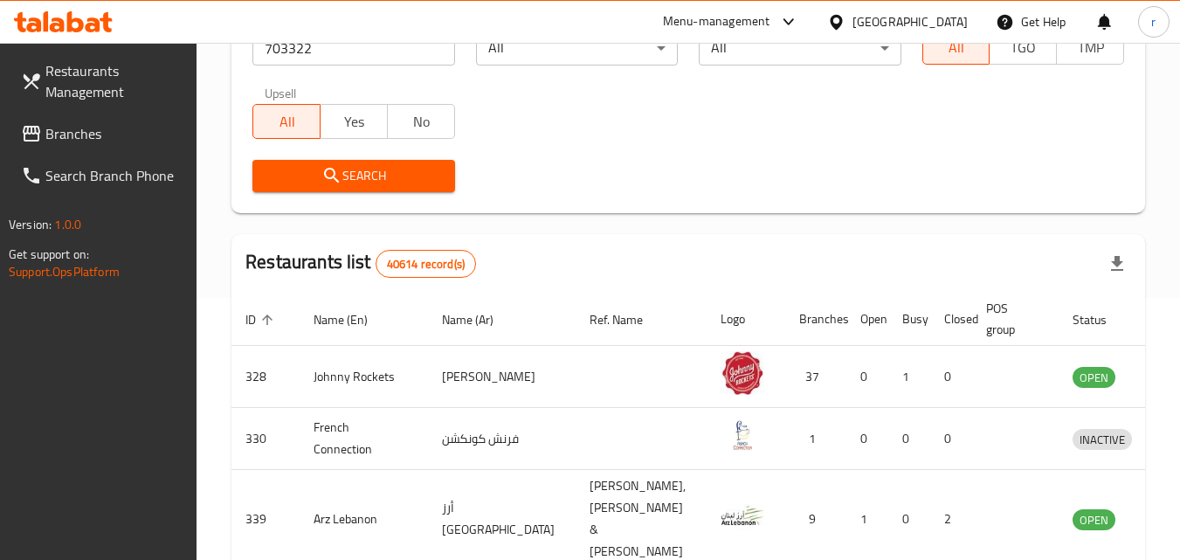
click at [384, 193] on div "Search" at bounding box center [353, 175] width 223 height 53
click at [383, 190] on button "Search" at bounding box center [353, 176] width 202 height 32
click at [383, 187] on div at bounding box center [590, 280] width 1180 height 560
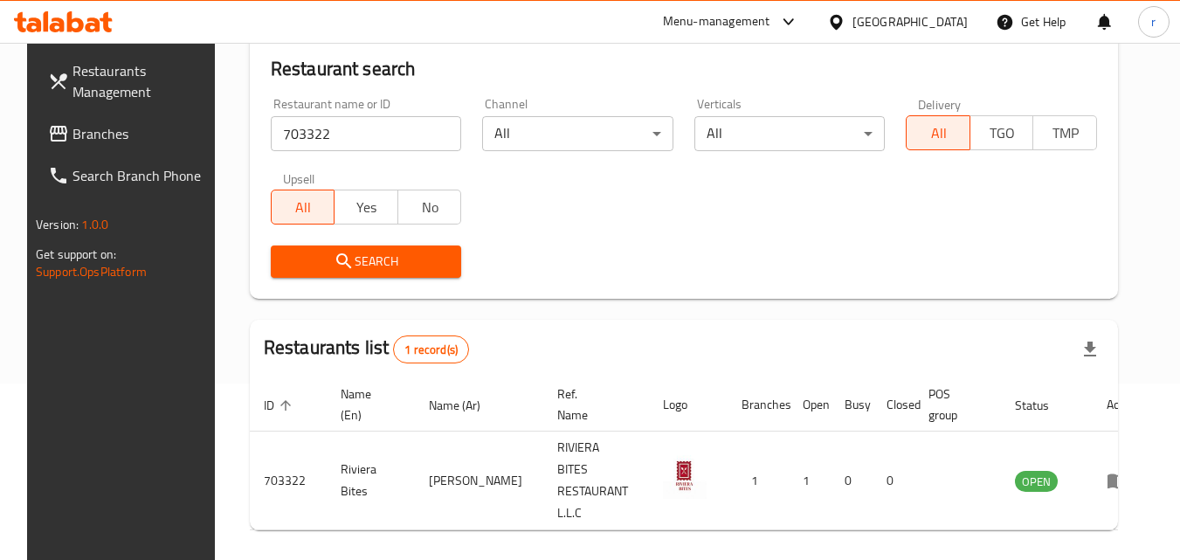
scroll to position [204, 0]
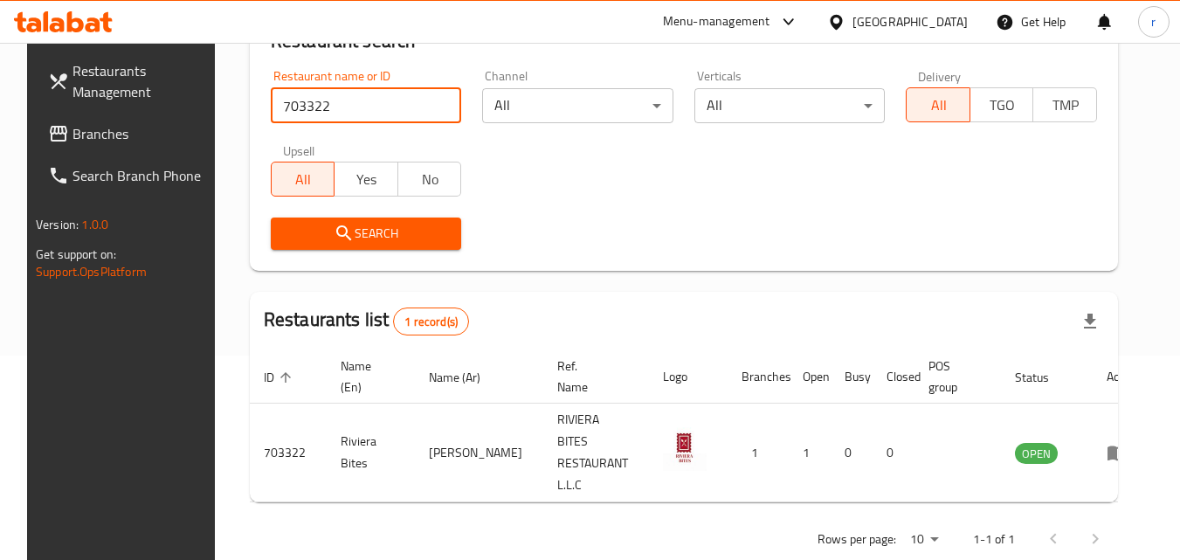
click at [435, 110] on input "703322" at bounding box center [366, 105] width 191 height 35
click at [125, 138] on span "Branches" at bounding box center [142, 133] width 138 height 21
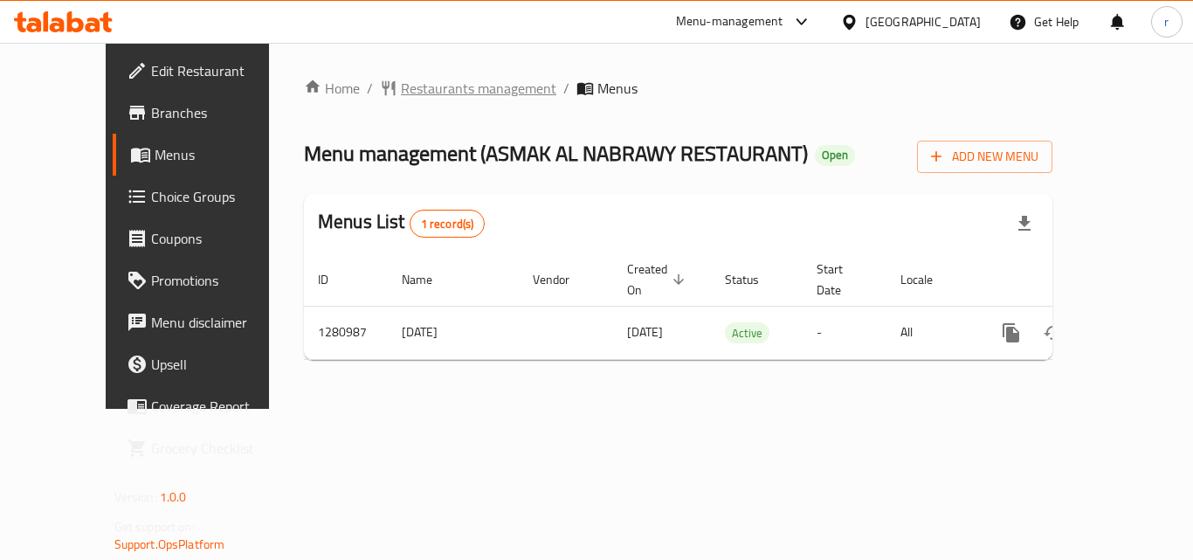
click at [413, 96] on span "Restaurants management" at bounding box center [479, 88] width 156 height 21
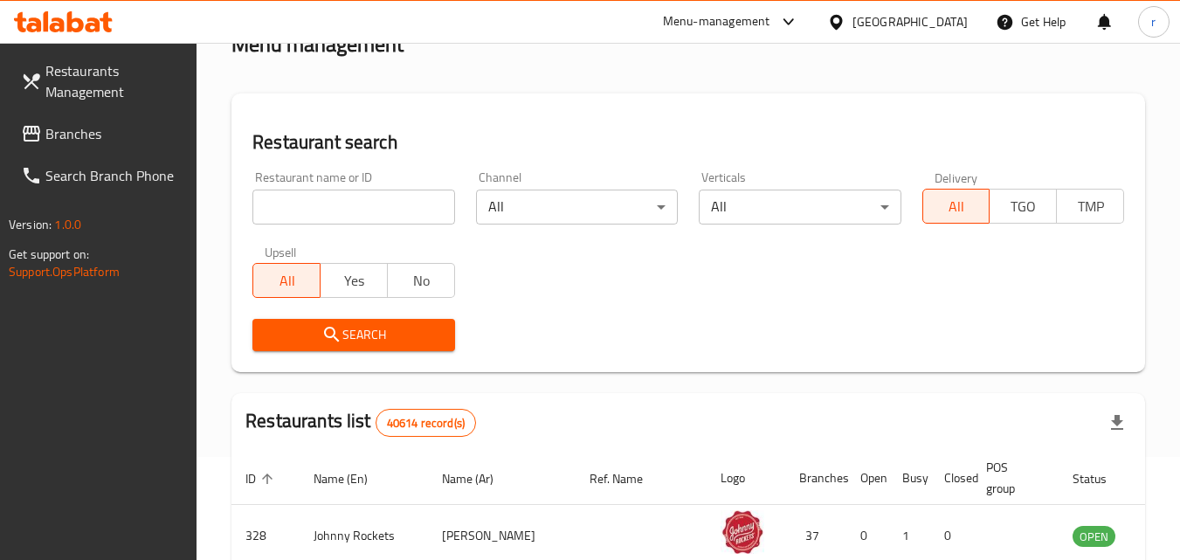
scroll to position [66, 0]
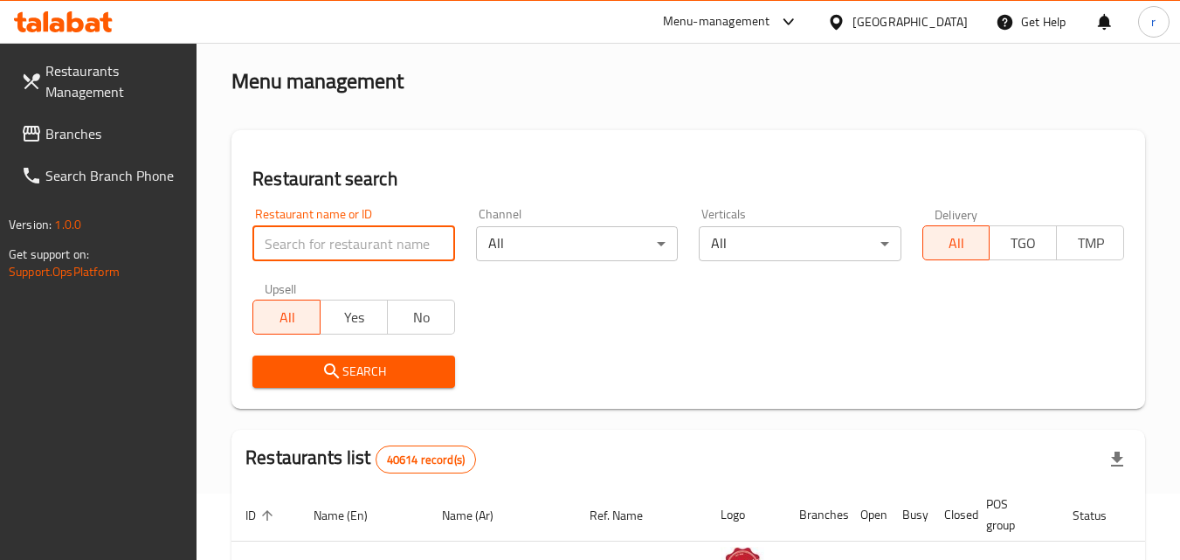
click at [363, 233] on input "search" at bounding box center [353, 243] width 202 height 35
paste input "694098"
type input "694098"
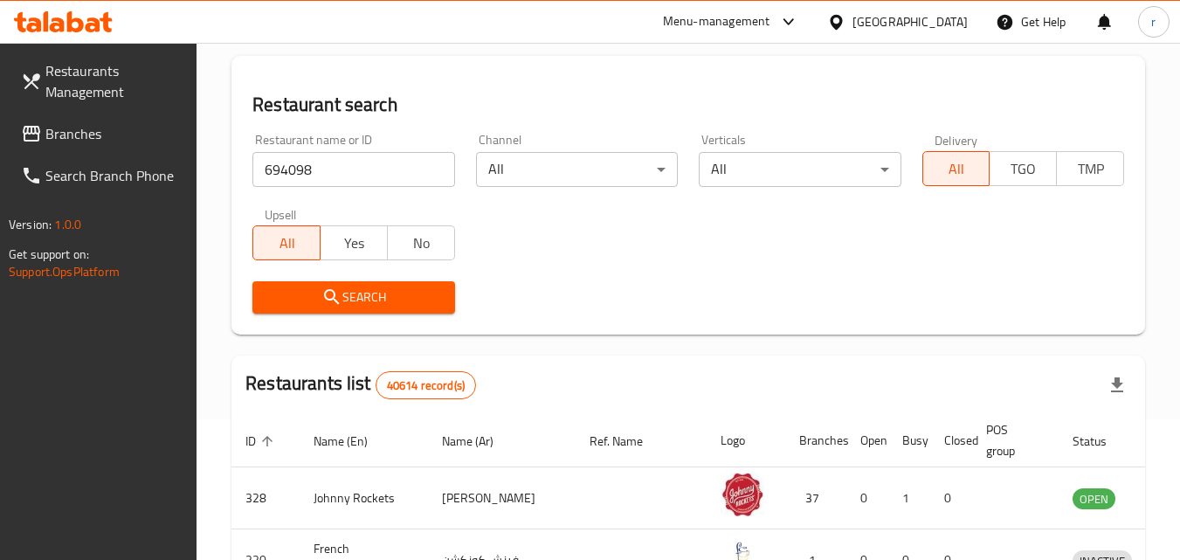
scroll to position [241, 0]
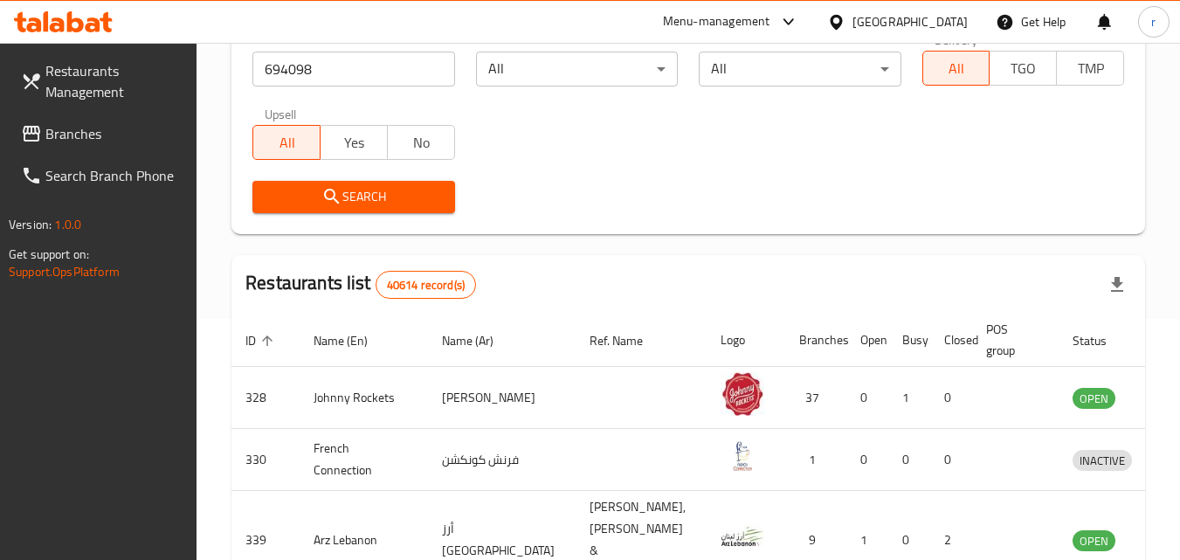
click at [366, 178] on div "Search" at bounding box center [353, 196] width 223 height 53
click at [363, 183] on button "Search" at bounding box center [353, 197] width 202 height 32
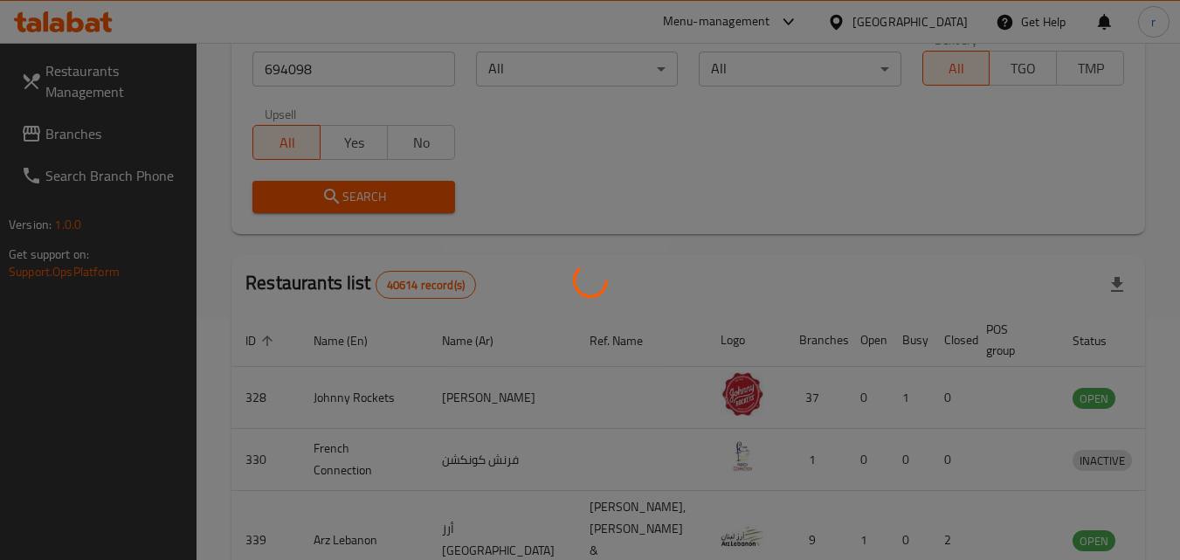
click at [363, 186] on div at bounding box center [590, 280] width 1180 height 560
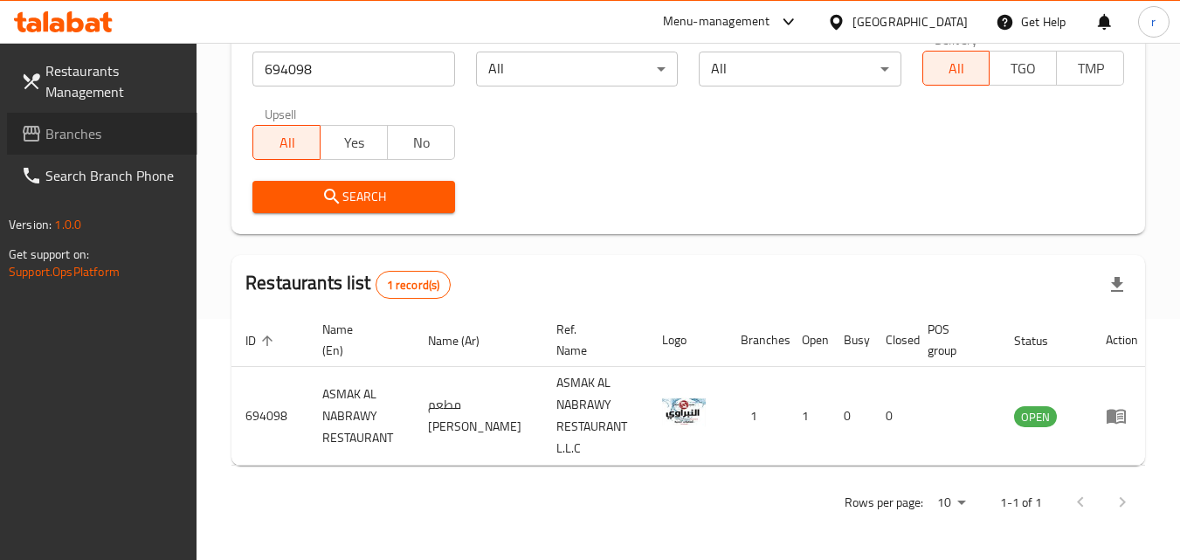
drag, startPoint x: 109, startPoint y: 133, endPoint x: 217, endPoint y: 69, distance: 125.0
click at [109, 130] on span "Branches" at bounding box center [114, 133] width 138 height 21
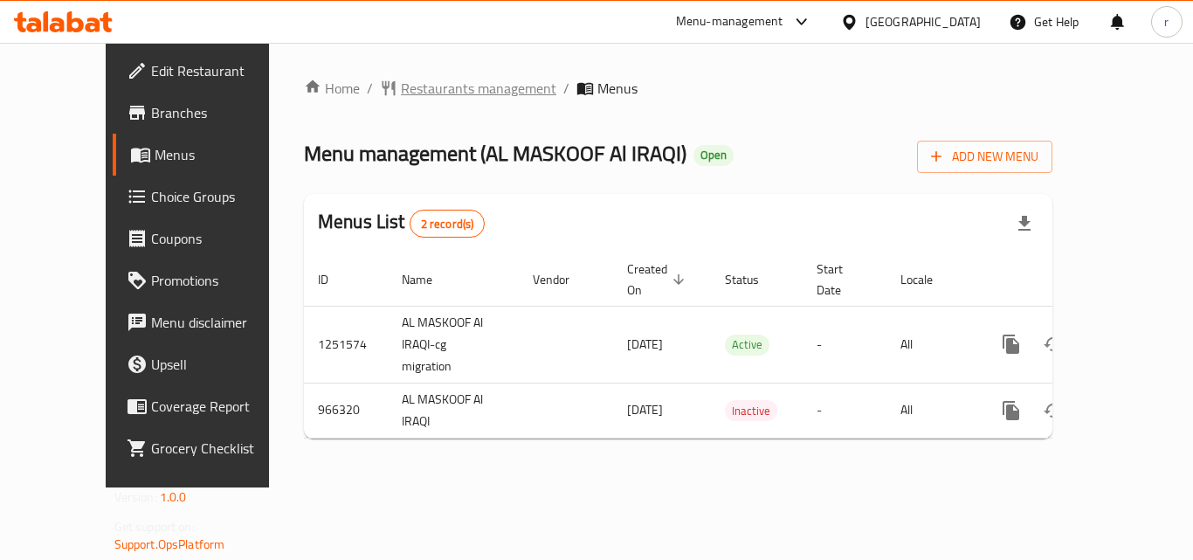
click at [401, 82] on span "Restaurants management" at bounding box center [479, 88] width 156 height 21
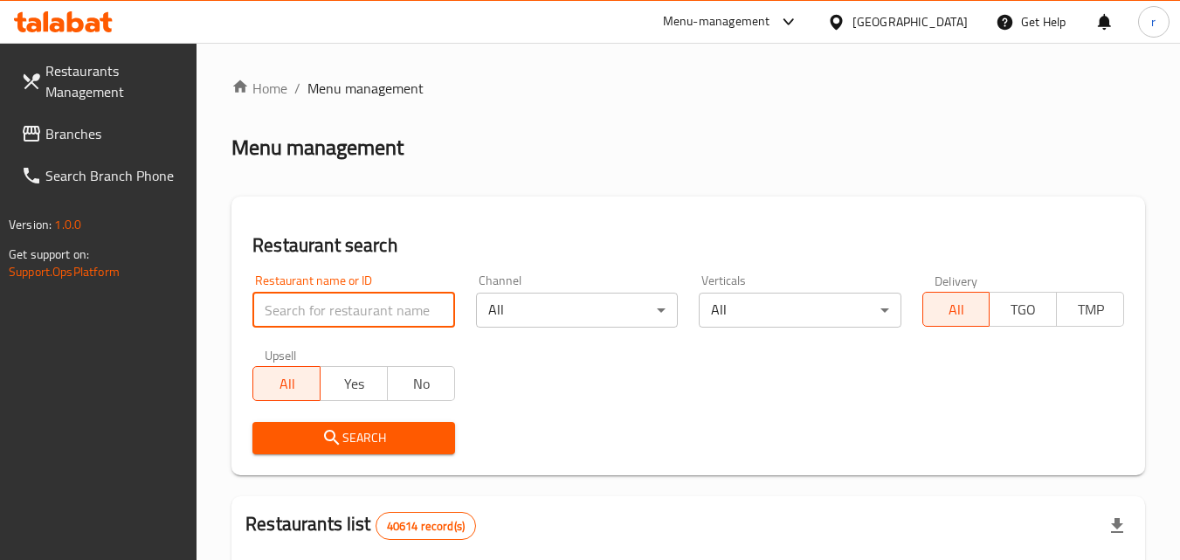
paste input "659791"
type input "659791"
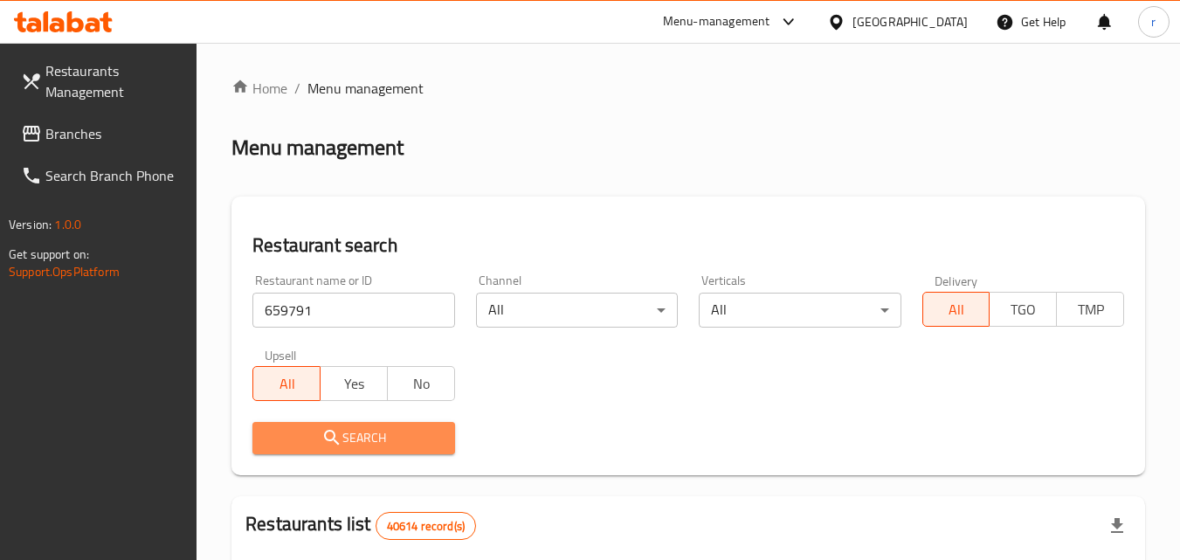
click at [379, 440] on span "Search" at bounding box center [353, 438] width 174 height 22
click at [379, 440] on div at bounding box center [590, 280] width 1180 height 560
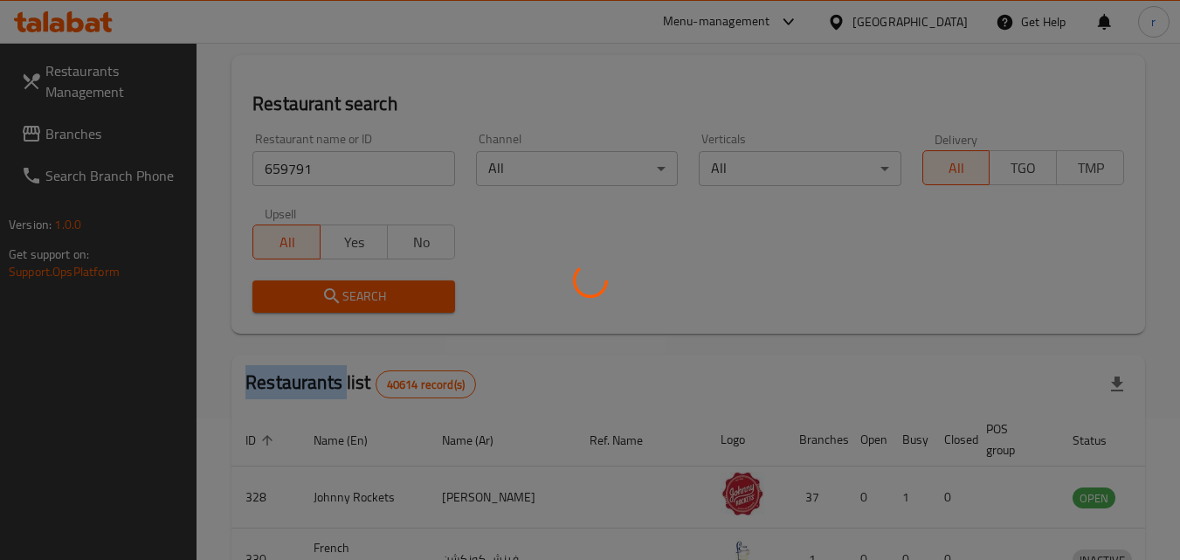
scroll to position [175, 0]
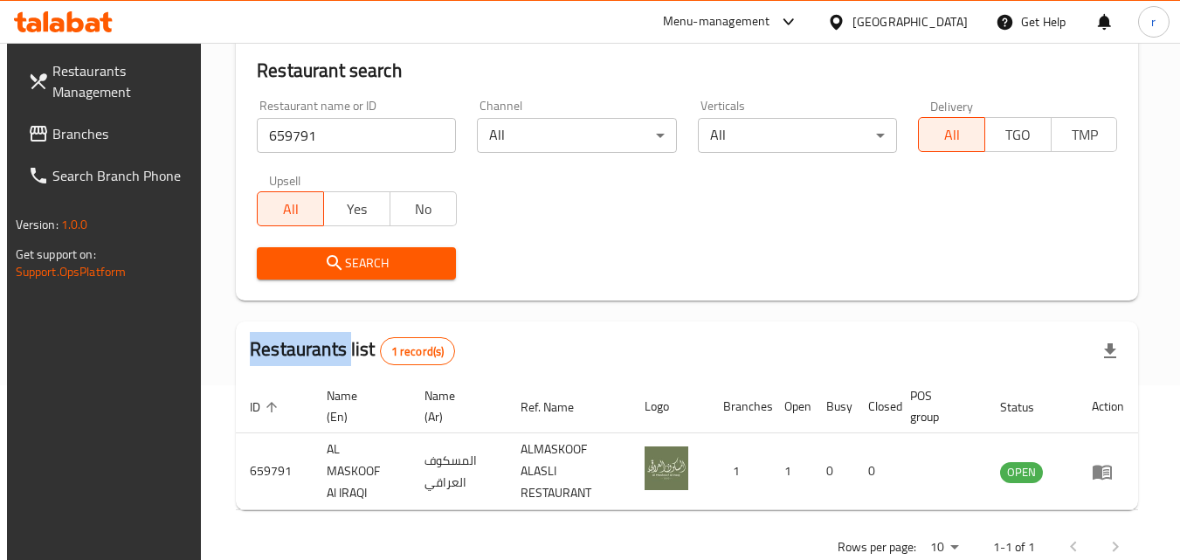
click at [833, 17] on icon at bounding box center [836, 22] width 18 height 18
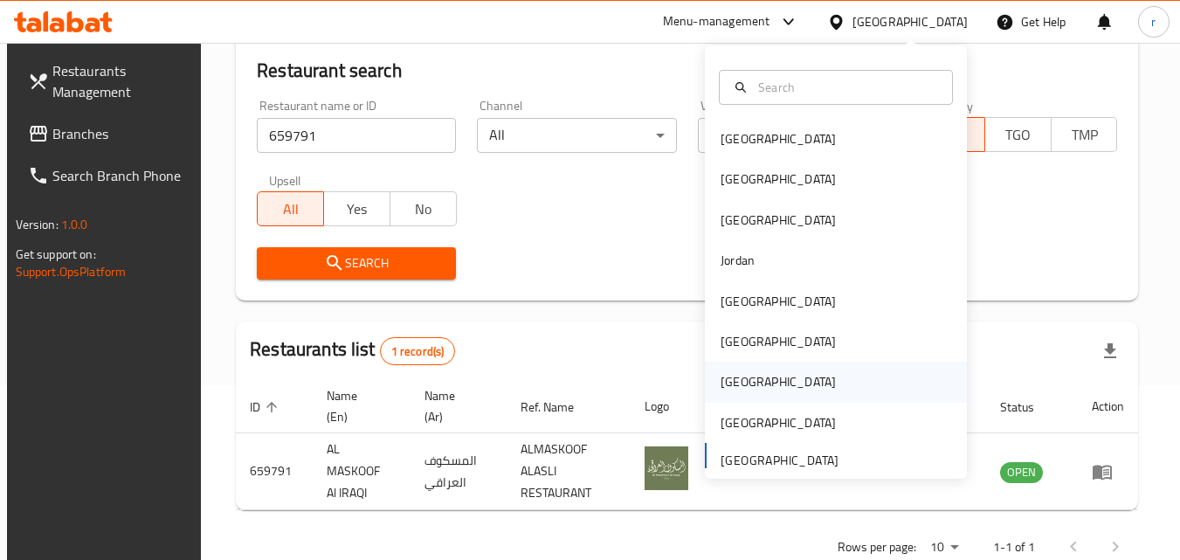
click at [721, 384] on div "[GEOGRAPHIC_DATA]" at bounding box center [778, 381] width 115 height 19
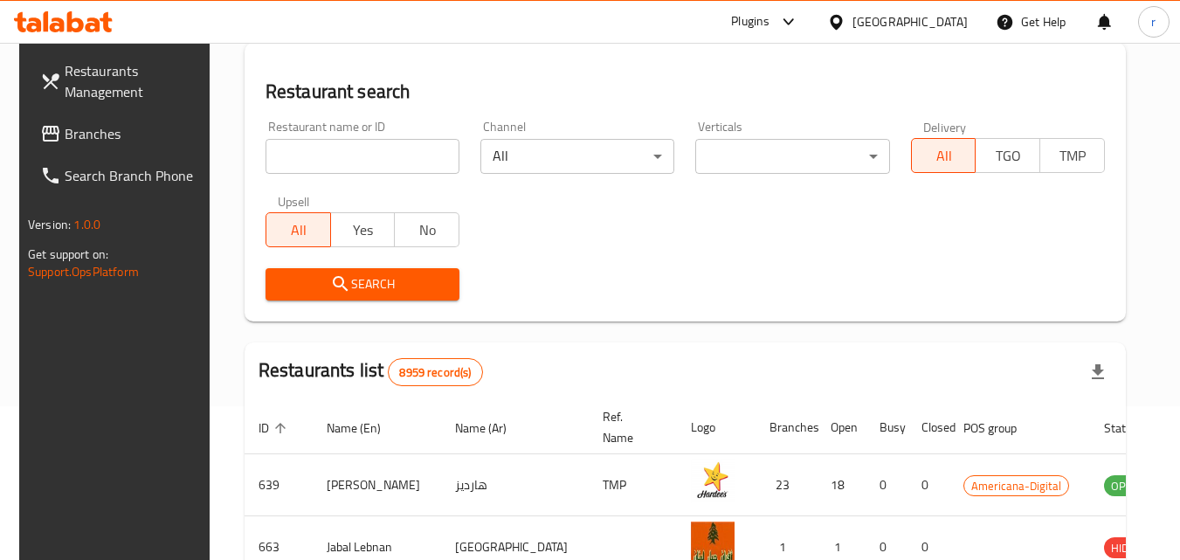
scroll to position [175, 0]
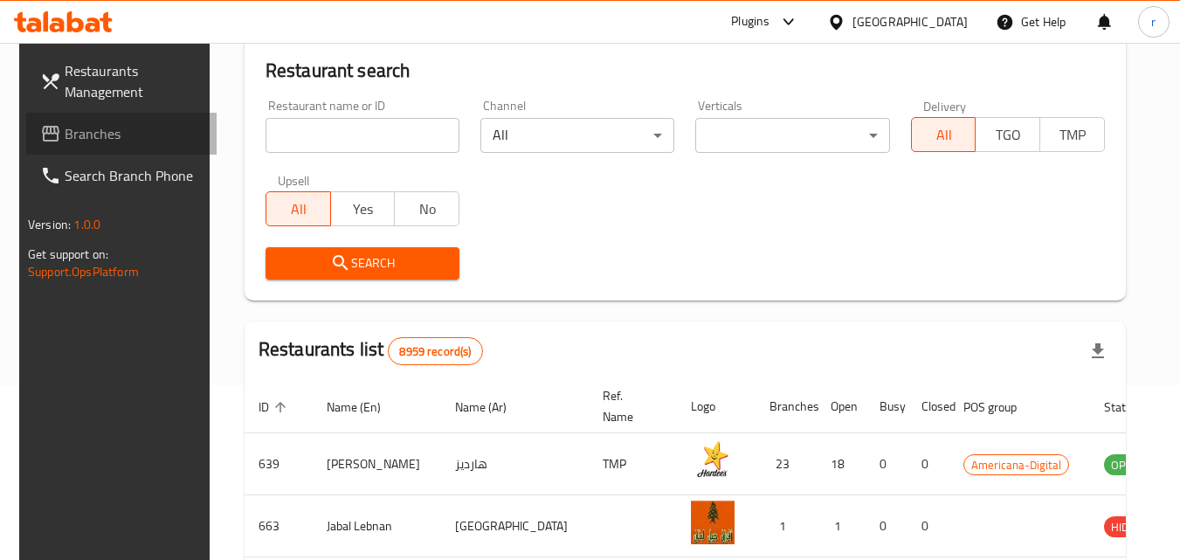
click at [86, 136] on span "Branches" at bounding box center [134, 133] width 138 height 21
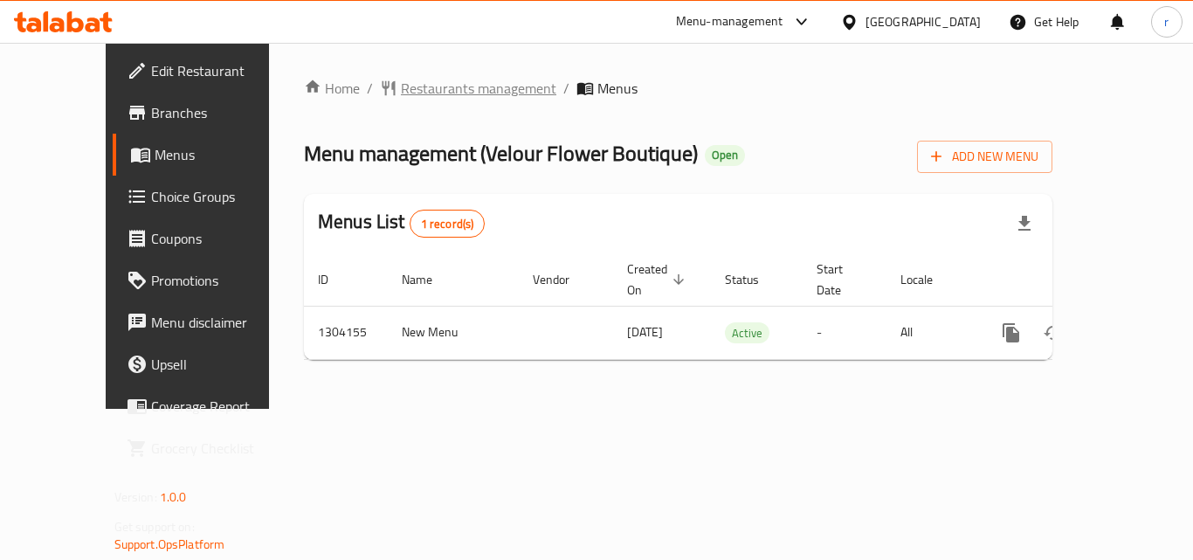
click at [416, 87] on span "Restaurants management" at bounding box center [479, 88] width 156 height 21
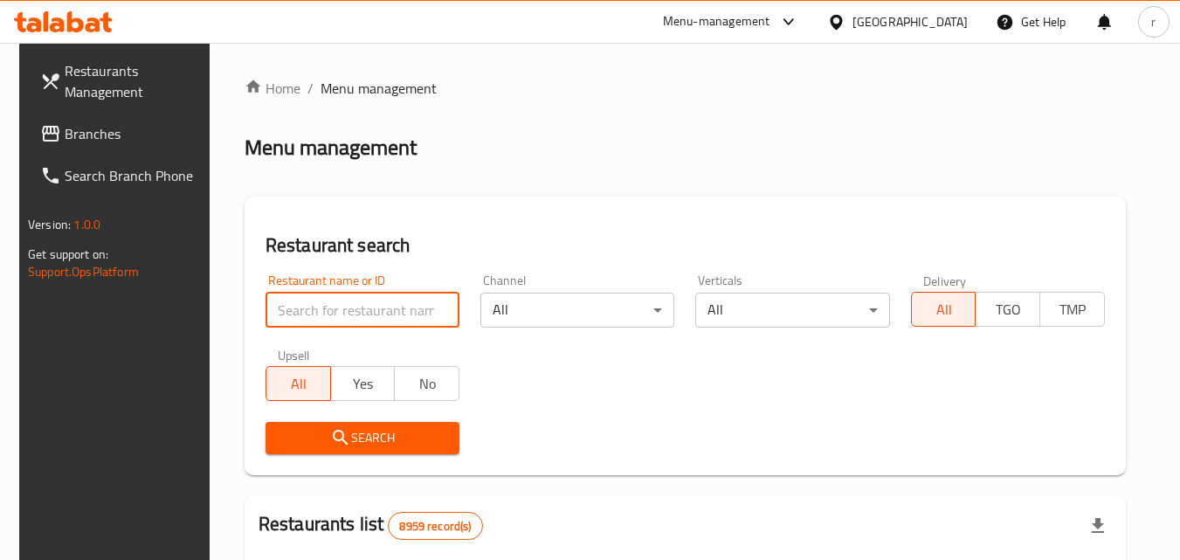
click at [331, 308] on input "search" at bounding box center [363, 310] width 194 height 35
paste input "703085"
type input "703085"
click button "Search" at bounding box center [363, 438] width 194 height 32
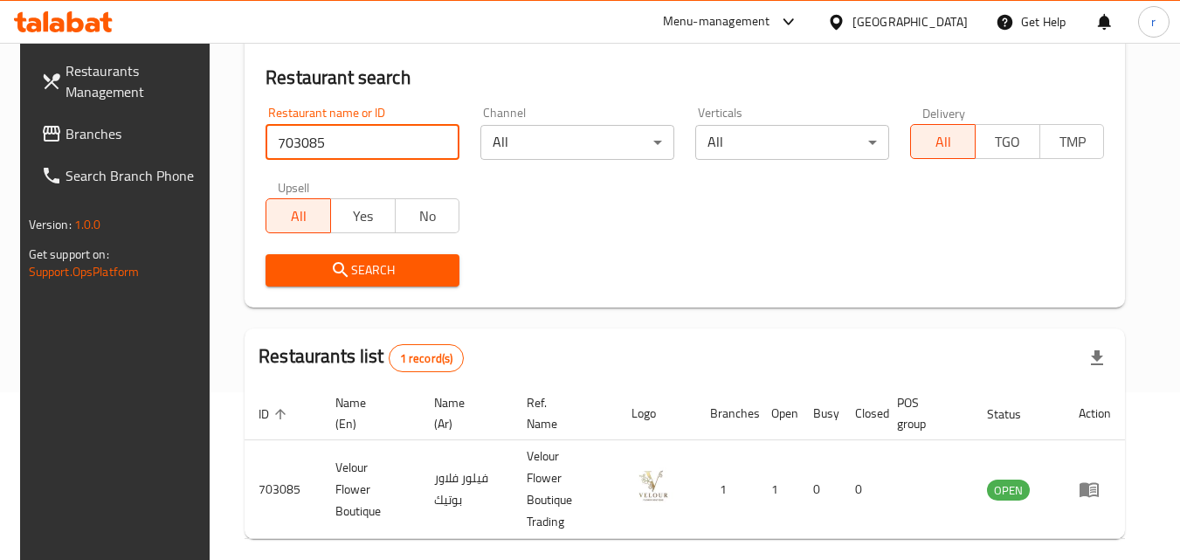
scroll to position [219, 0]
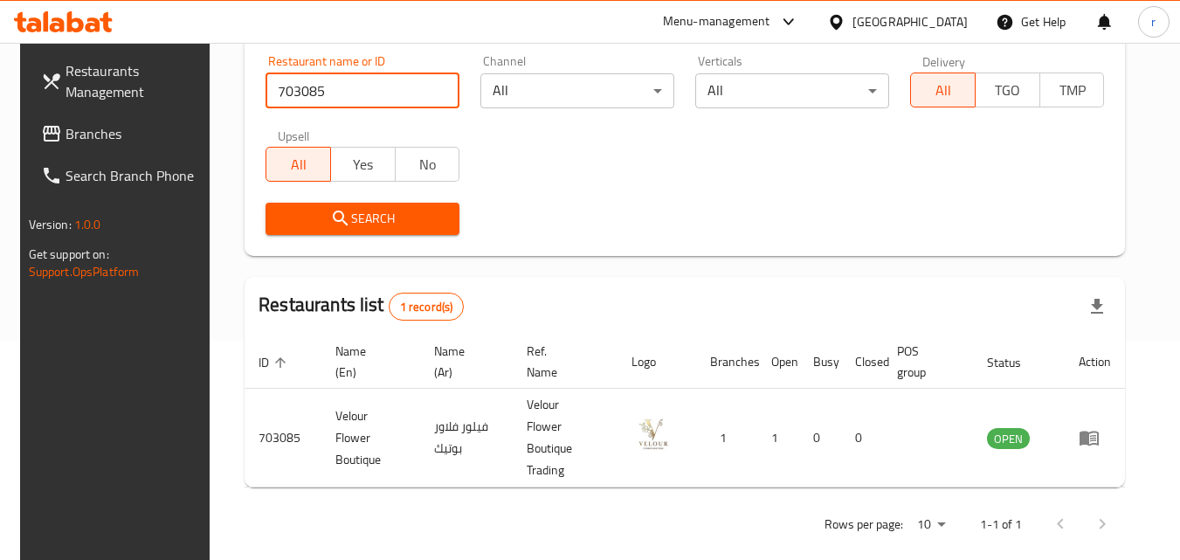
click at [135, 128] on span "Branches" at bounding box center [135, 133] width 138 height 21
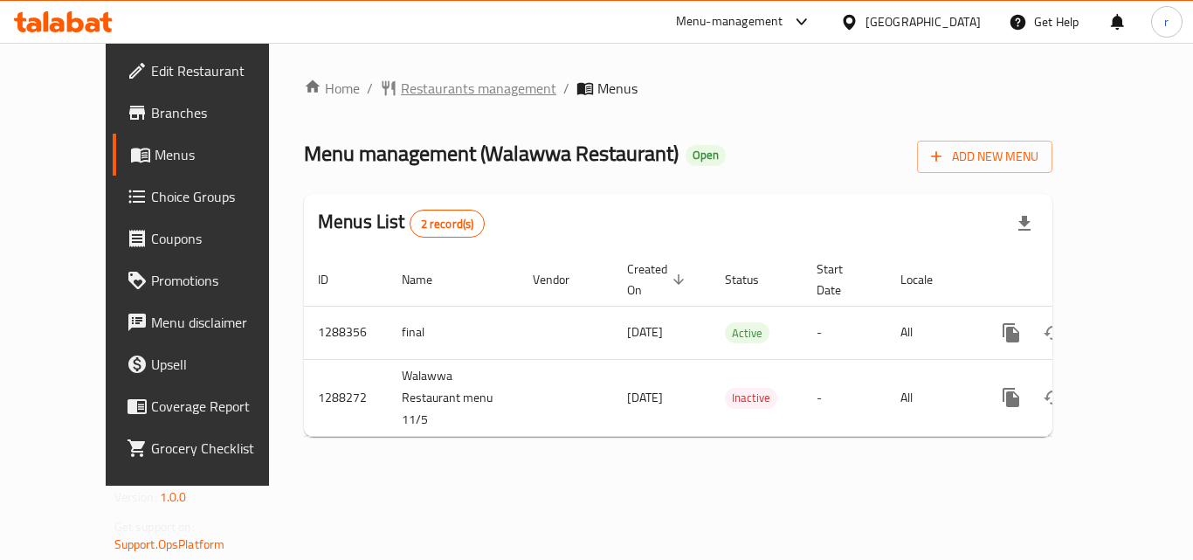
click at [405, 99] on span "Restaurants management" at bounding box center [479, 88] width 156 height 21
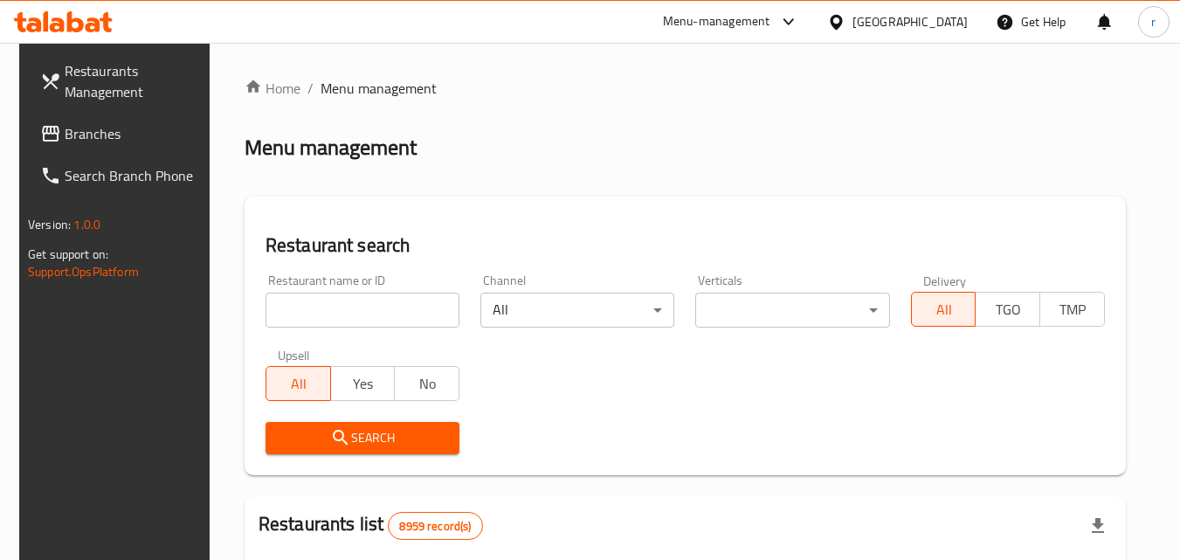
click at [388, 323] on input "search" at bounding box center [363, 310] width 194 height 35
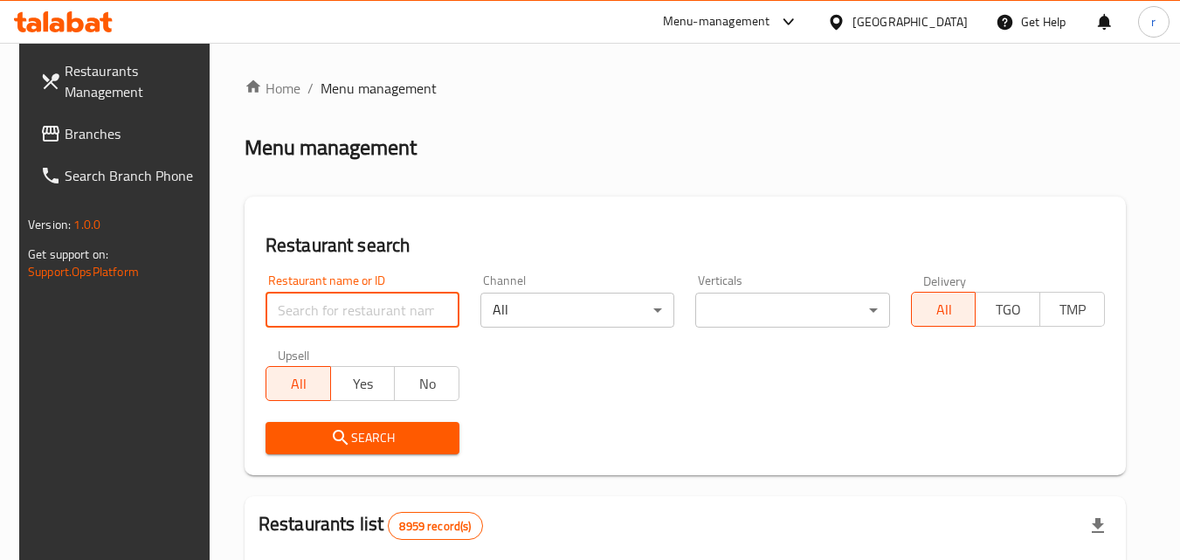
paste input "696773"
type input "696773"
click button "Search" at bounding box center [363, 438] width 194 height 32
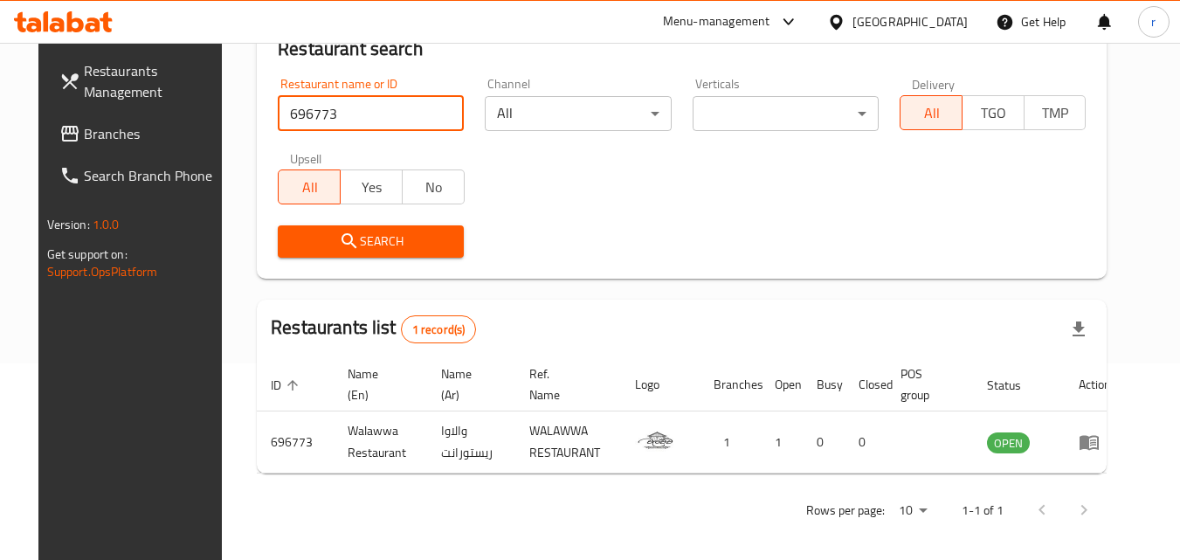
scroll to position [204, 0]
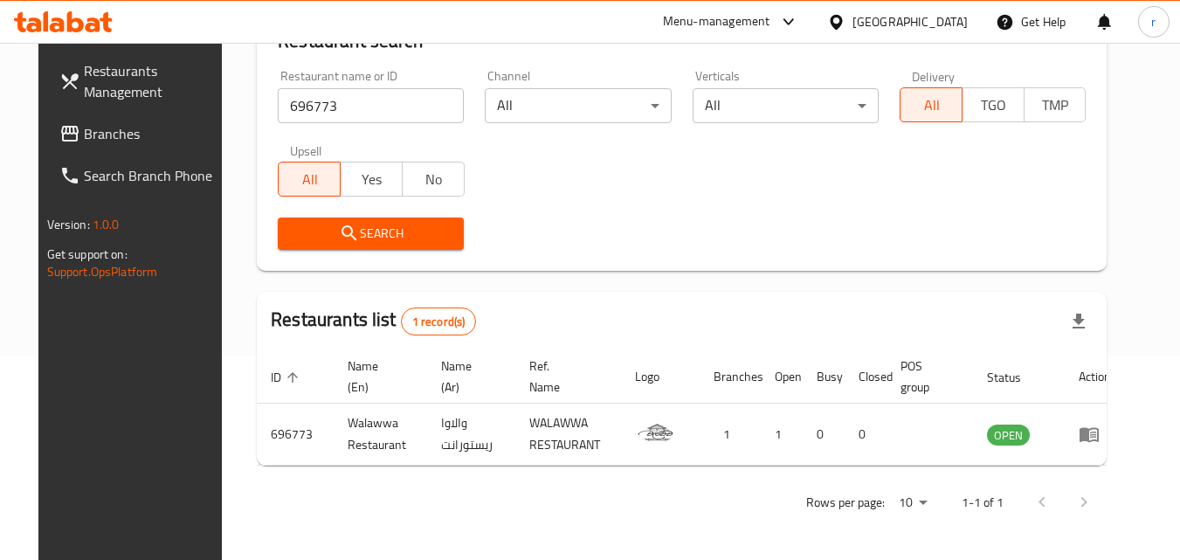
click at [951, 28] on div "[GEOGRAPHIC_DATA]" at bounding box center [910, 21] width 115 height 19
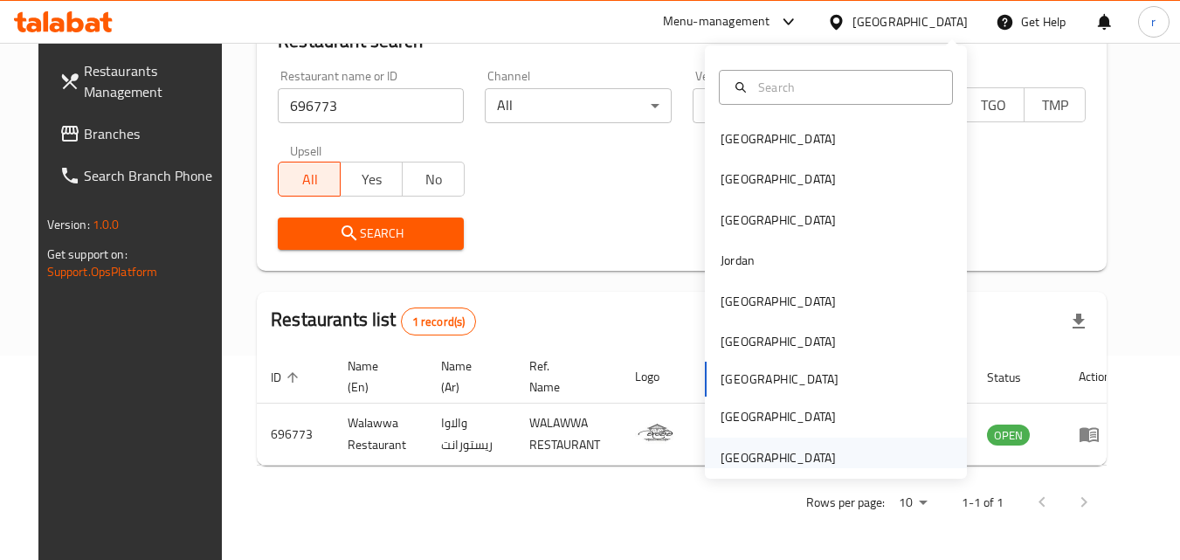
click at [825, 451] on div "[GEOGRAPHIC_DATA]" at bounding box center [778, 458] width 143 height 40
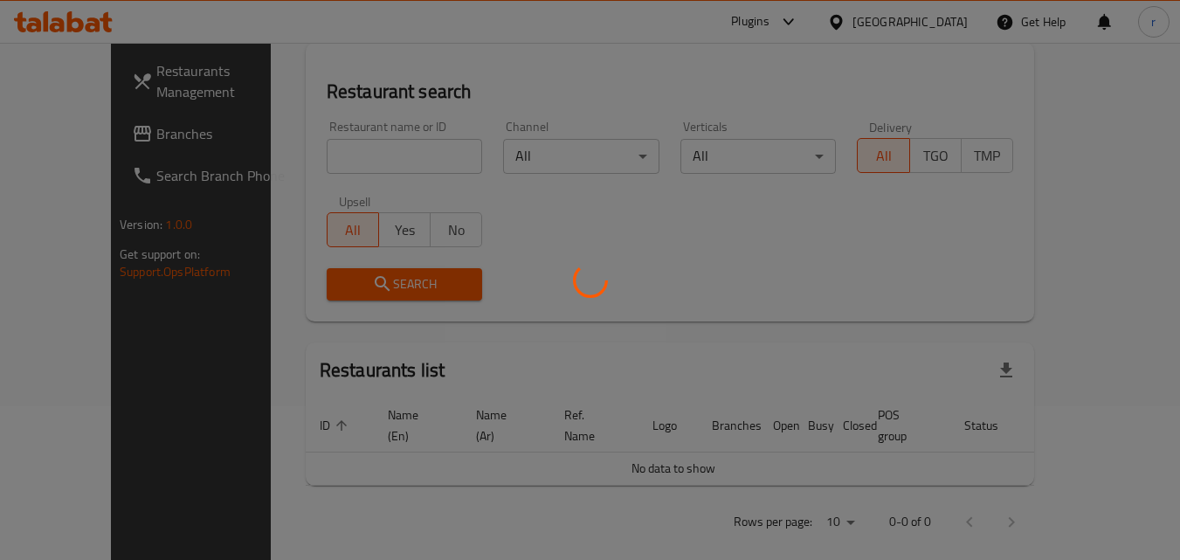
scroll to position [204, 0]
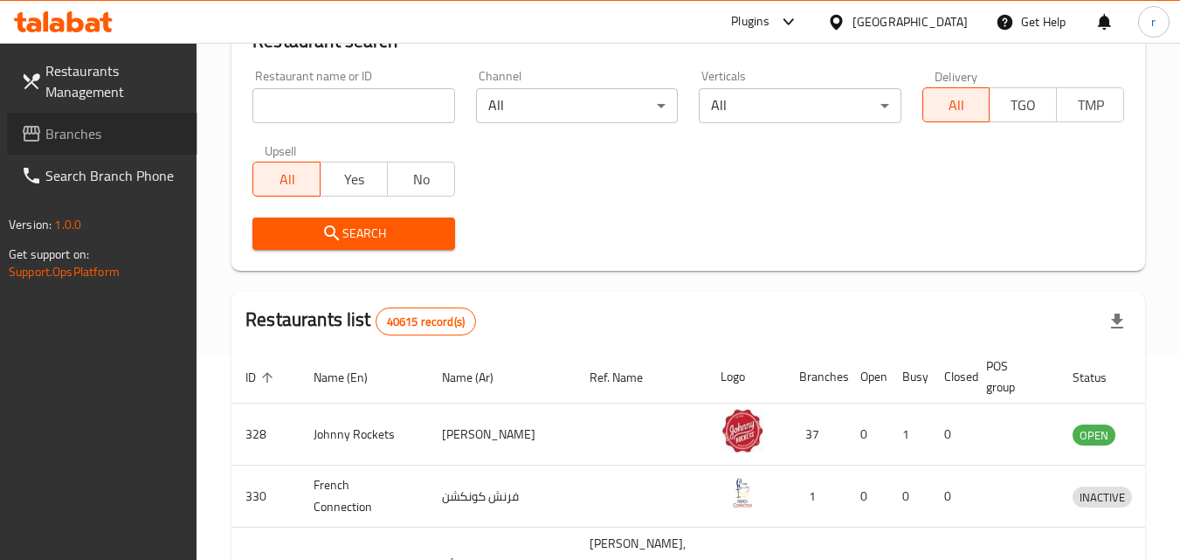
click at [93, 141] on span "Branches" at bounding box center [114, 133] width 138 height 21
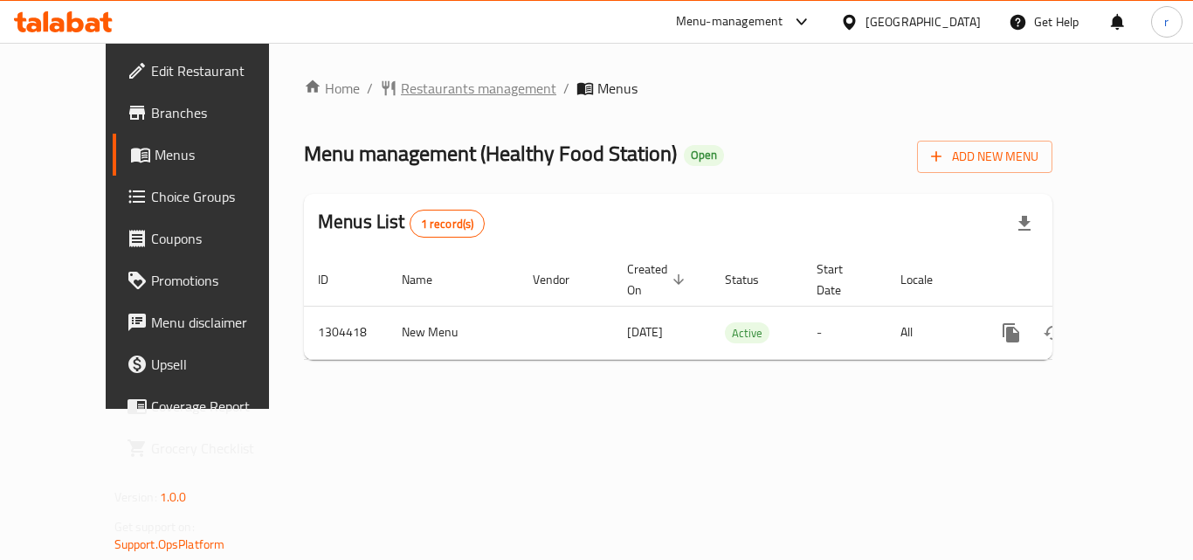
click at [423, 87] on span "Restaurants management" at bounding box center [479, 88] width 156 height 21
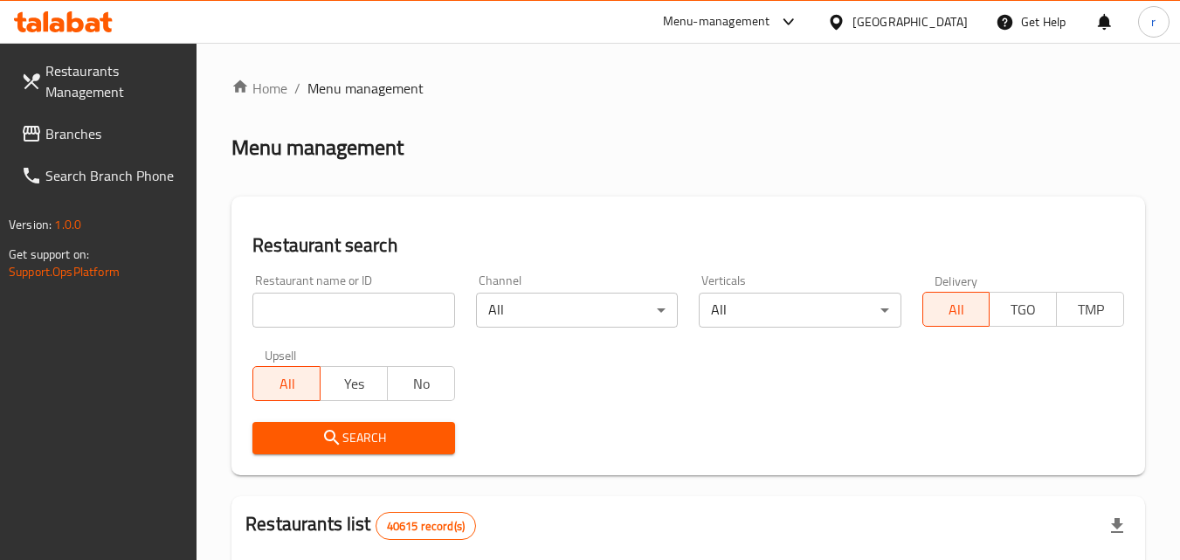
click at [356, 306] on input "search" at bounding box center [353, 310] width 202 height 35
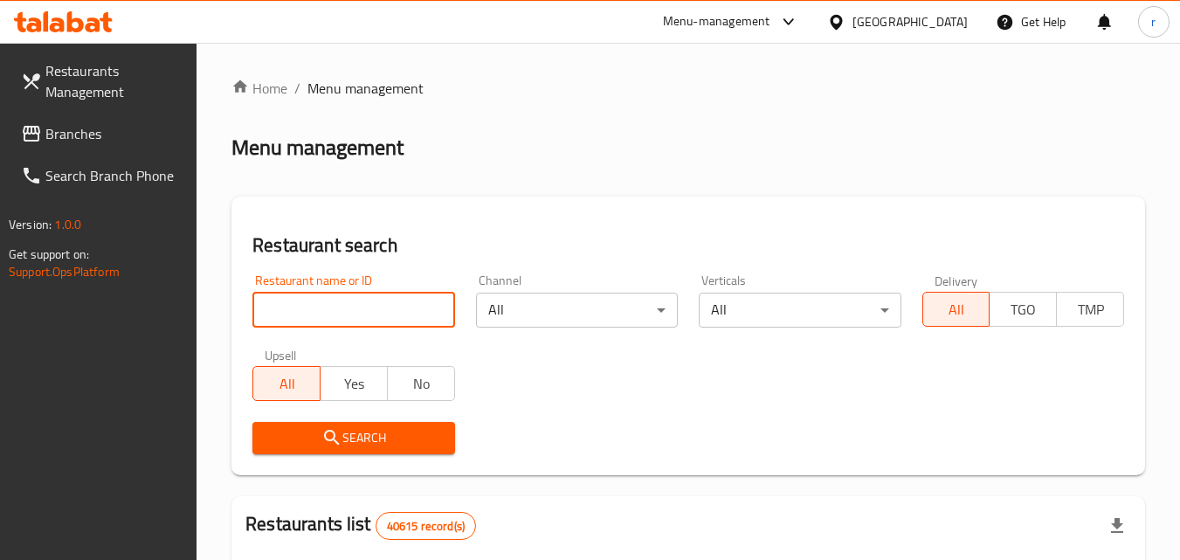
paste input "703112"
type input "703112"
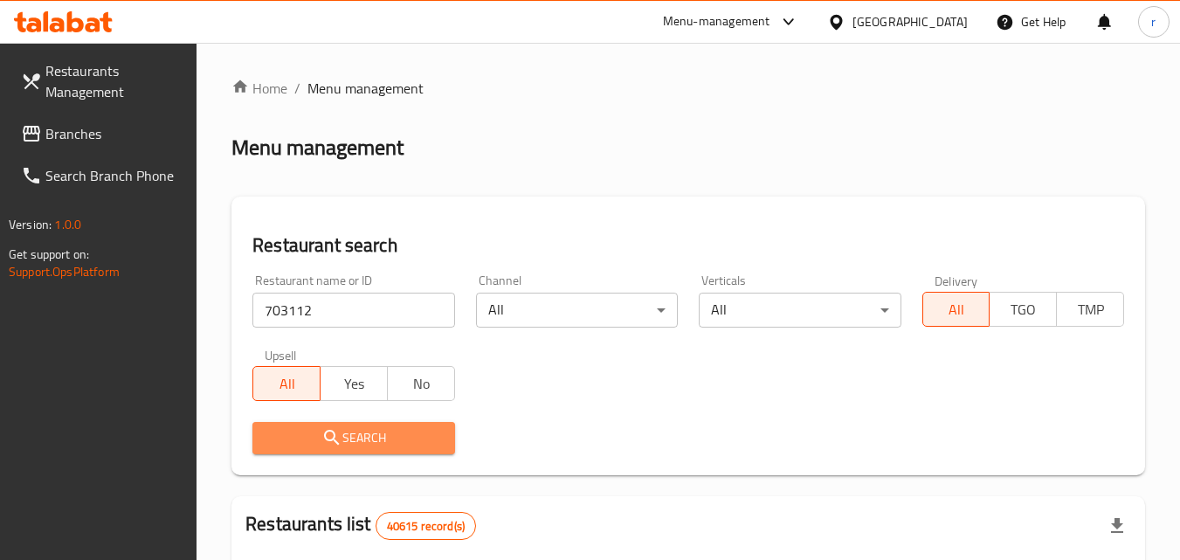
click at [363, 423] on button "Search" at bounding box center [353, 438] width 202 height 32
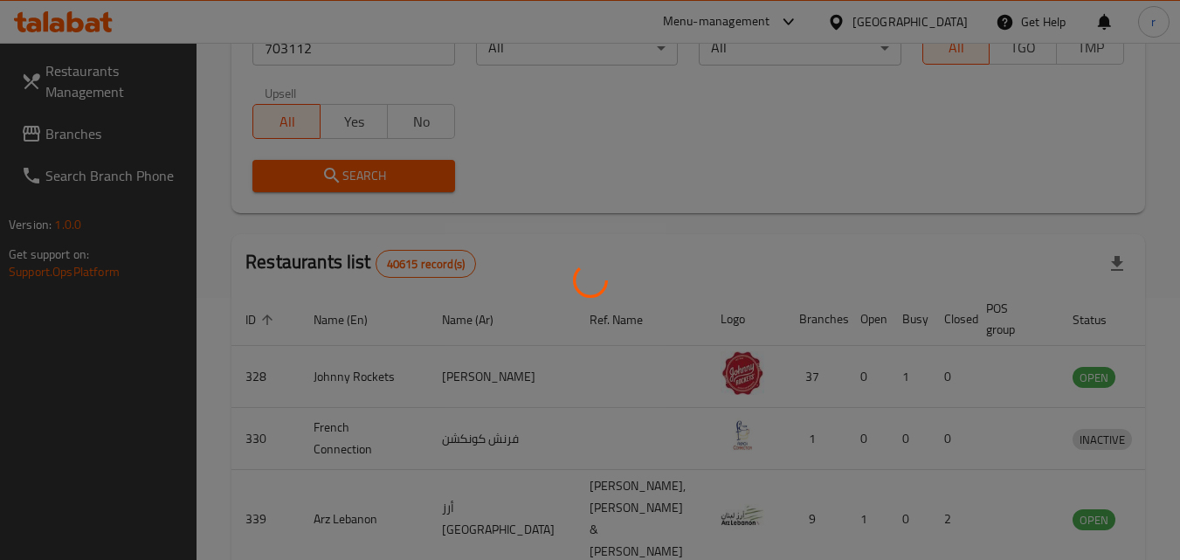
scroll to position [219, 0]
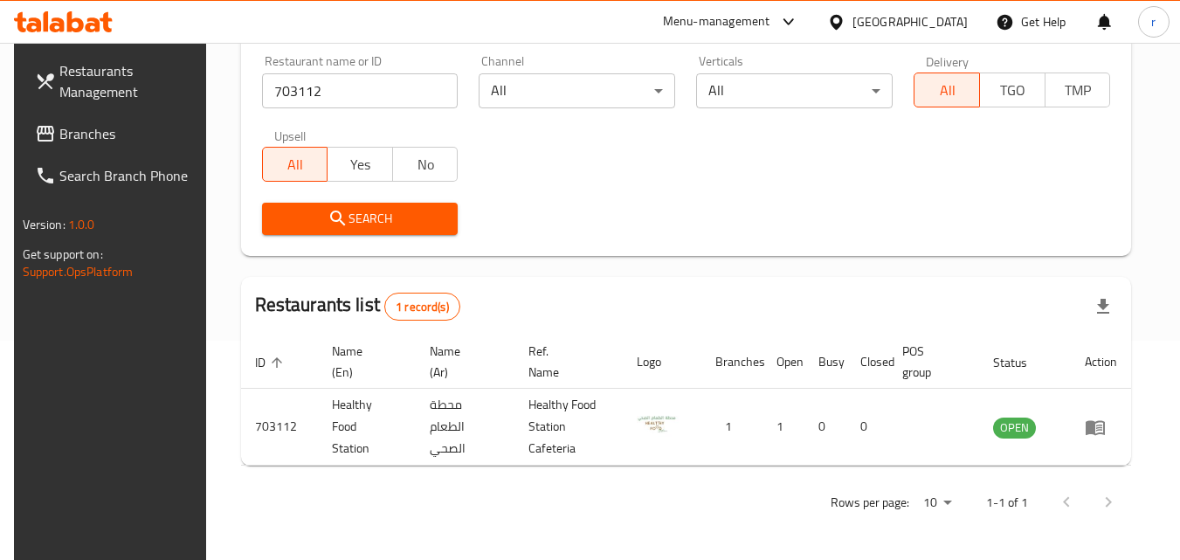
click at [921, 13] on div "[GEOGRAPHIC_DATA]" at bounding box center [910, 21] width 115 height 19
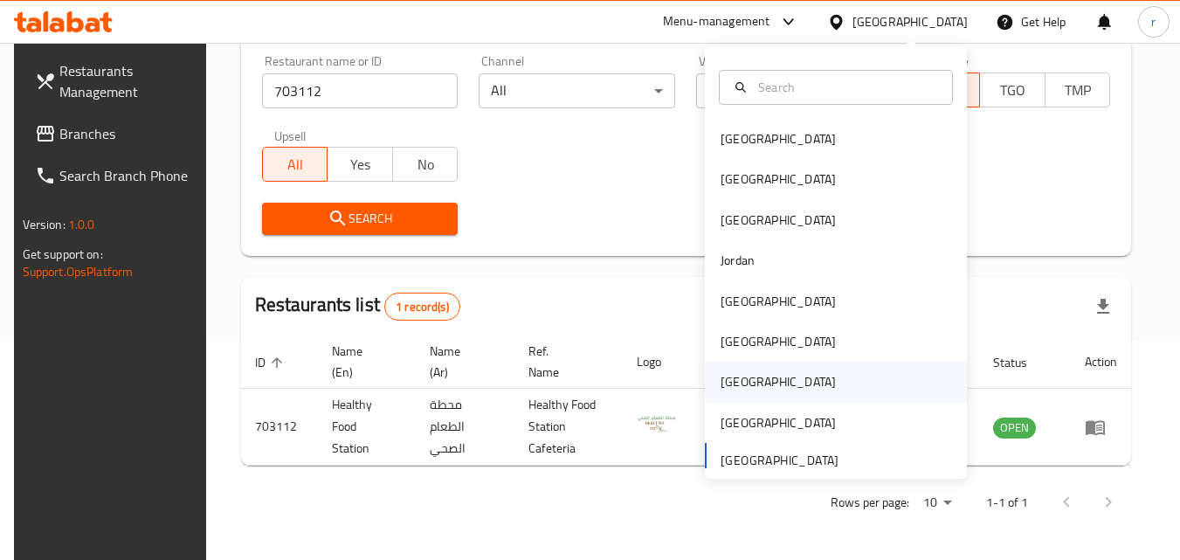
click at [729, 377] on div "[GEOGRAPHIC_DATA]" at bounding box center [778, 381] width 115 height 19
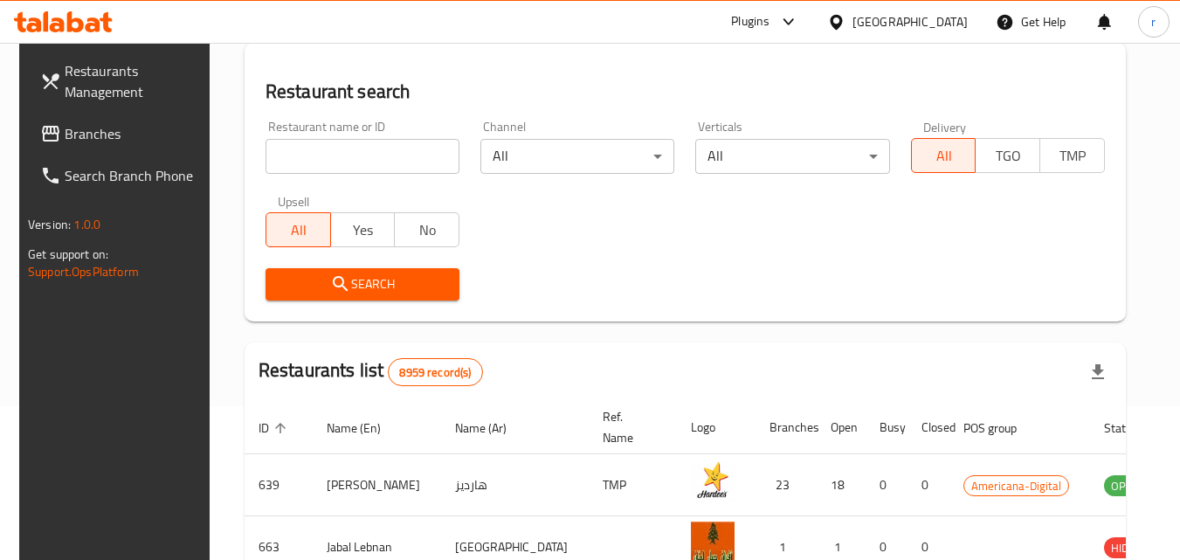
scroll to position [219, 0]
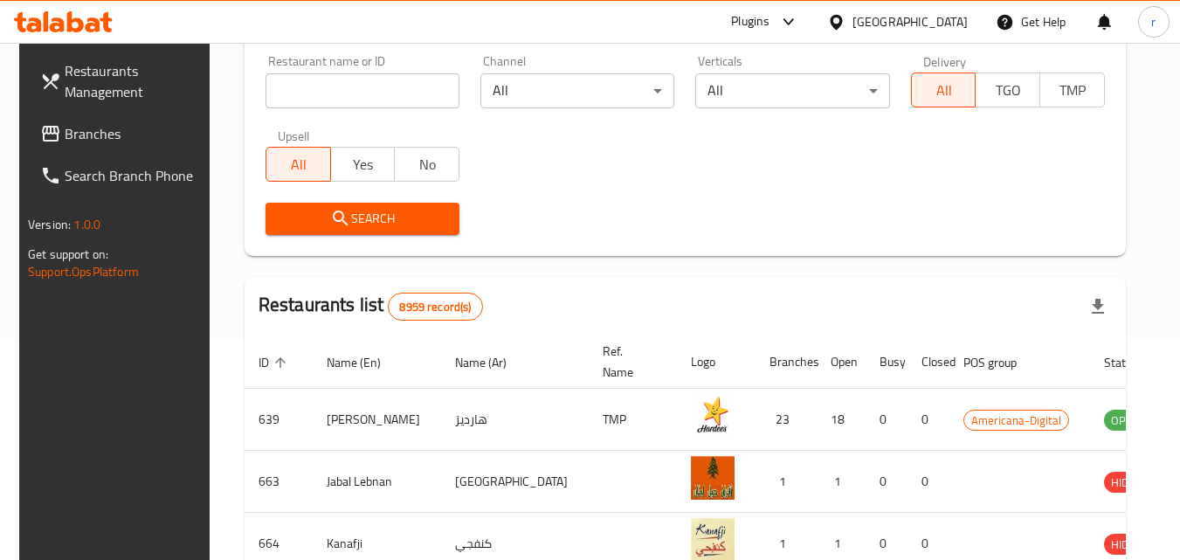
click at [308, 90] on input "search" at bounding box center [363, 90] width 194 height 35
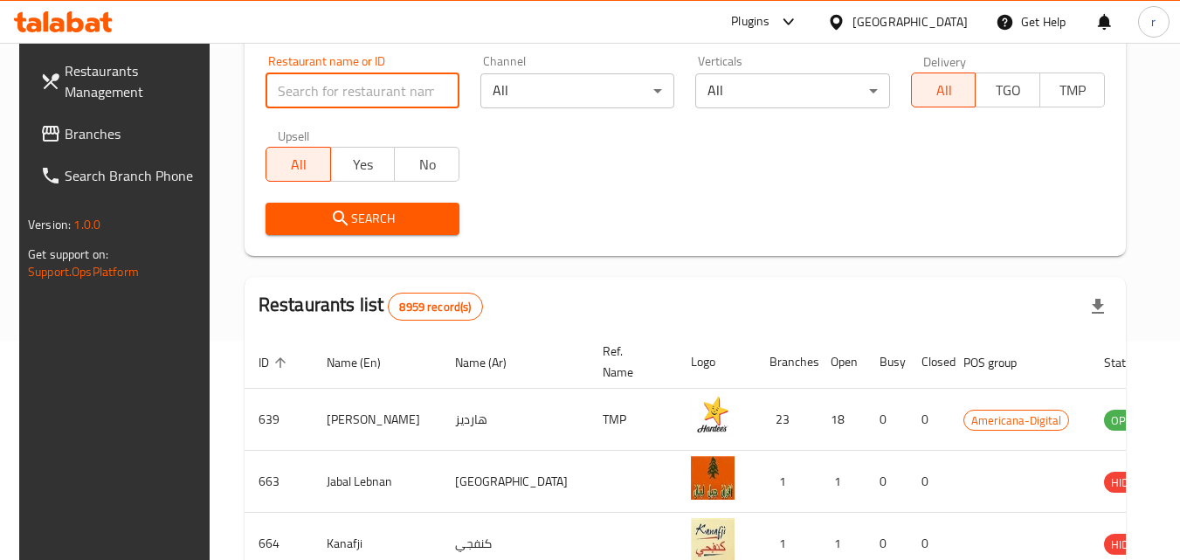
click at [145, 115] on link "Branches" at bounding box center [121, 134] width 190 height 42
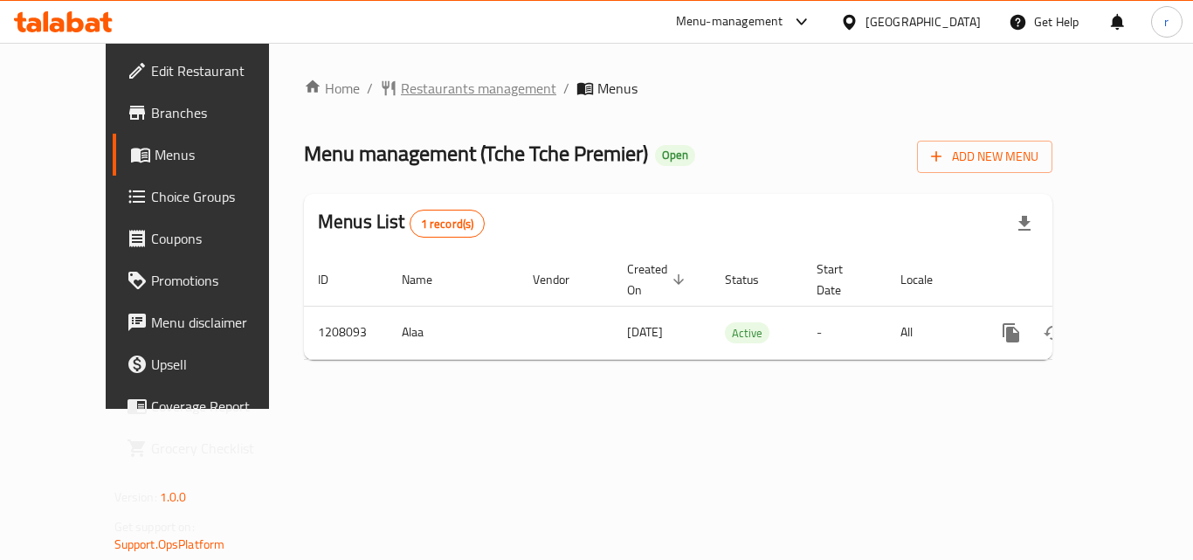
click at [462, 91] on span "Restaurants management" at bounding box center [479, 88] width 156 height 21
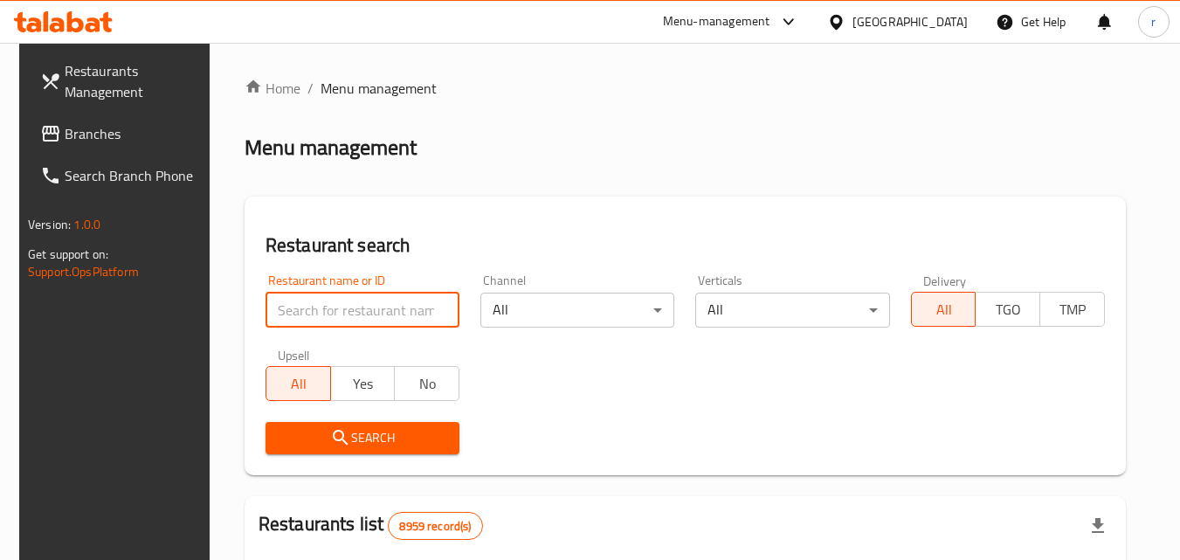
click at [397, 308] on input "search" at bounding box center [363, 310] width 194 height 35
paste input "670770"
type input "670770"
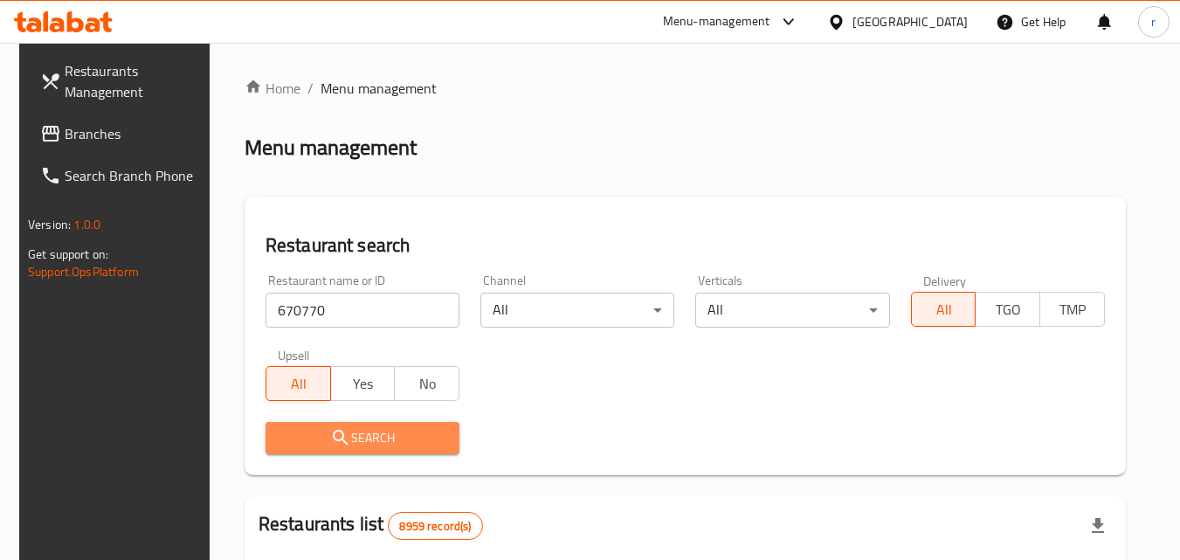
click at [320, 443] on span "Search" at bounding box center [363, 438] width 166 height 22
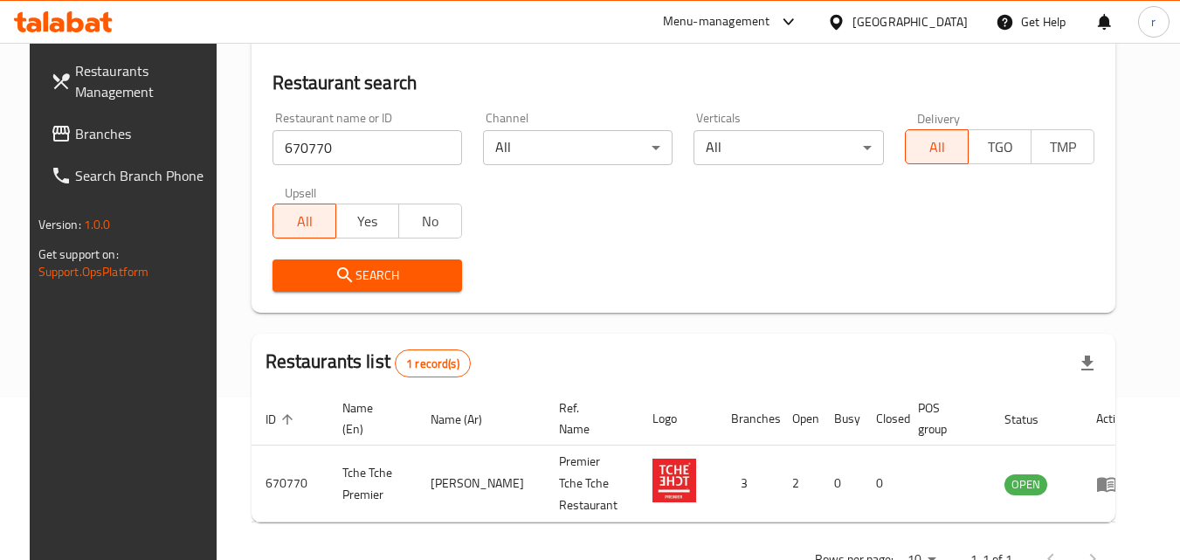
scroll to position [175, 0]
